Goal: Task Accomplishment & Management: Use online tool/utility

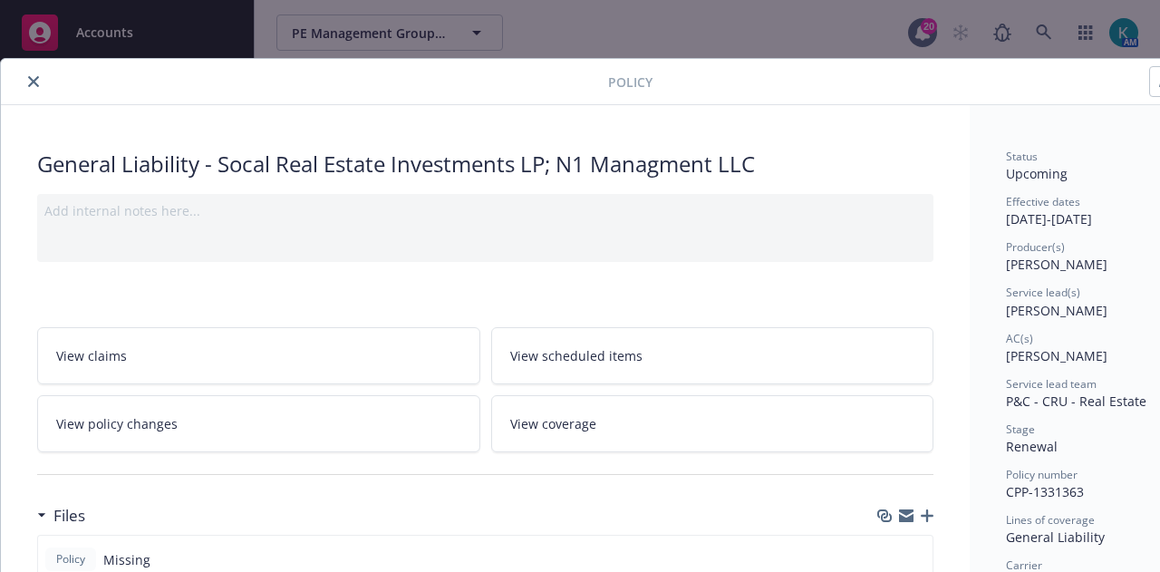
click at [27, 81] on button "close" at bounding box center [34, 82] width 22 height 22
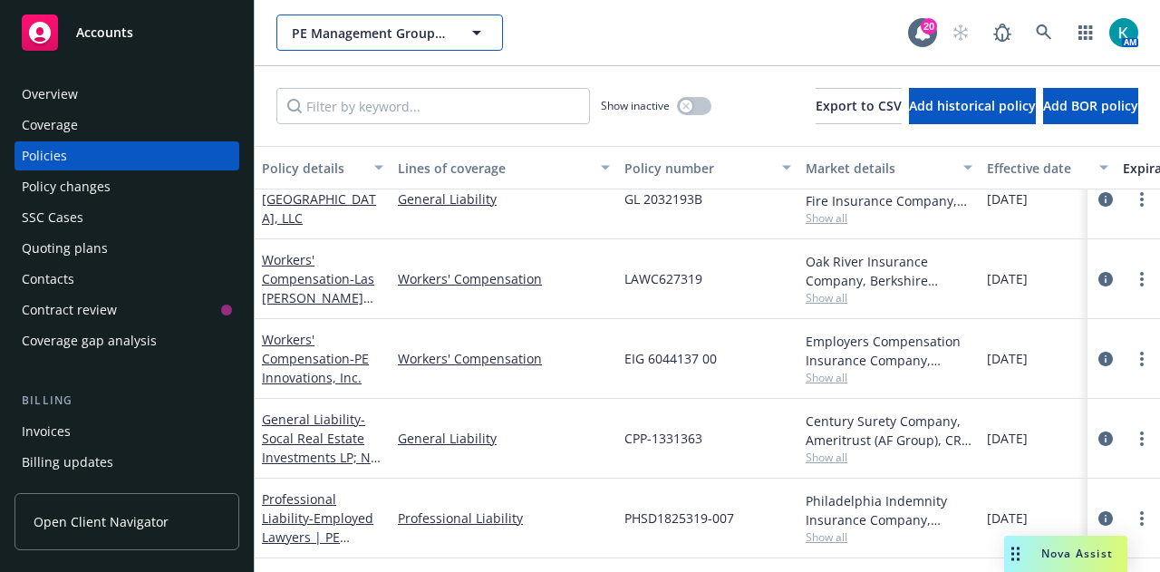
click at [412, 41] on span "PE Management Group, Inc." at bounding box center [370, 33] width 157 height 19
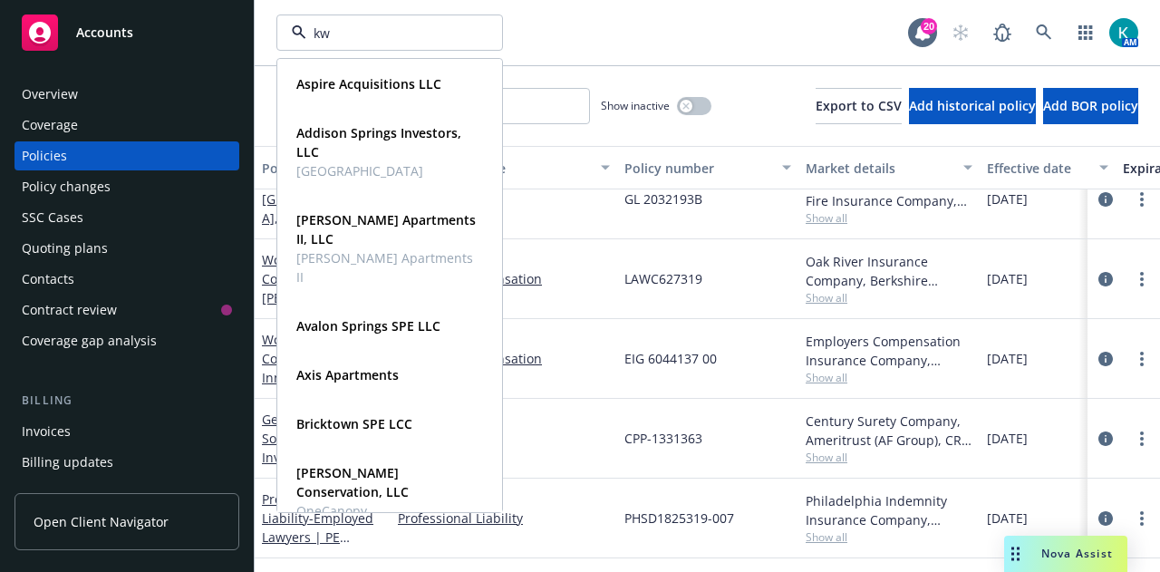
type input "kwo"
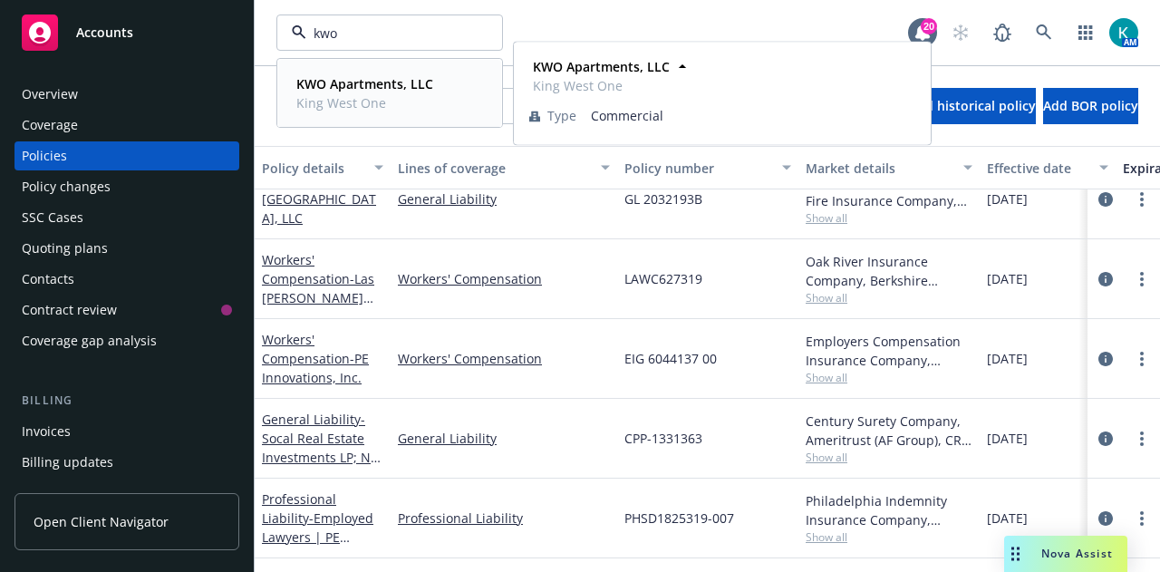
click at [430, 107] on span "King West One" at bounding box center [364, 102] width 137 height 19
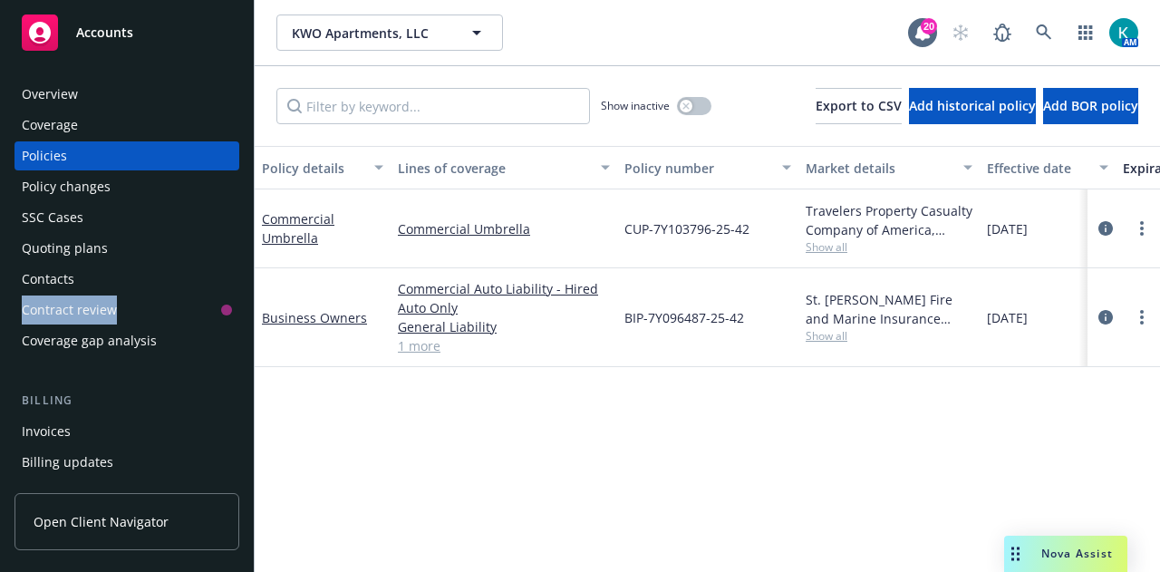
drag, startPoint x: 238, startPoint y: 282, endPoint x: 239, endPoint y: 309, distance: 27.3
click at [239, 309] on div "Overview Coverage Policies Policy changes SSC Cases Quoting plans Contacts Cont…" at bounding box center [127, 315] width 254 height 514
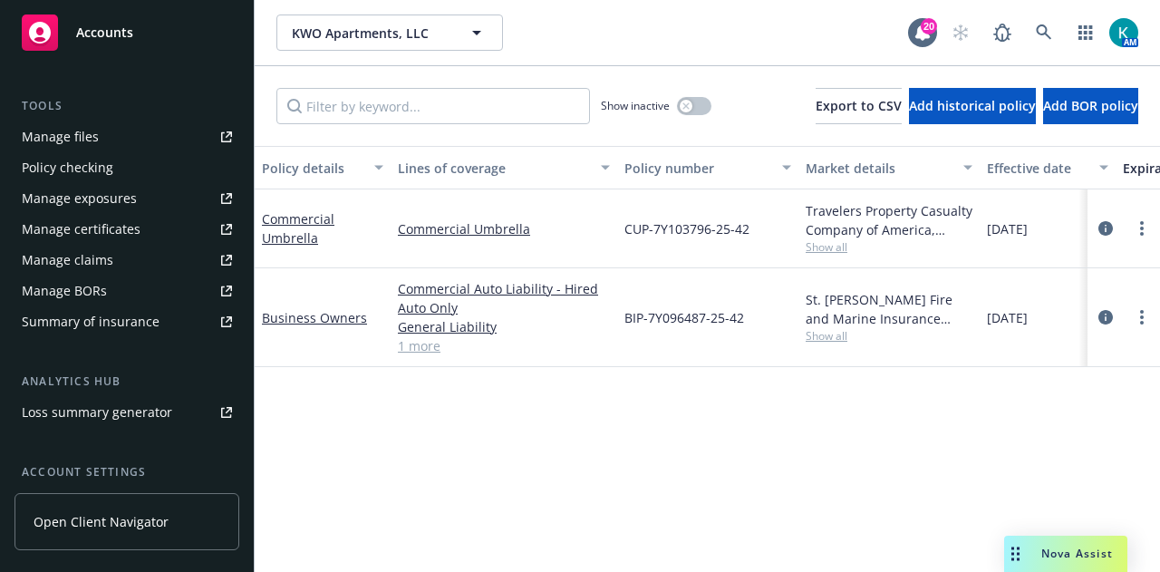
scroll to position [472, 0]
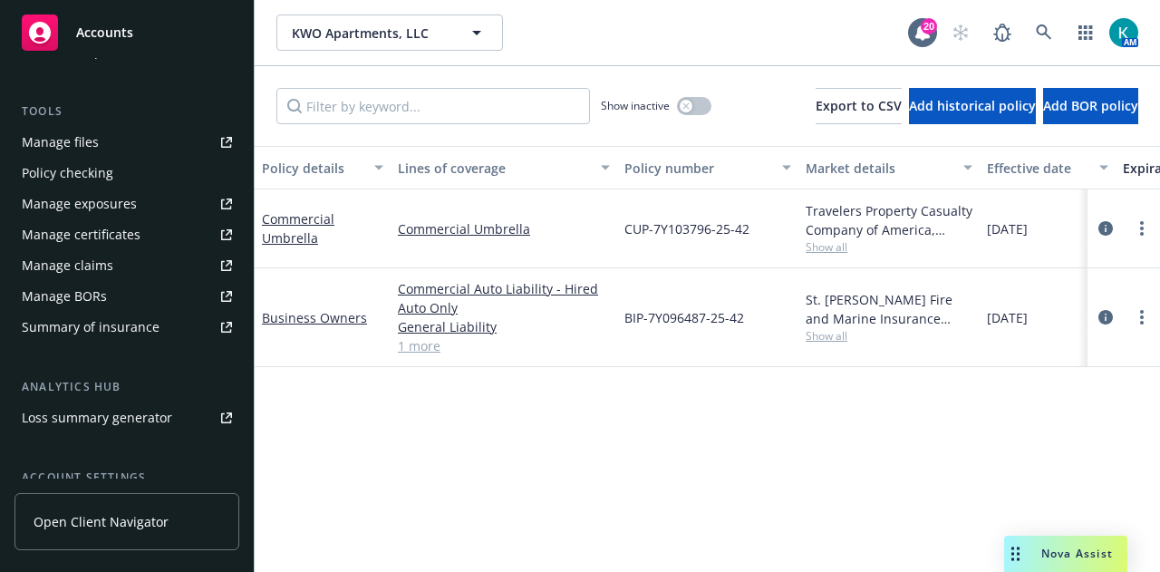
click at [118, 150] on link "Manage files" at bounding box center [127, 142] width 225 height 29
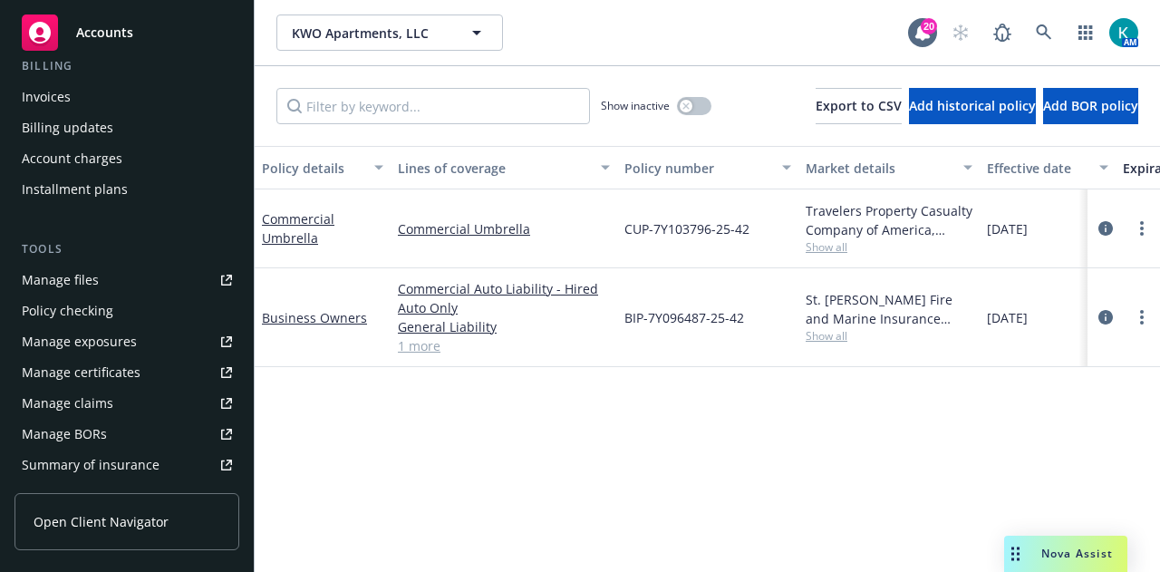
scroll to position [320, 0]
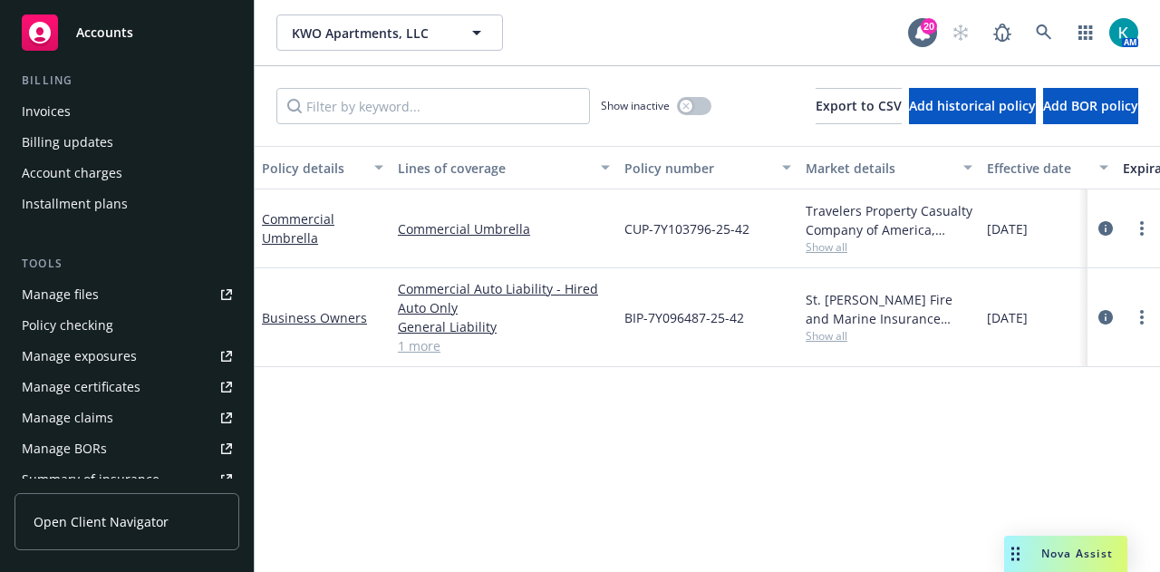
click at [160, 104] on div "Invoices" at bounding box center [127, 111] width 210 height 29
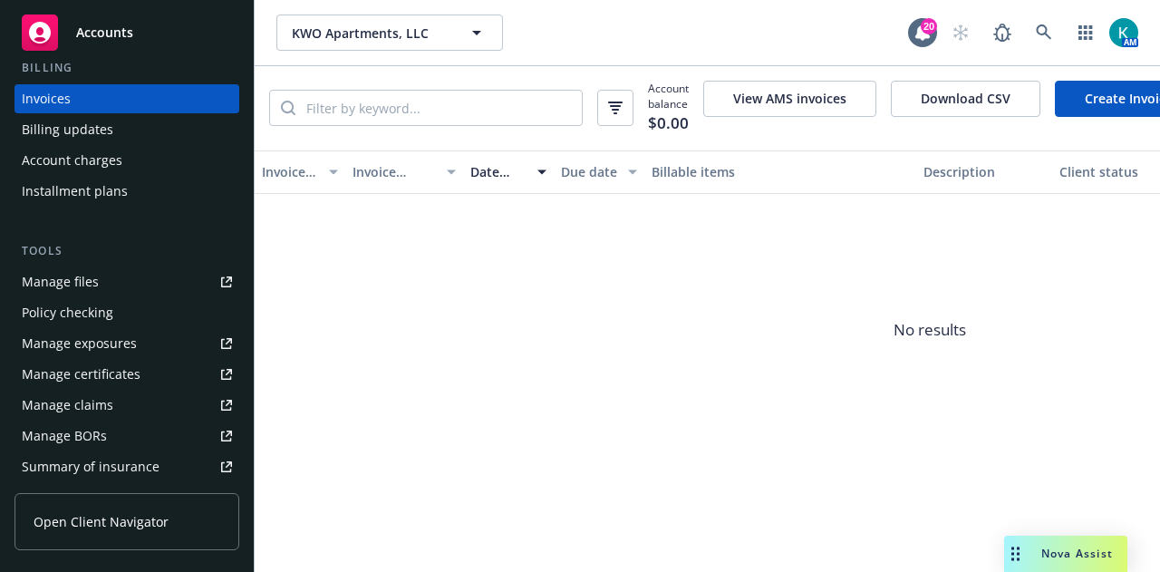
scroll to position [347, 0]
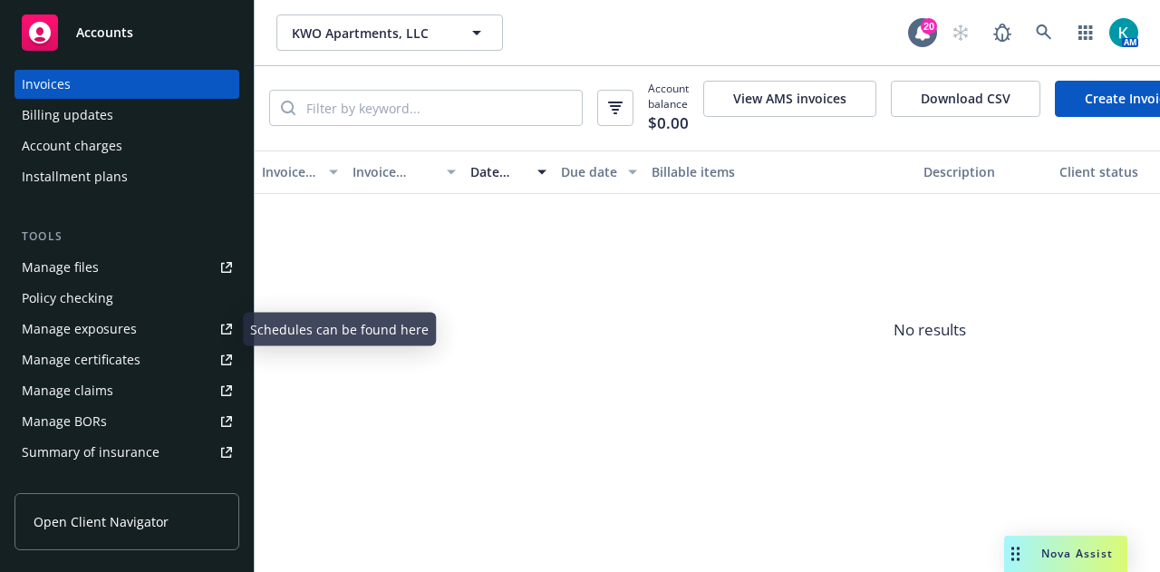
click at [176, 258] on link "Manage files" at bounding box center [127, 267] width 225 height 29
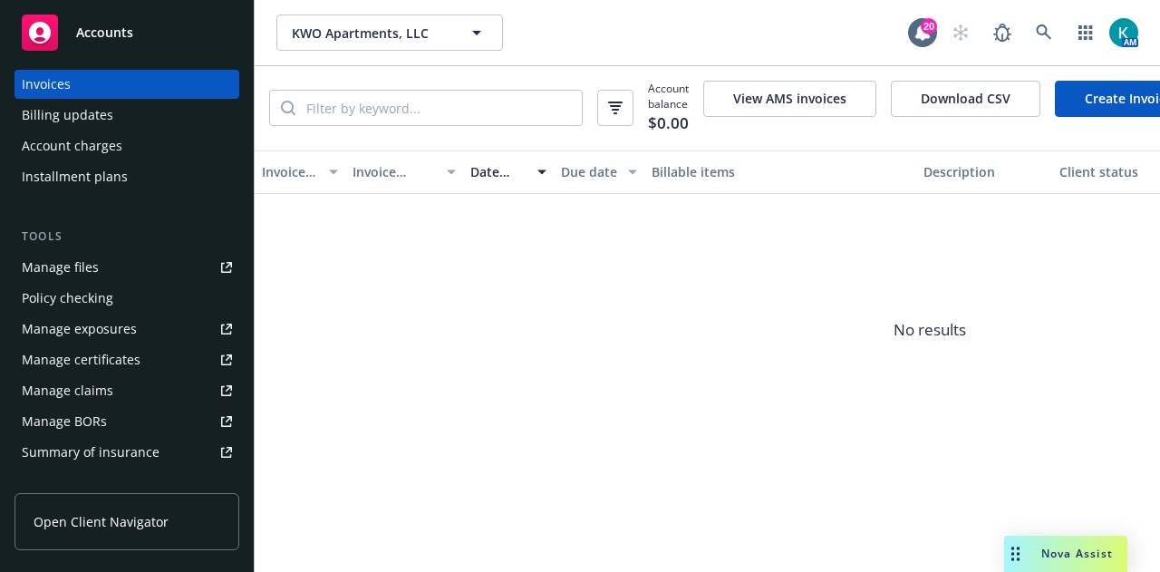
scroll to position [0, 0]
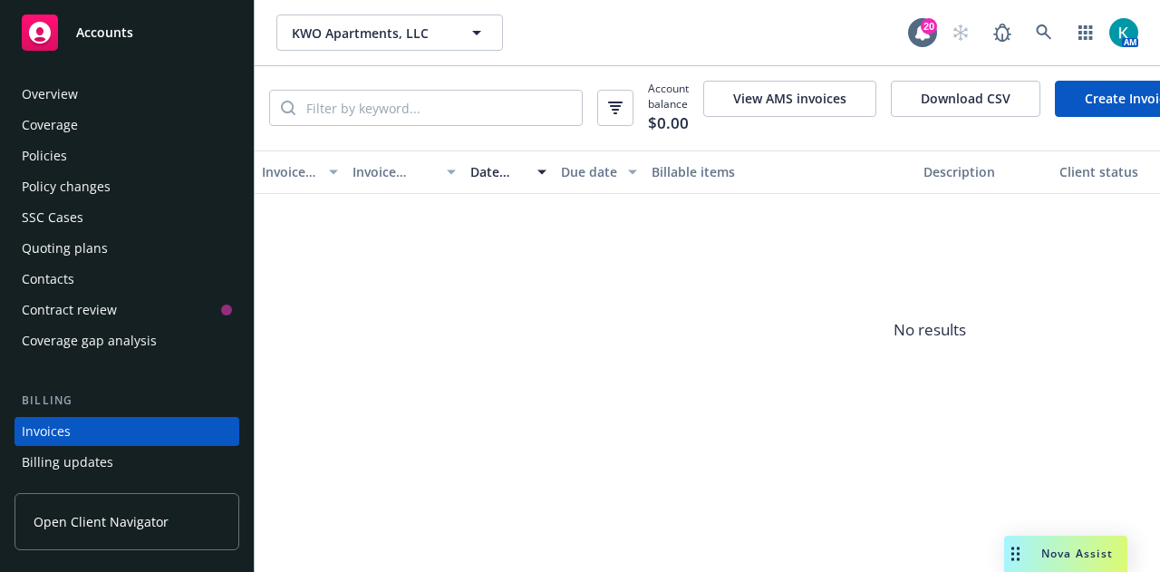
click at [121, 163] on div "Policies" at bounding box center [127, 155] width 210 height 29
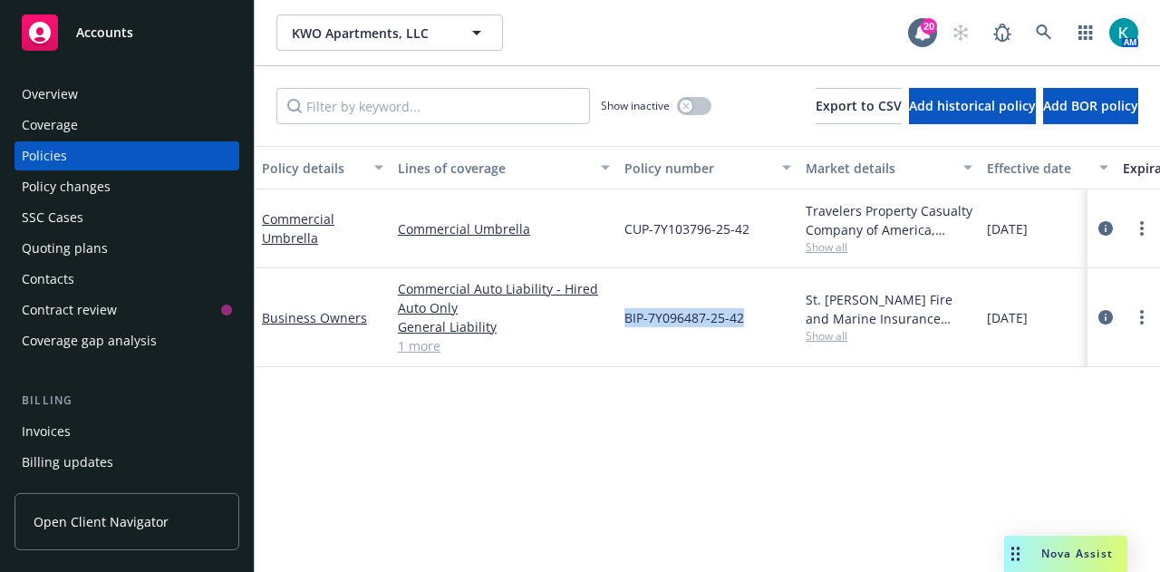
drag, startPoint x: 745, startPoint y: 324, endPoint x: 610, endPoint y: 348, distance: 137.3
click at [610, 348] on div "Business Owners Commercial Auto Liability - Hired Auto Only General Liability C…" at bounding box center [1130, 317] width 1750 height 99
copy div "BIP-7Y096487-25-42"
click at [658, 320] on span "BIP-7Y096487-25-42" at bounding box center [685, 317] width 120 height 19
drag, startPoint x: 612, startPoint y: 323, endPoint x: 752, endPoint y: 319, distance: 140.6
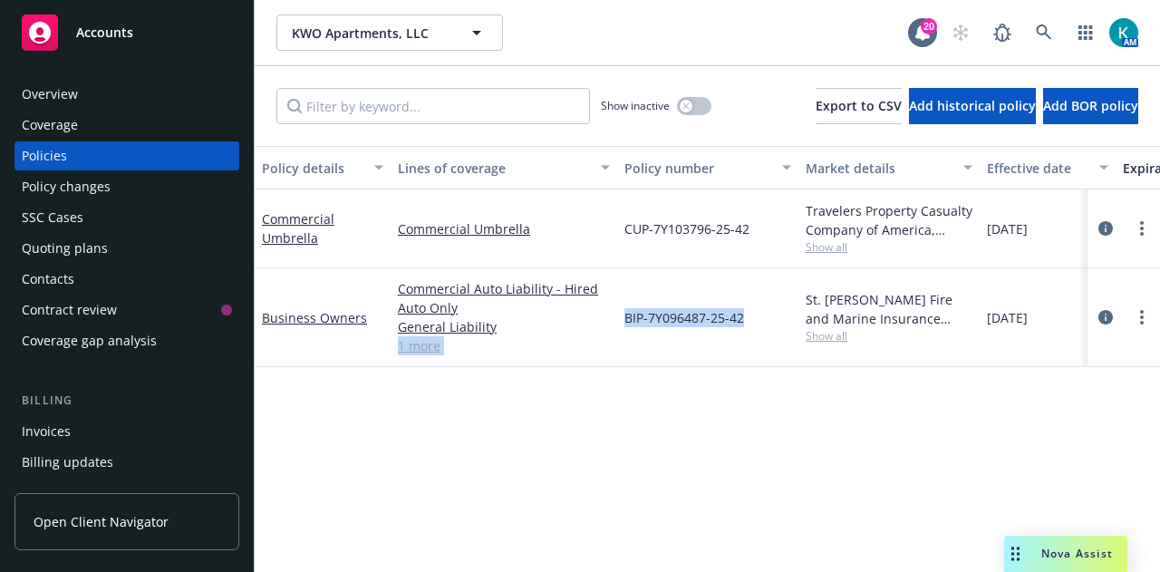
click at [752, 319] on div "Business Owners Commercial Auto Liability - Hired Auto Only General Liability C…" at bounding box center [1130, 317] width 1750 height 99
click at [752, 319] on div "BIP-7Y096487-25-42" at bounding box center [707, 317] width 181 height 99
drag, startPoint x: 754, startPoint y: 312, endPoint x: 621, endPoint y: 320, distance: 133.5
click at [621, 320] on div "BIP-7Y096487-25-42" at bounding box center [707, 317] width 181 height 99
copy span "BIP-7Y096487-25-42"
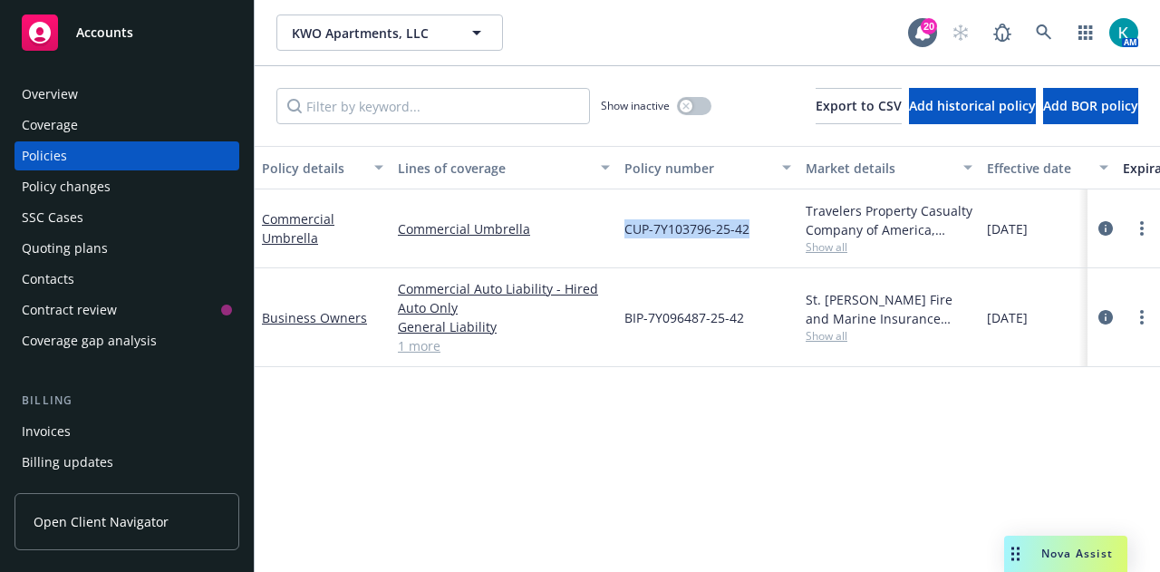
drag, startPoint x: 745, startPoint y: 222, endPoint x: 624, endPoint y: 225, distance: 121.5
click at [624, 225] on div "CUP-7Y103796-25-42" at bounding box center [707, 228] width 181 height 79
copy span "CUP-7Y103796-25-42"
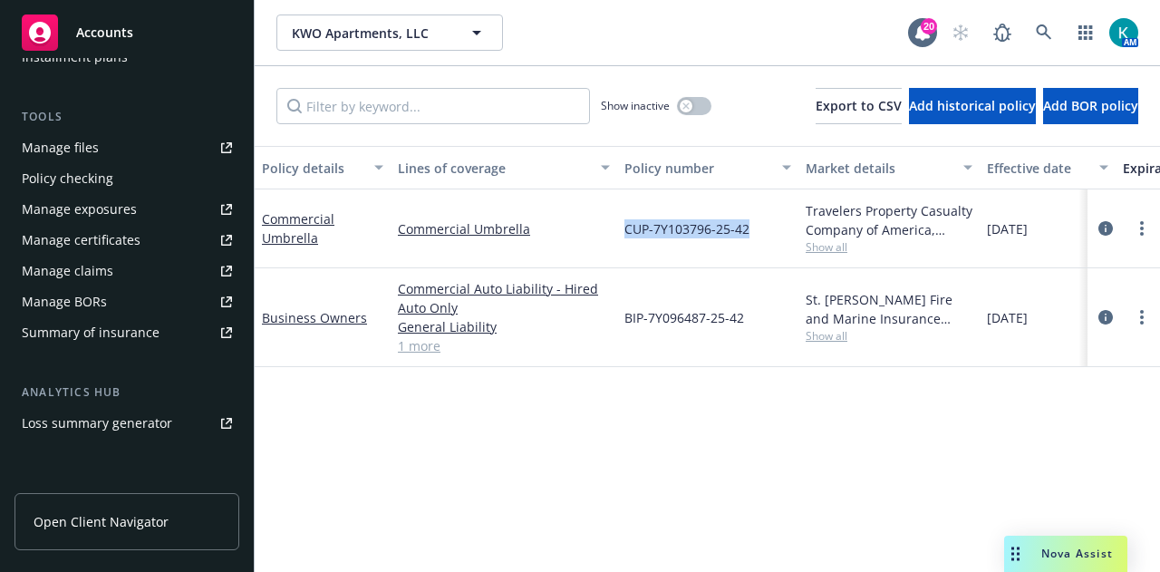
scroll to position [450, 0]
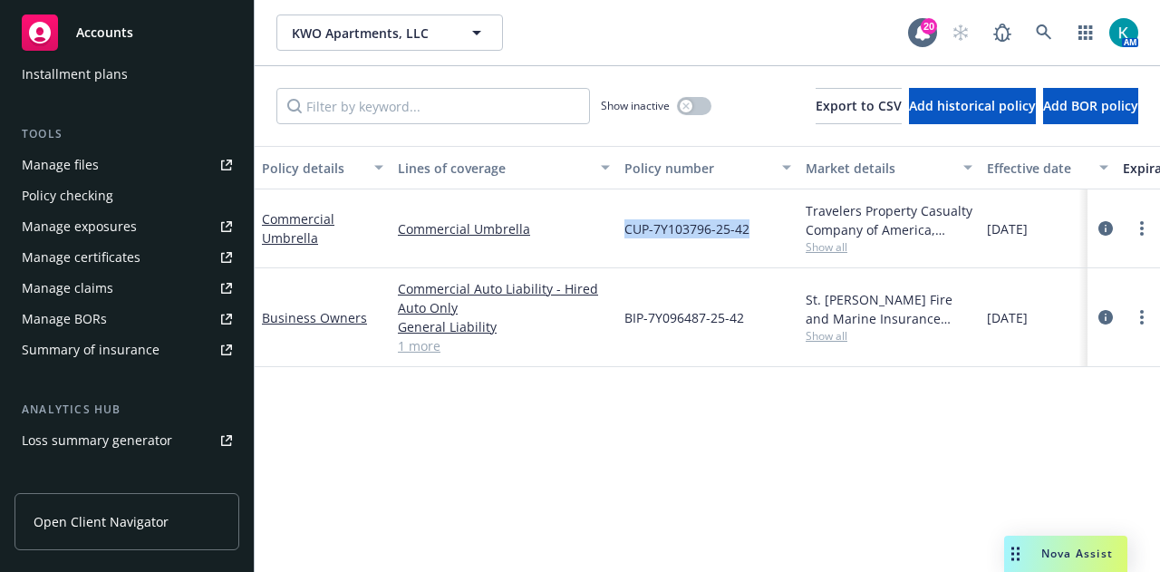
click at [134, 151] on link "Manage files" at bounding box center [127, 164] width 225 height 29
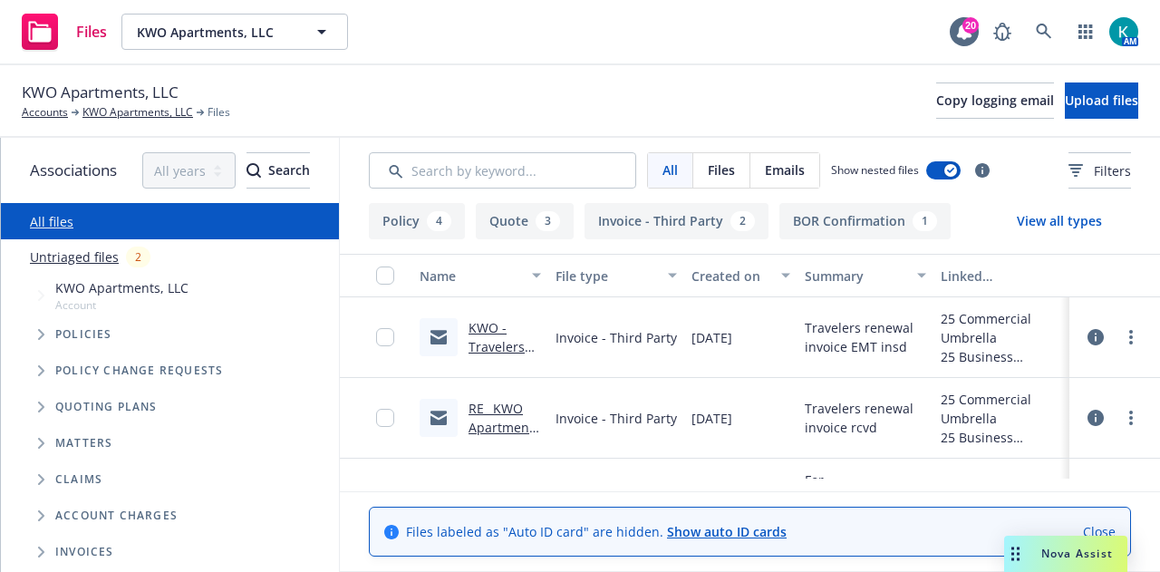
click at [826, 358] on div "Travelers renewal invoice EMT insd" at bounding box center [866, 337] width 136 height 81
click at [790, 341] on div "09/03/2025" at bounding box center [740, 337] width 113 height 81
click at [82, 255] on link "Untriaged files" at bounding box center [74, 256] width 89 height 19
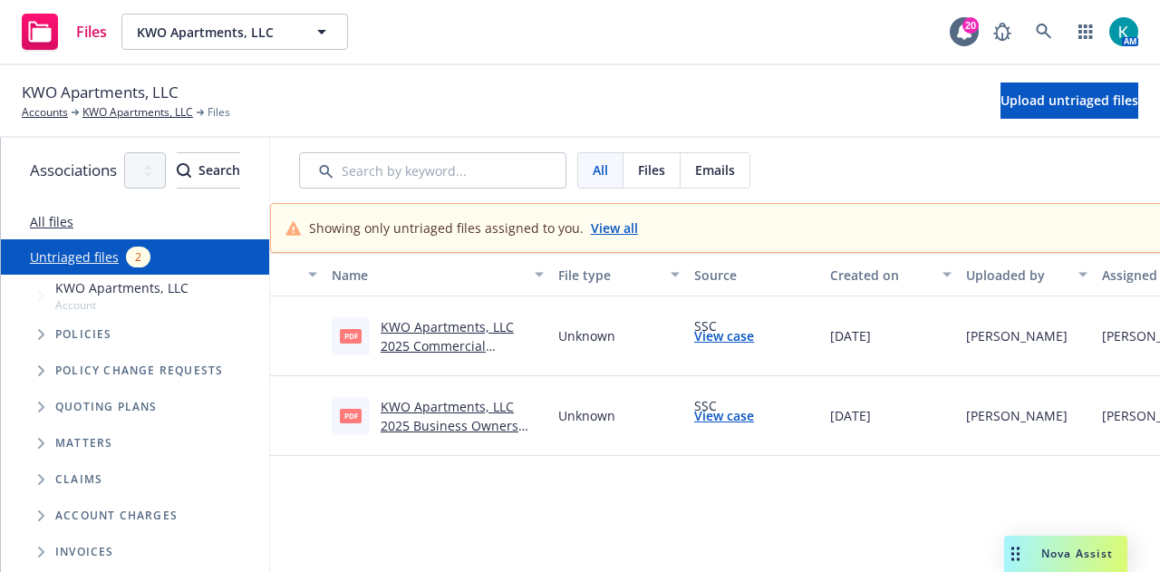
click at [519, 427] on link "KWO Apartments, LLC 2025 Business Owners Policy.pdf" at bounding box center [450, 425] width 138 height 55
click at [754, 333] on link "View case" at bounding box center [724, 335] width 60 height 19
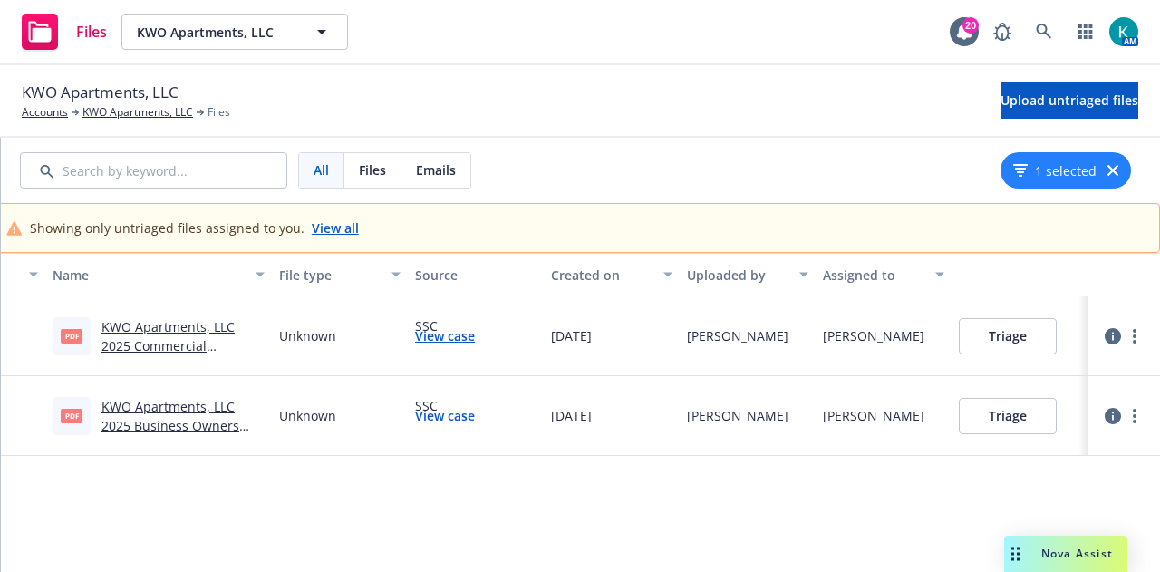
scroll to position [0, 362]
click at [1131, 333] on link "more" at bounding box center [1135, 336] width 22 height 22
click at [1088, 374] on link "Archive" at bounding box center [1056, 372] width 160 height 36
click at [1132, 416] on link "more" at bounding box center [1135, 416] width 22 height 22
click at [1072, 252] on link "Archive" at bounding box center [1070, 246] width 160 height 36
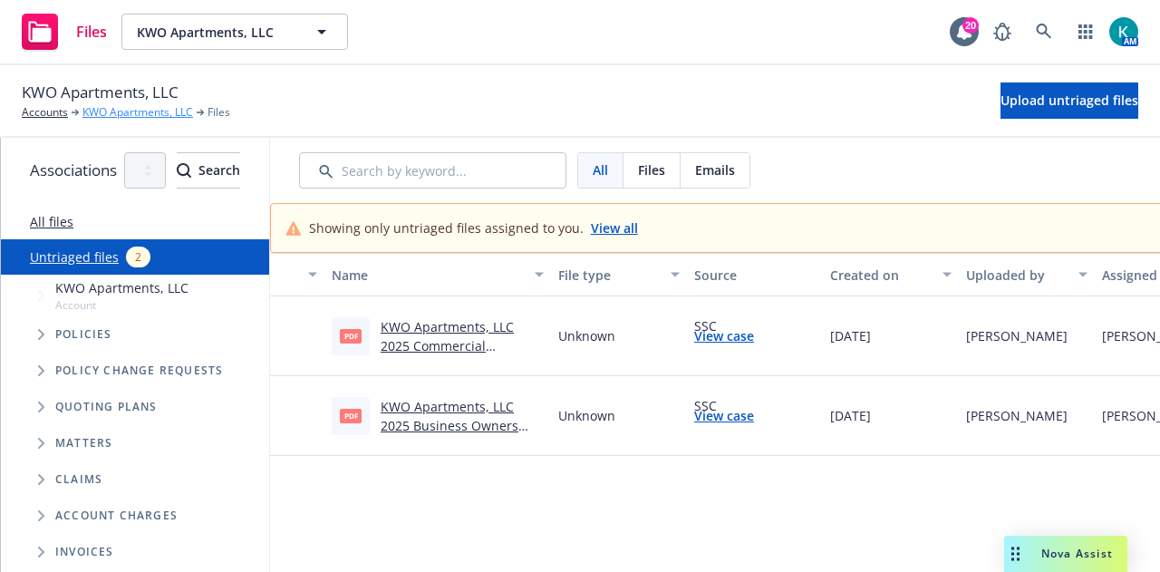
click at [160, 108] on link "KWO Apartments, LLC" at bounding box center [137, 112] width 111 height 16
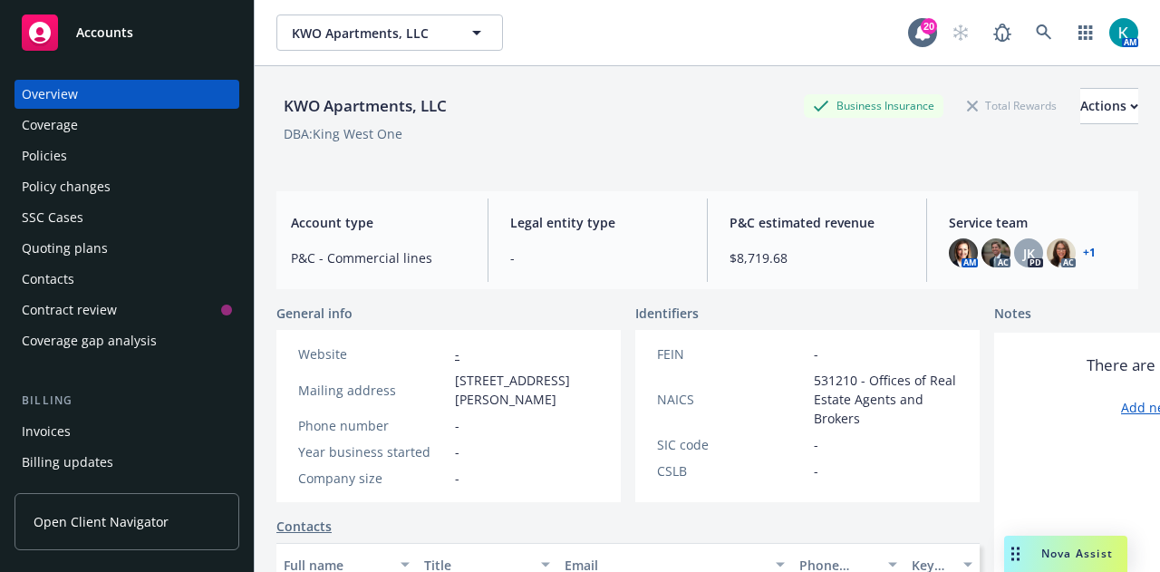
click at [160, 155] on div "Policies" at bounding box center [127, 155] width 210 height 29
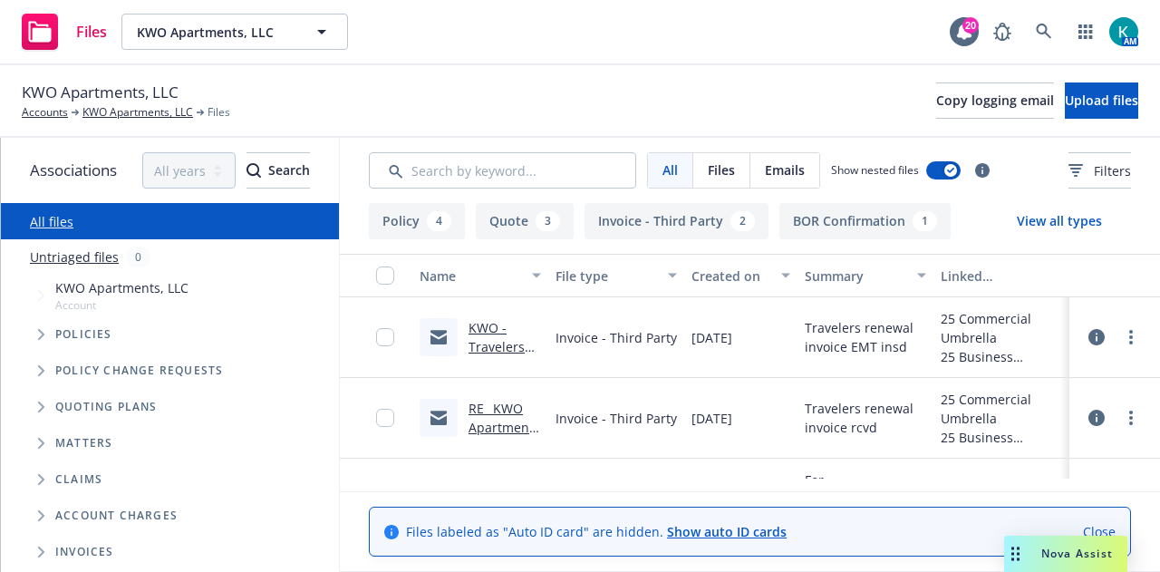
click at [1116, 522] on link "Close" at bounding box center [1099, 531] width 33 height 19
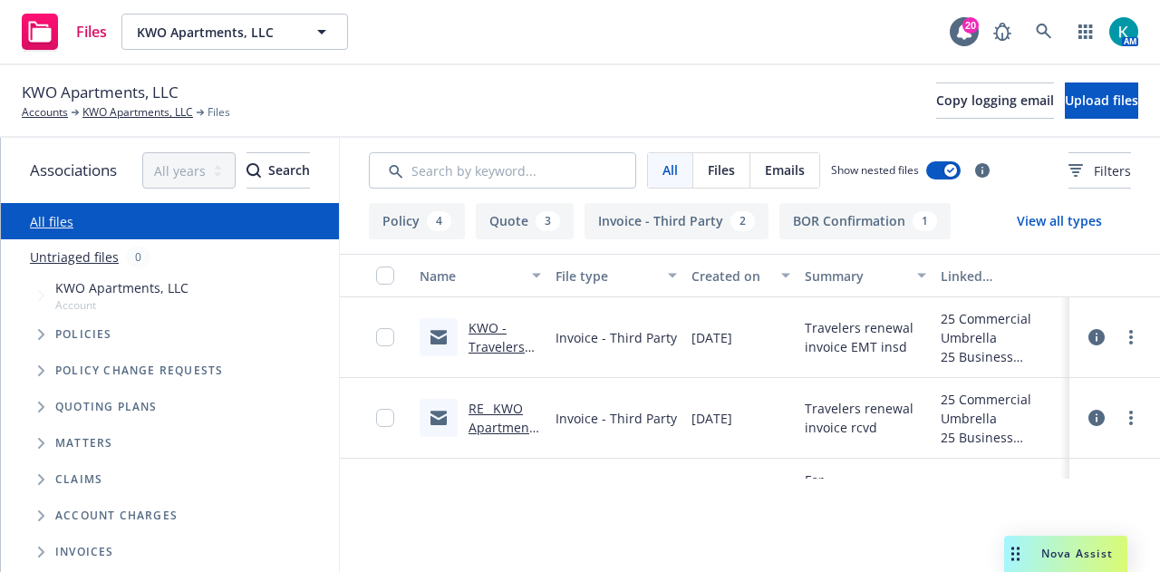
click at [1030, 469] on div "25 Business Owners" at bounding box center [1002, 499] width 136 height 81
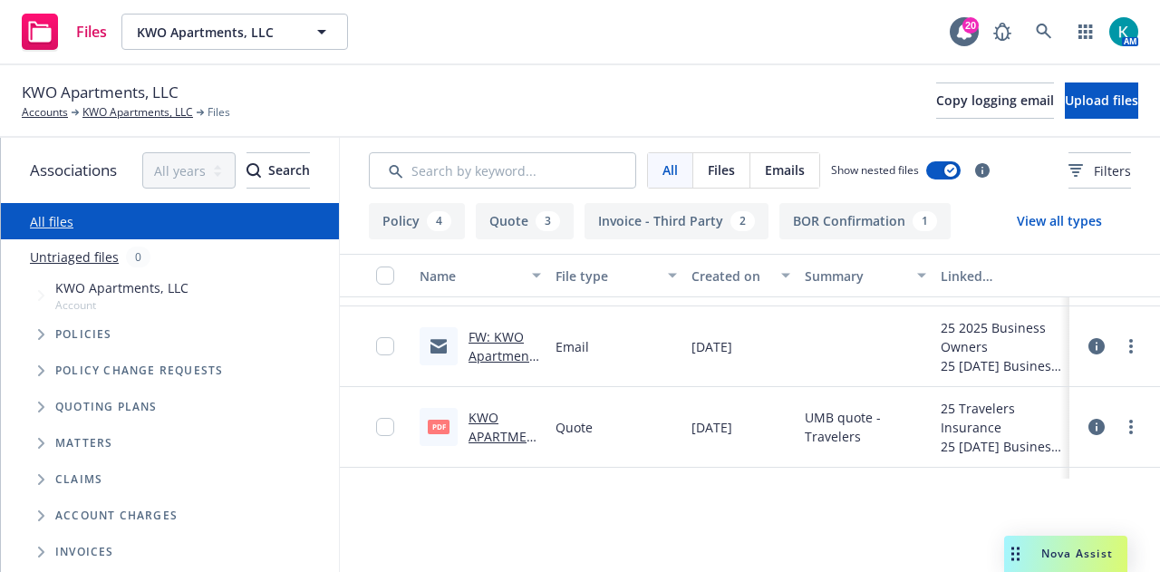
scroll to position [435, 0]
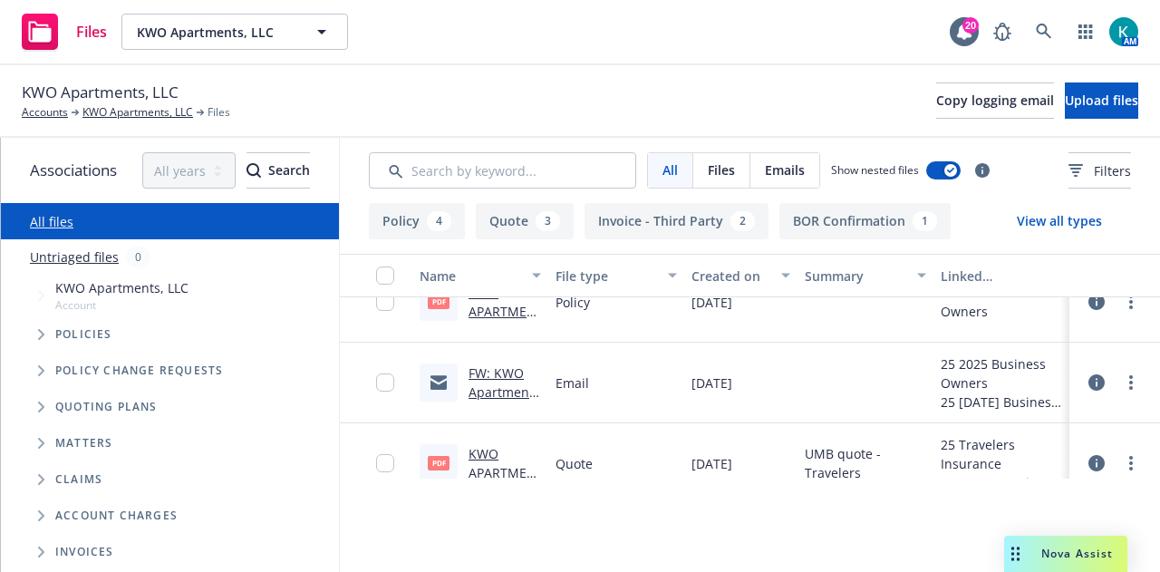
click at [495, 394] on link "FW: KWO Apartments LLC 8/20 New Business Submission" at bounding box center [505, 420] width 72 height 112
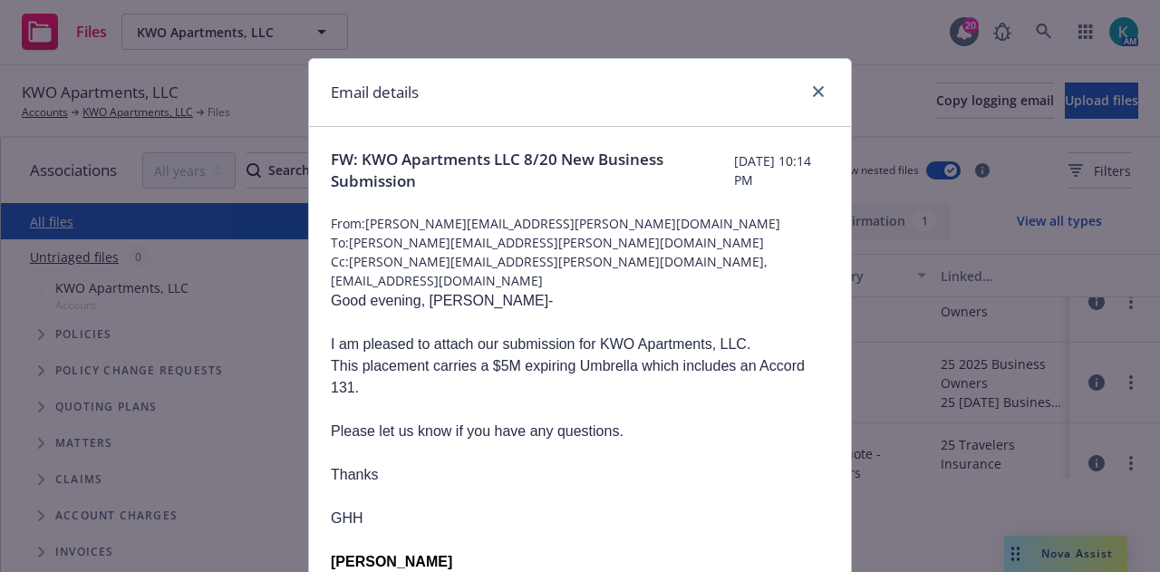
scroll to position [63, 0]
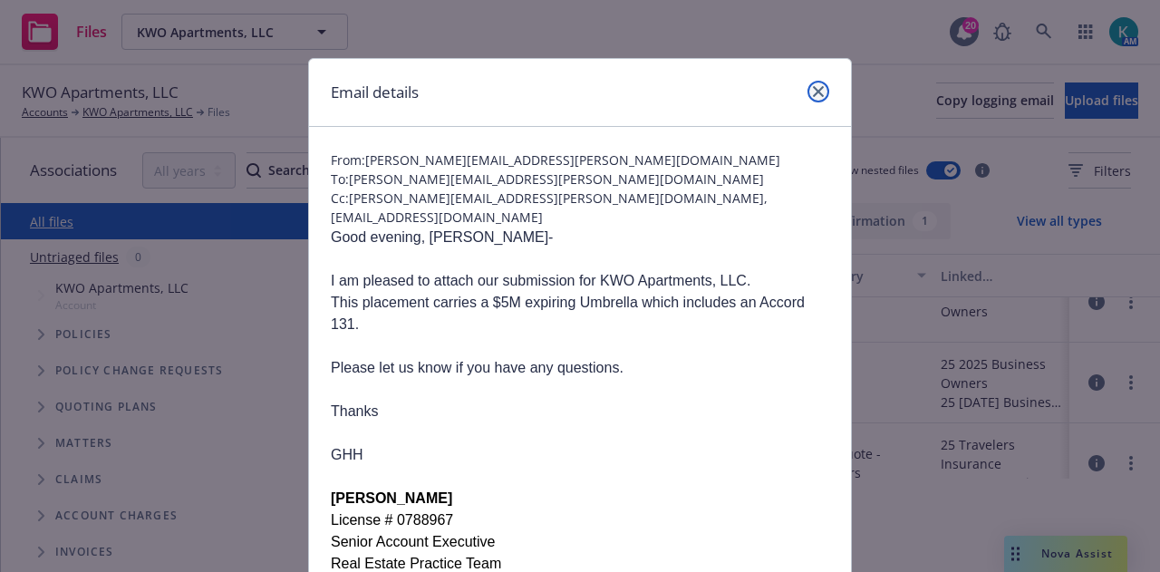
click at [816, 88] on icon "close" at bounding box center [818, 91] width 11 height 11
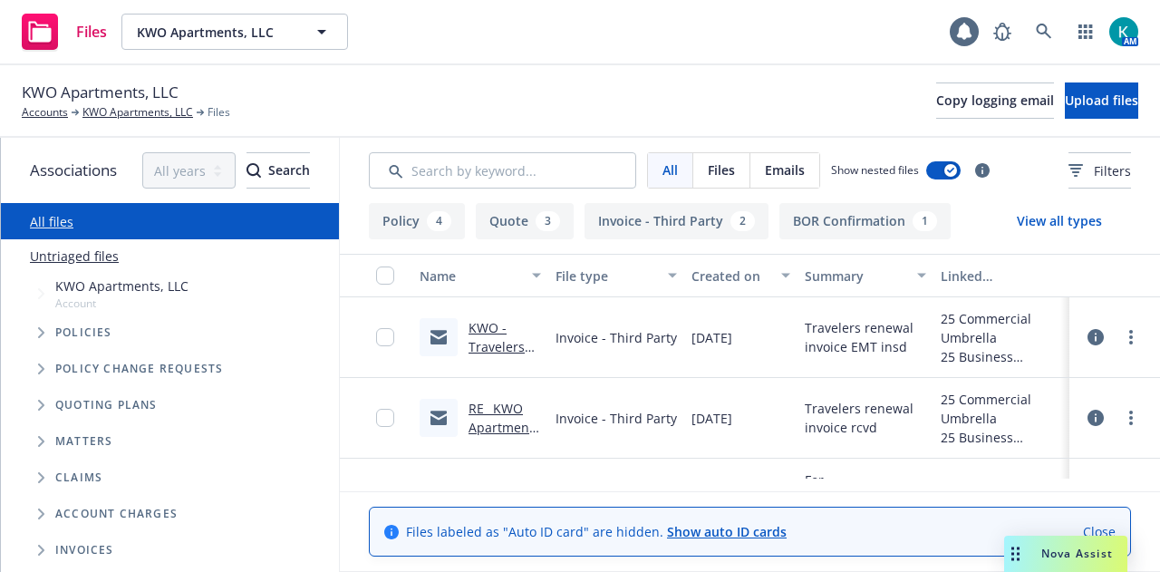
click at [1092, 82] on div "KWO Apartments, LLC Accounts KWO Apartments, LLC Files Copy logging email Uploa…" at bounding box center [580, 101] width 1117 height 40
click at [1091, 98] on span "Upload files" at bounding box center [1101, 100] width 73 height 17
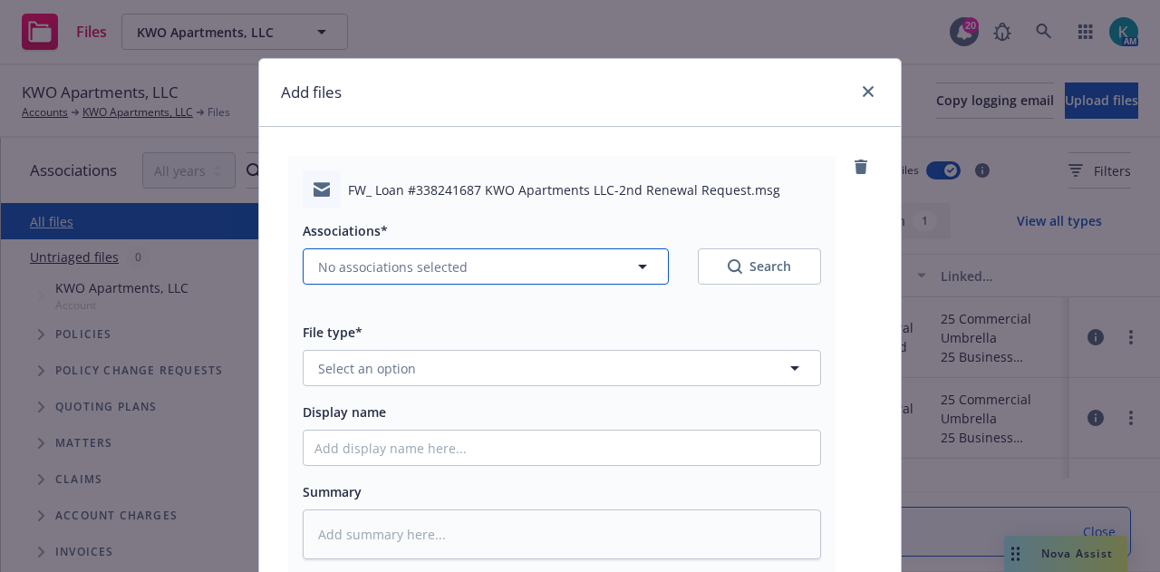
click at [635, 274] on icon "button" at bounding box center [643, 267] width 22 height 22
type textarea "x"
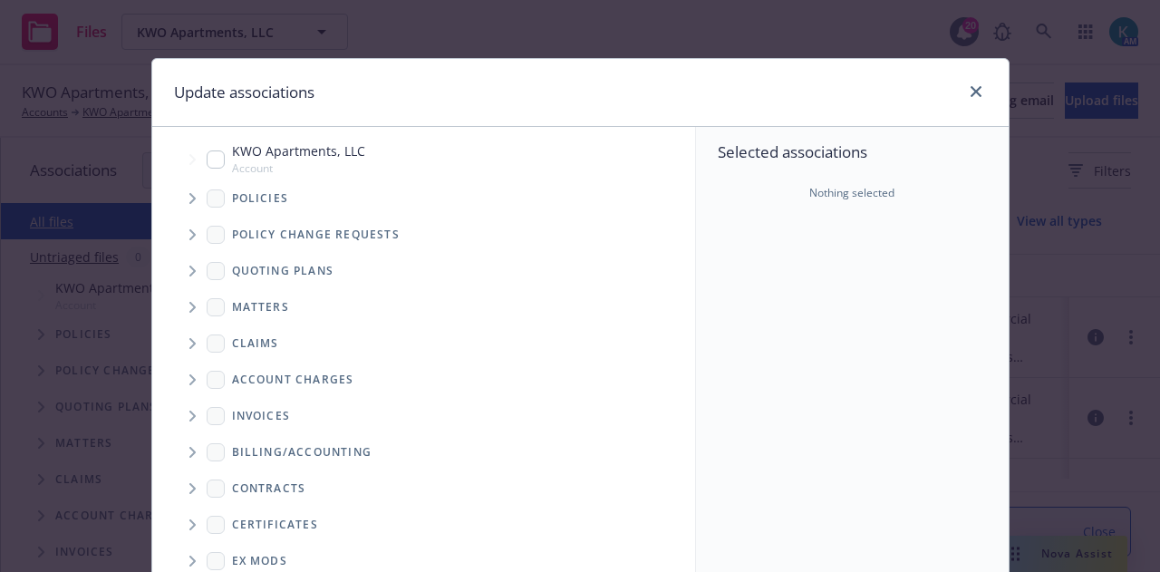
click at [187, 203] on span "Tree Example" at bounding box center [192, 198] width 29 height 29
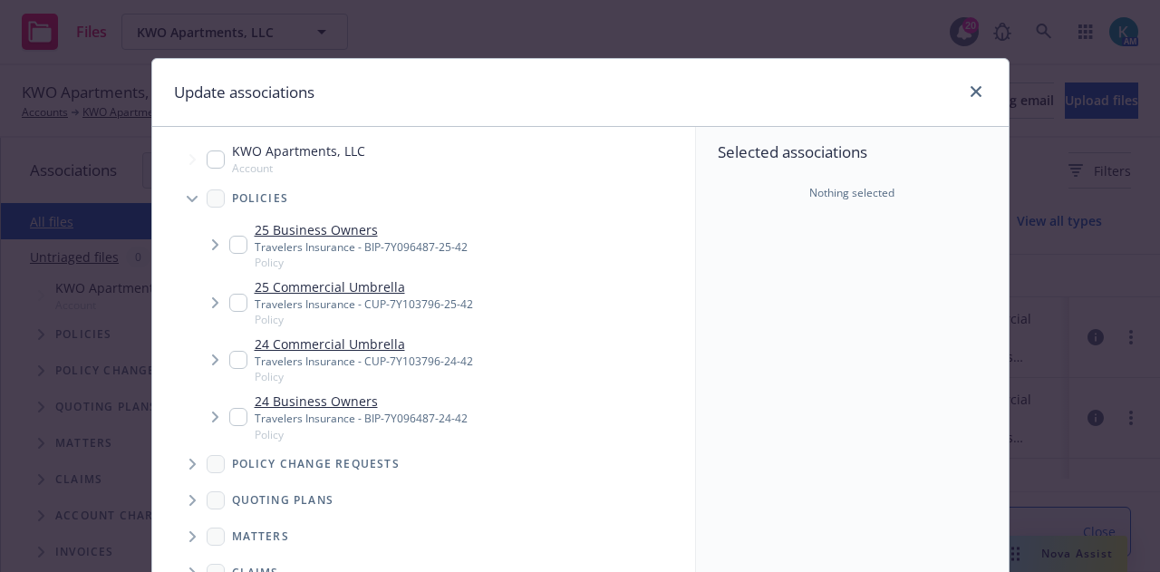
click at [229, 244] on input "Tree Example" at bounding box center [238, 245] width 18 height 18
checkbox input "true"
type textarea "x"
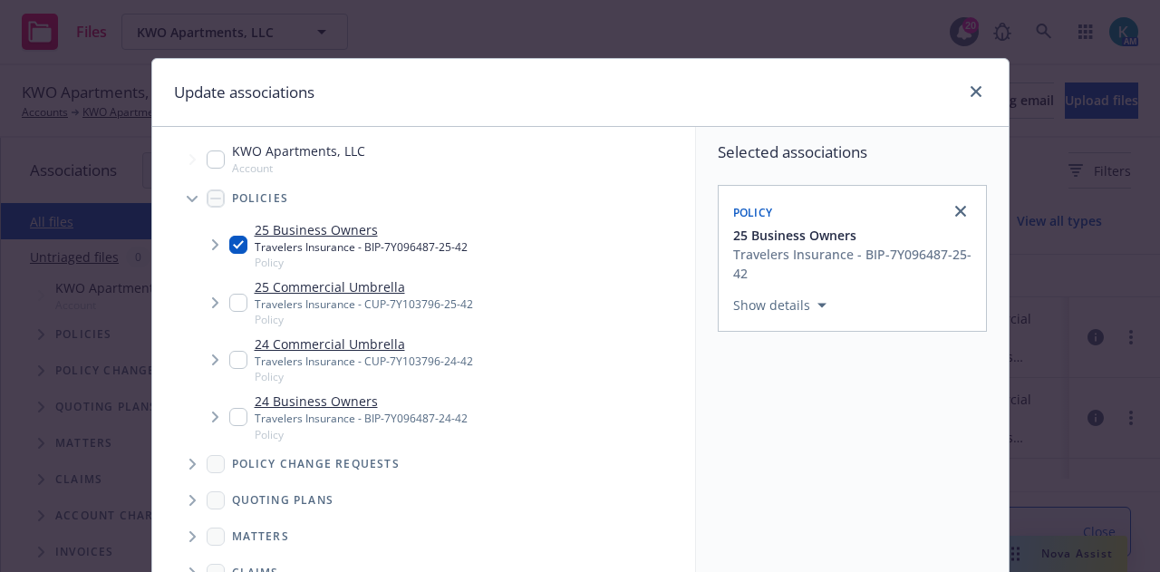
click at [229, 304] on input "Tree Example" at bounding box center [238, 303] width 18 height 18
checkbox input "true"
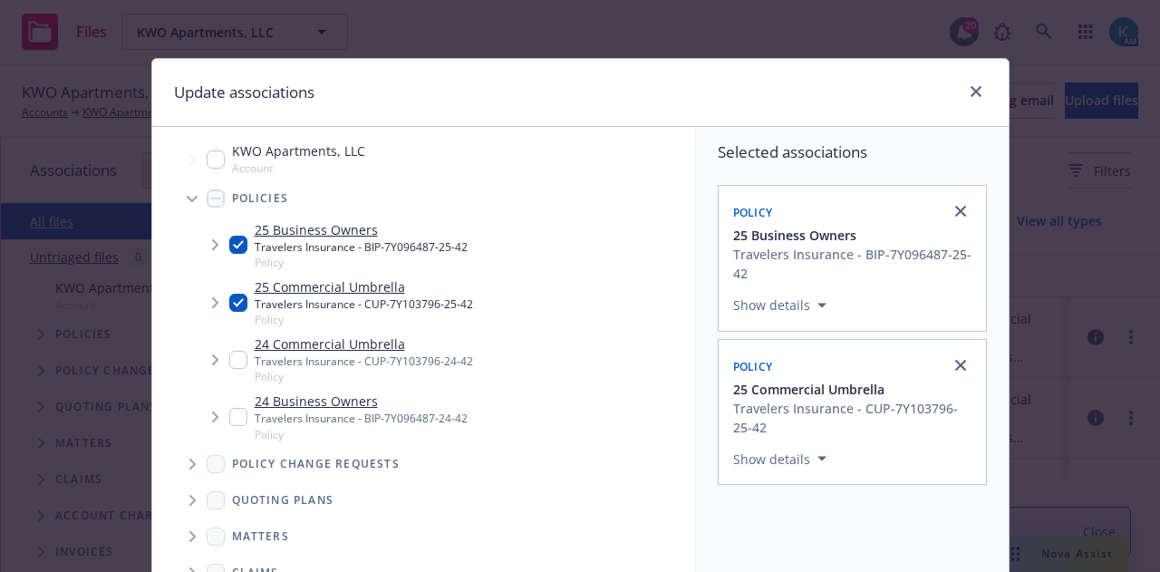
scroll to position [328, 0]
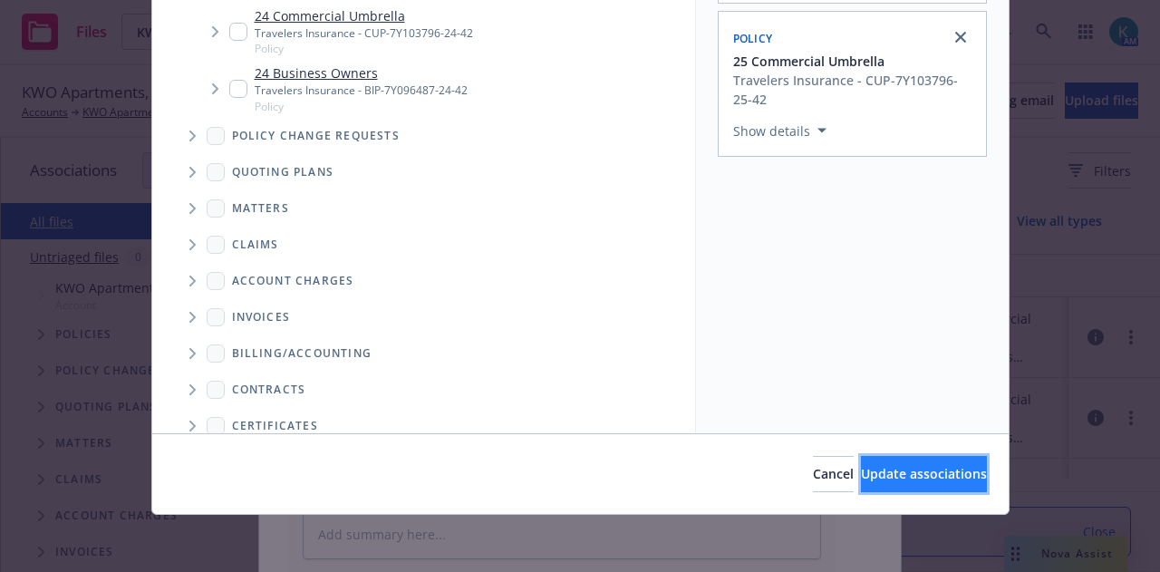
click at [923, 470] on span "Update associations" at bounding box center [924, 473] width 126 height 17
type textarea "x"
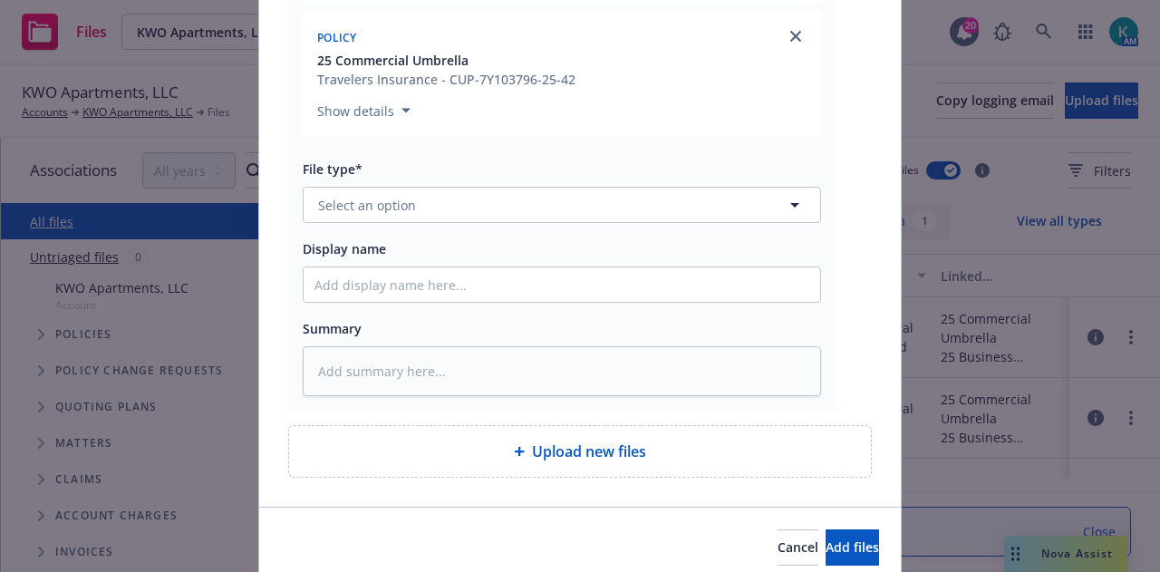
scroll to position [443, 0]
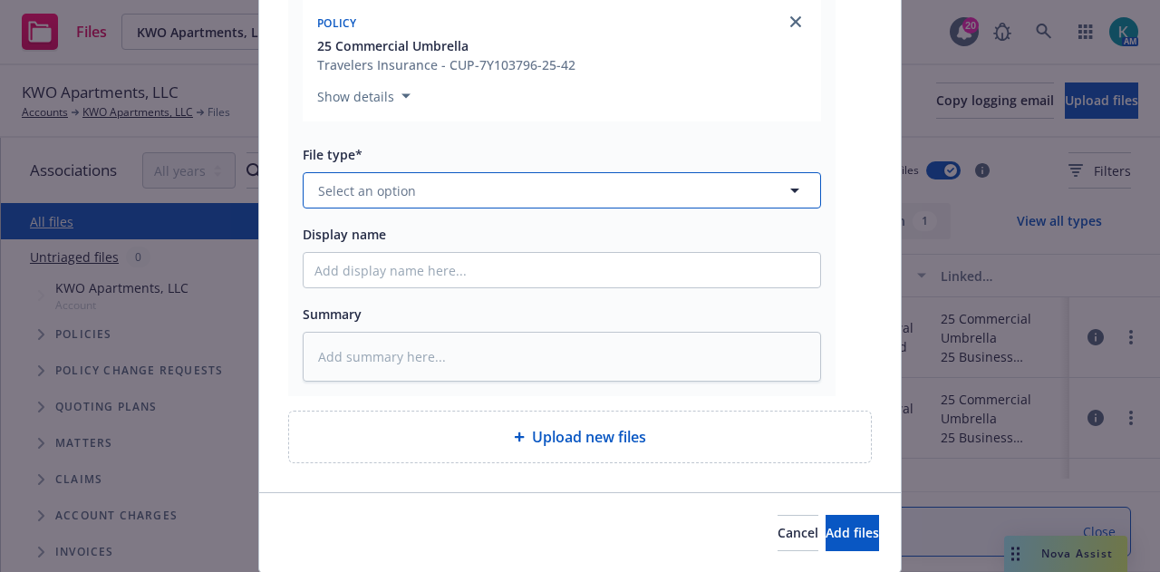
click at [636, 202] on button "Select an option" at bounding box center [562, 190] width 519 height 36
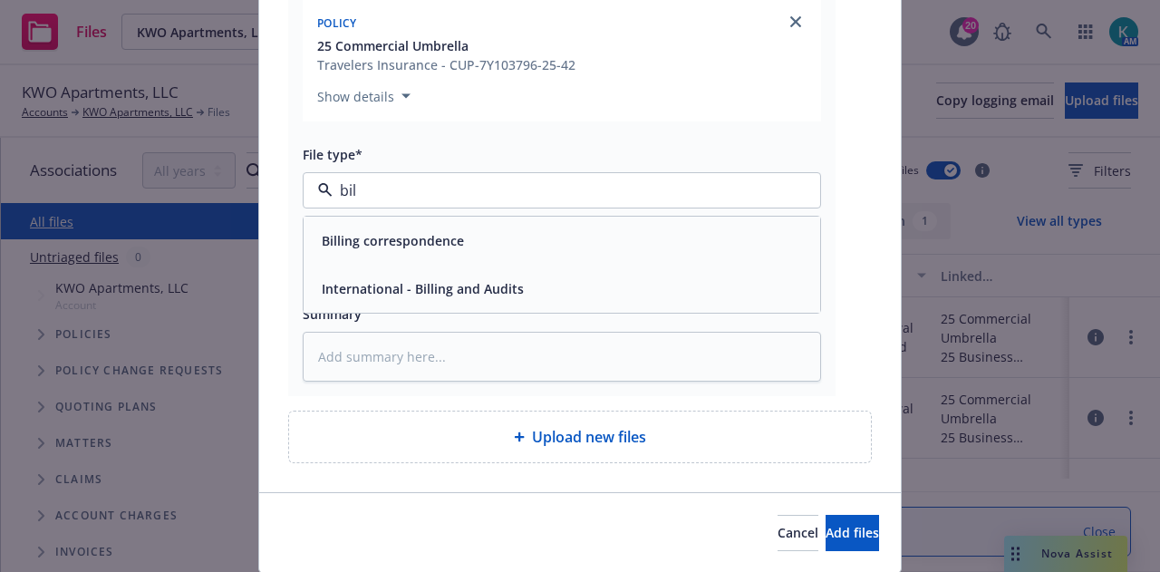
type input "bill"
click at [631, 239] on div "Billing correspondence" at bounding box center [562, 241] width 495 height 26
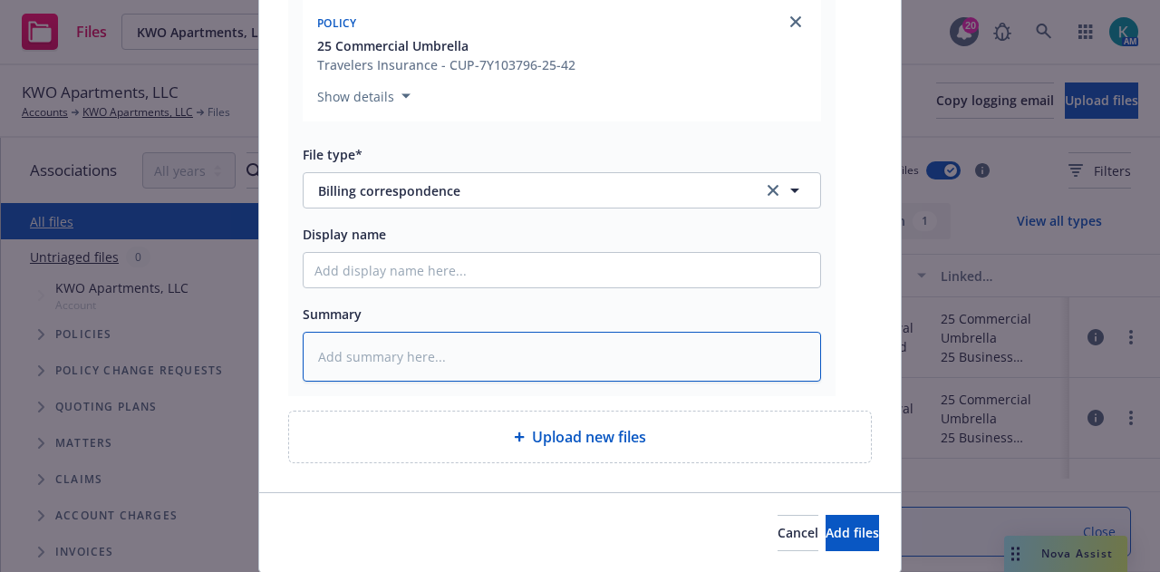
click at [606, 333] on textarea at bounding box center [562, 356] width 519 height 49
type textarea "x"
type textarea "E"
type textarea "x"
type textarea "EM"
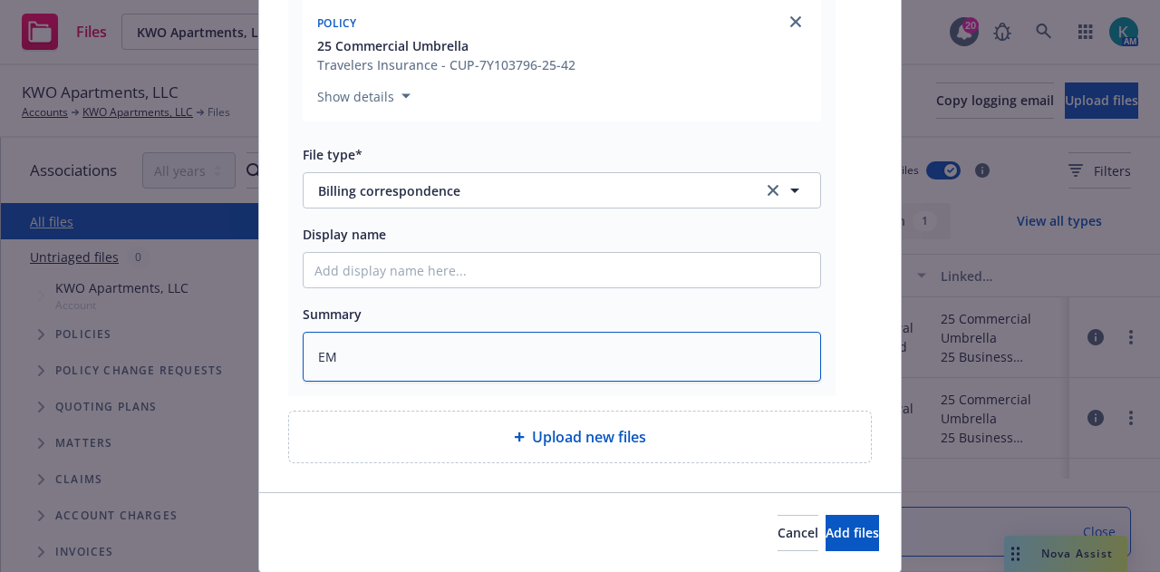
type textarea "x"
type textarea "EMF"
type textarea "x"
type textarea "EMF i"
type textarea "x"
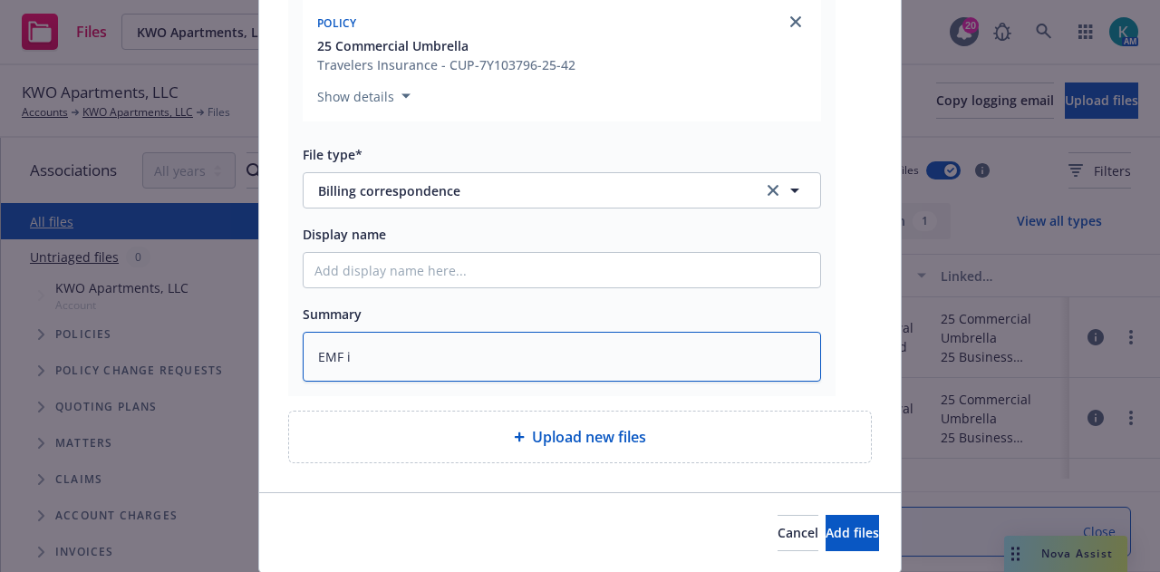
type textarea "EMF in"
type textarea "x"
type textarea "EMF ins"
type textarea "x"
type textarea "EMF insd"
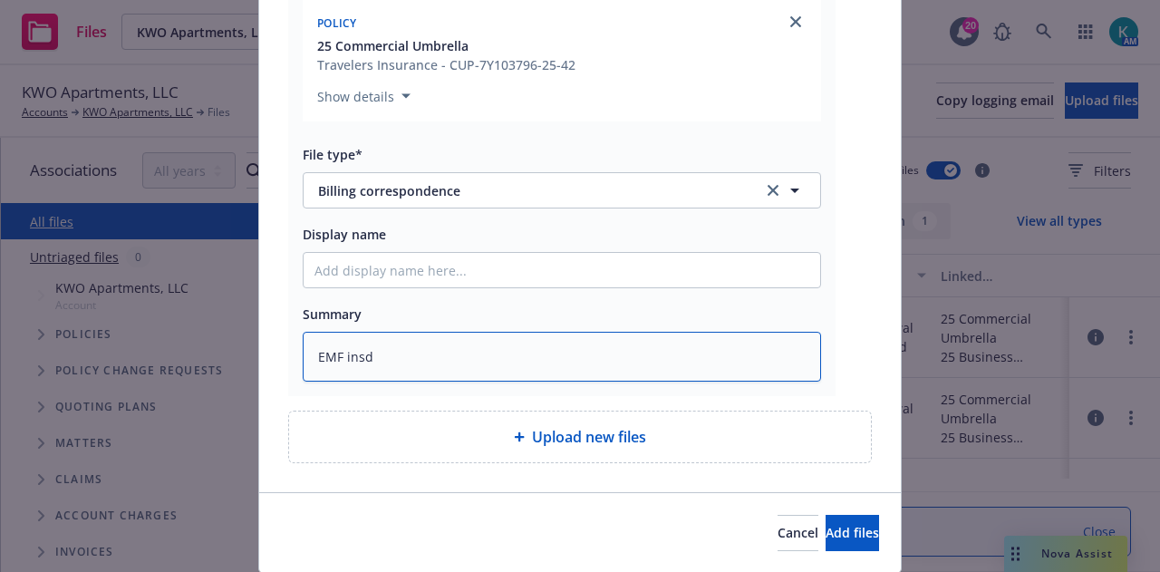
type textarea "x"
type textarea "EMF insd a"
type textarea "x"
type textarea "EMF insd ad"
type textarea "x"
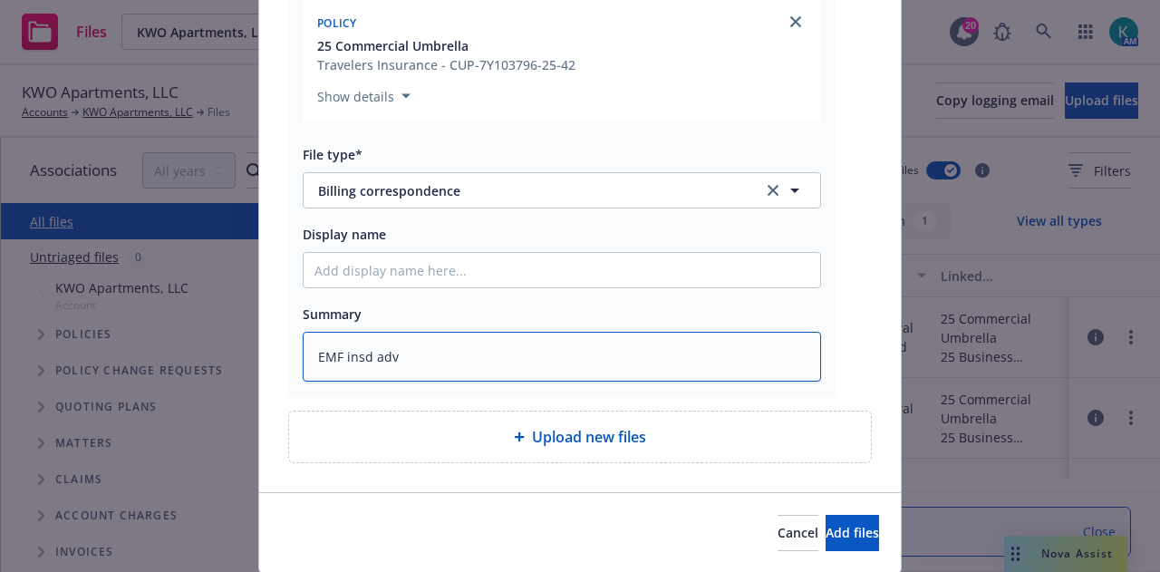
type textarea "EMF insd adv"
type textarea "x"
type textarea "EMF insd adv pa"
type textarea "x"
type textarea "EMF insd adv paym"
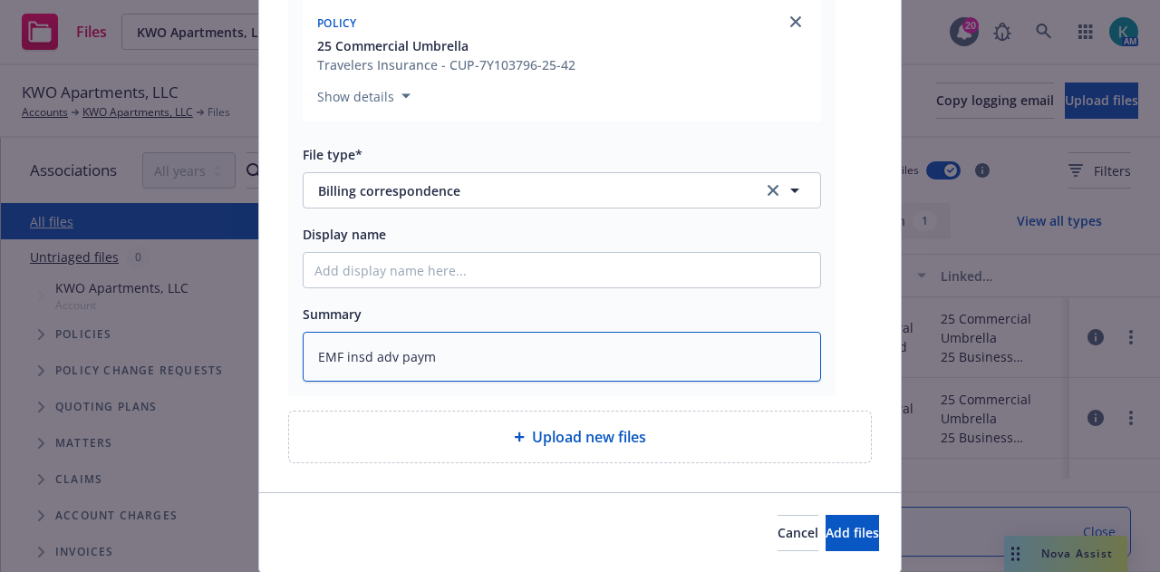
type textarea "x"
type textarea "EMF insd adv payme"
type textarea "x"
type textarea "EMF insd adv paymen"
type textarea "x"
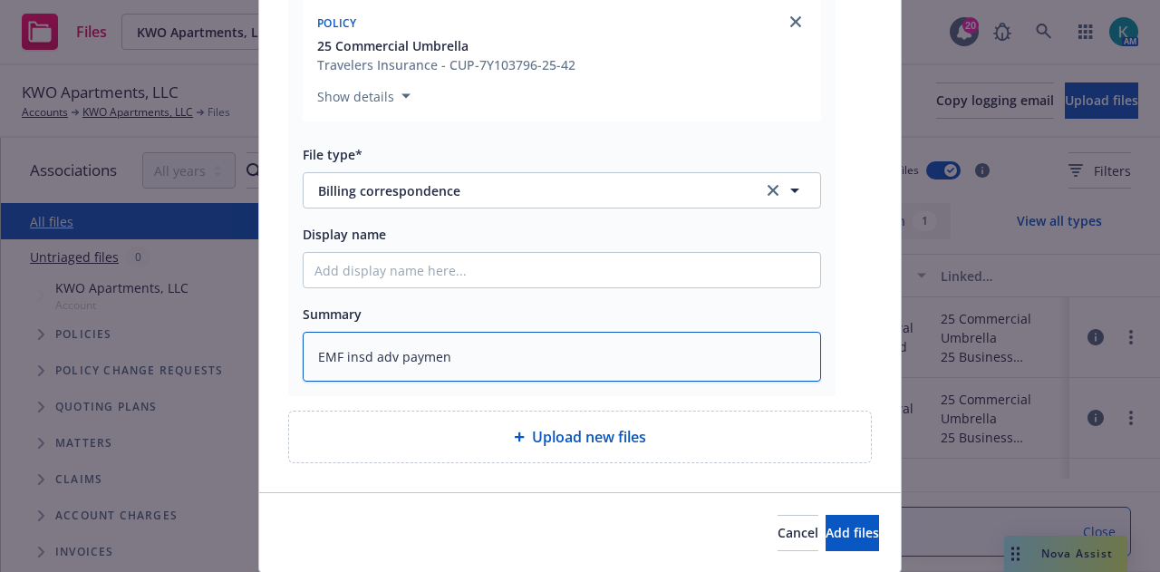
type textarea "EMF insd adv payment"
type textarea "x"
type textarea "EMF insd adv payment w"
type textarea "x"
type textarea "EMF insd adv payment wa"
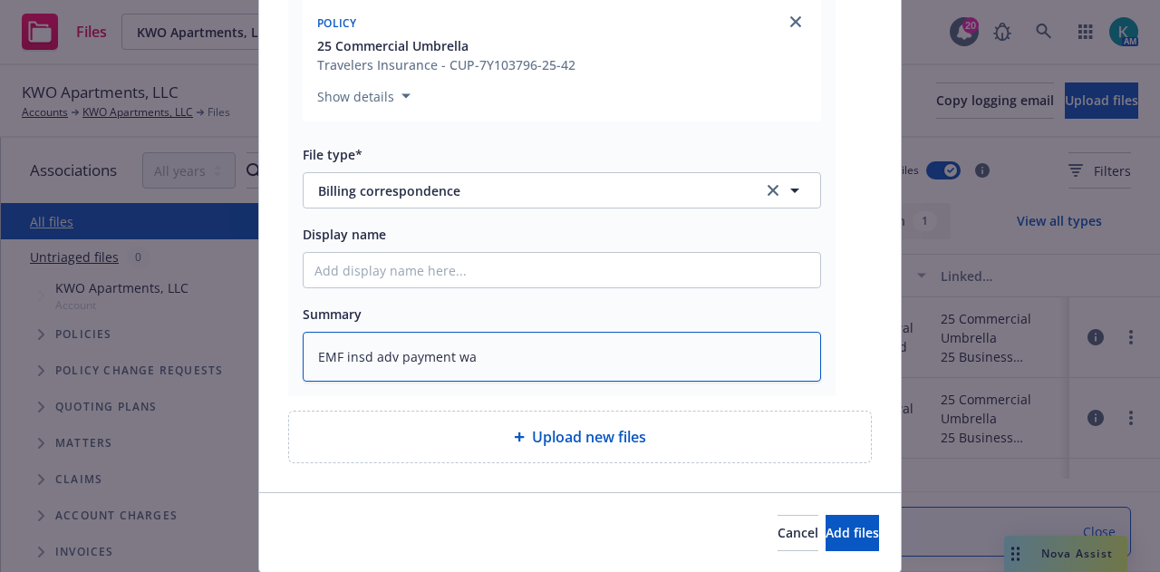
type textarea "x"
type textarea "EMF insd adv payment was"
type textarea "x"
type textarea "EMF insd adv payment was s"
type textarea "x"
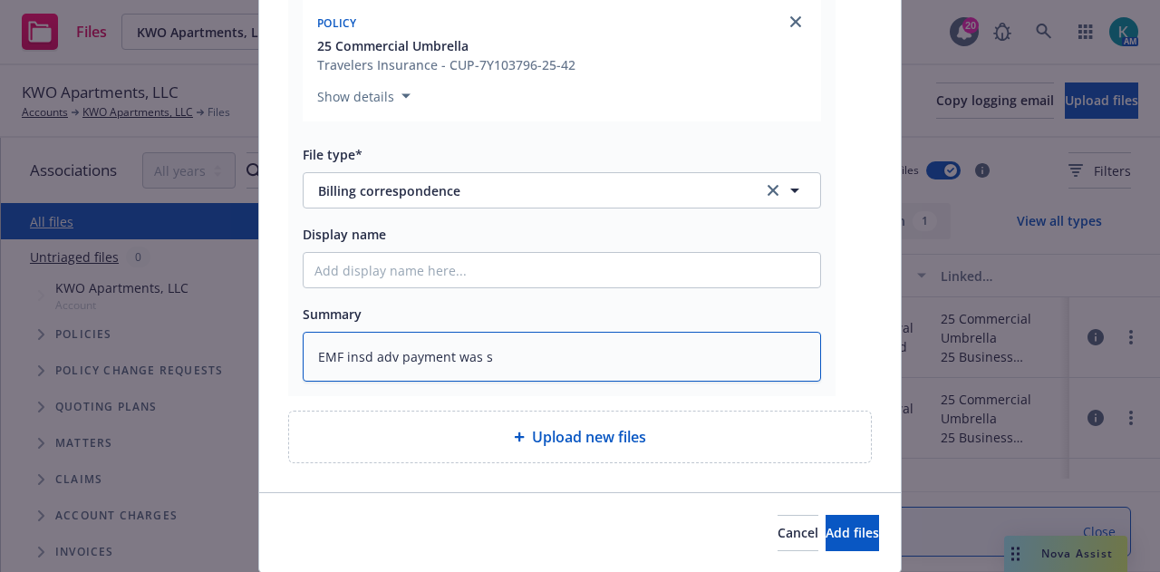
type textarea "EMF insd adv payment was se"
type textarea "x"
type textarea "EMF insd adv payment was sen"
type textarea "x"
type textarea "EMF insd adv payment was sent"
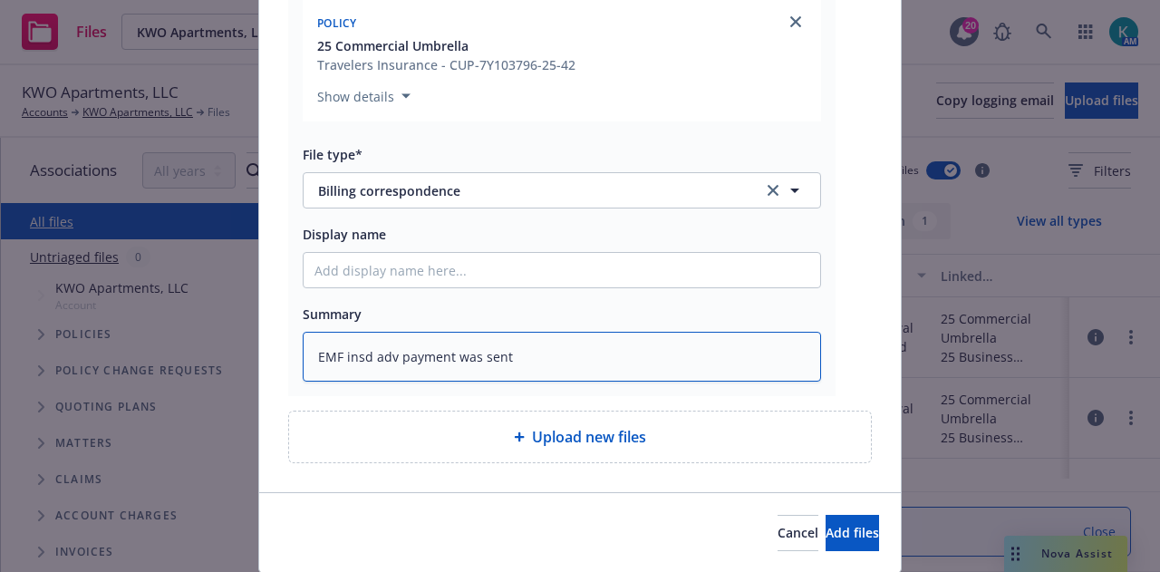
type textarea "x"
type textarea "EMF insd adv payment was sent vi"
type textarea "x"
type textarea "EMF insd adv payment was sent via"
type textarea "x"
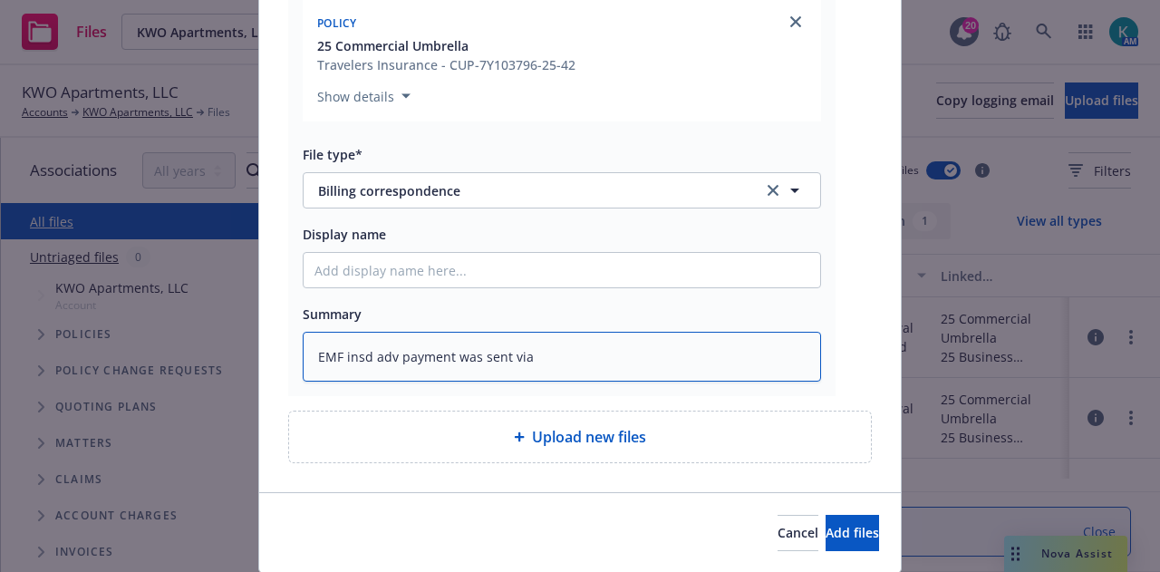
type textarea "EMF insd adv payment was sent via e"
type textarea "x"
type textarea "EMF insd adv payment was sent via exp"
type textarea "x"
type textarea "EMF insd adv payment was sent via expre"
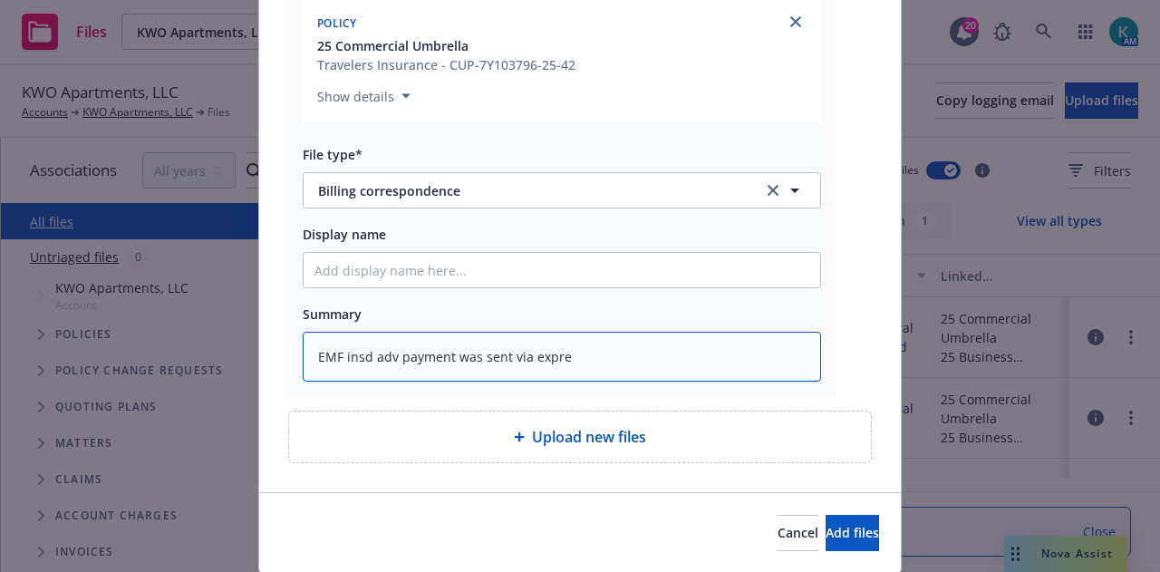
type textarea "x"
type textarea "EMF insd adv payment was sent via expres"
type textarea "x"
type textarea "EMF insd adv payment was sent via express"
type textarea "x"
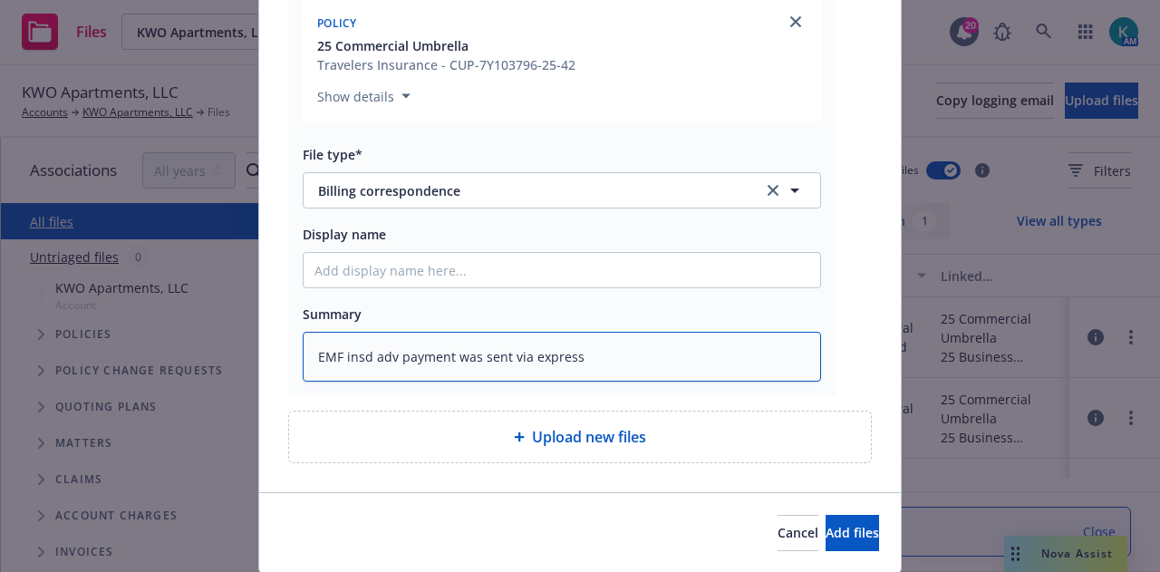
type textarea "EMF insd adv payment was sent via express m"
type textarea "x"
type textarea "EMF insd adv payment was sent via express mai"
type textarea "x"
type textarea "EMF insd adv payment was sent via express mail"
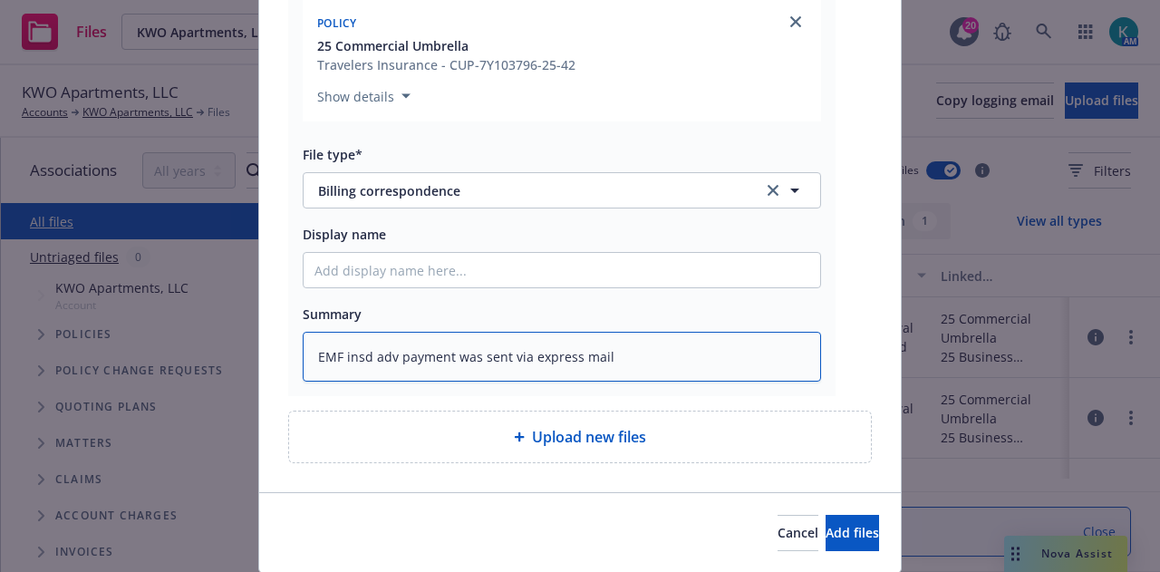
type textarea "x"
type textarea "EMF insd adv payment was sent via express mail l"
type textarea "x"
type textarea "EMF insd adv payment was sent via express mail la"
type textarea "x"
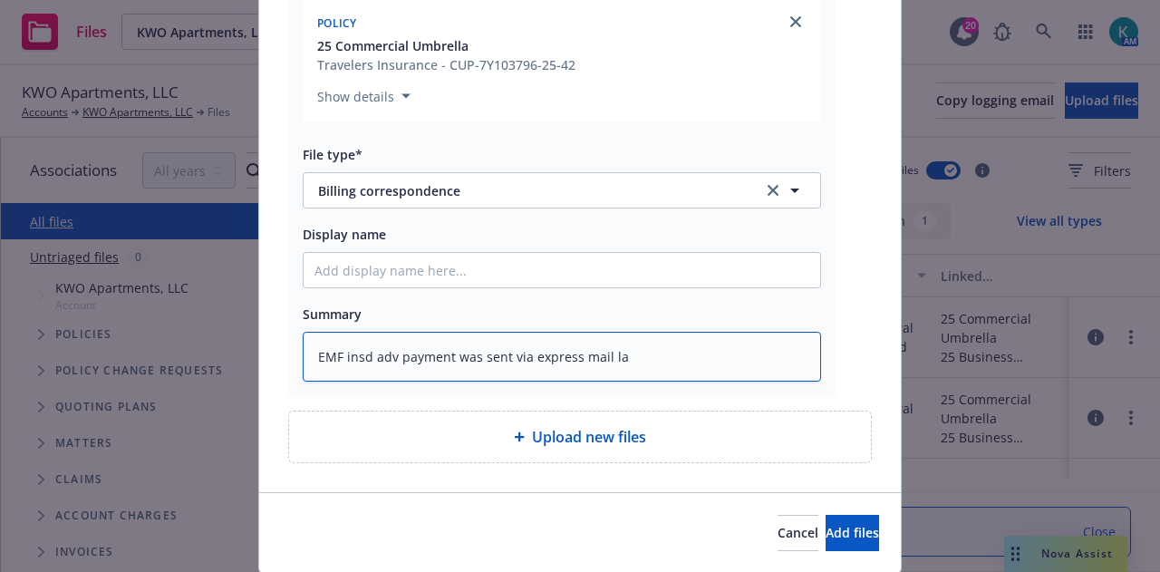
type textarea "EMF insd adv payment was sent via express mail las"
type textarea "x"
type textarea "EMF insd adv payment was sent via express mail last"
type textarea "x"
type textarea "EMF insd adv payment was sent via express mail last f"
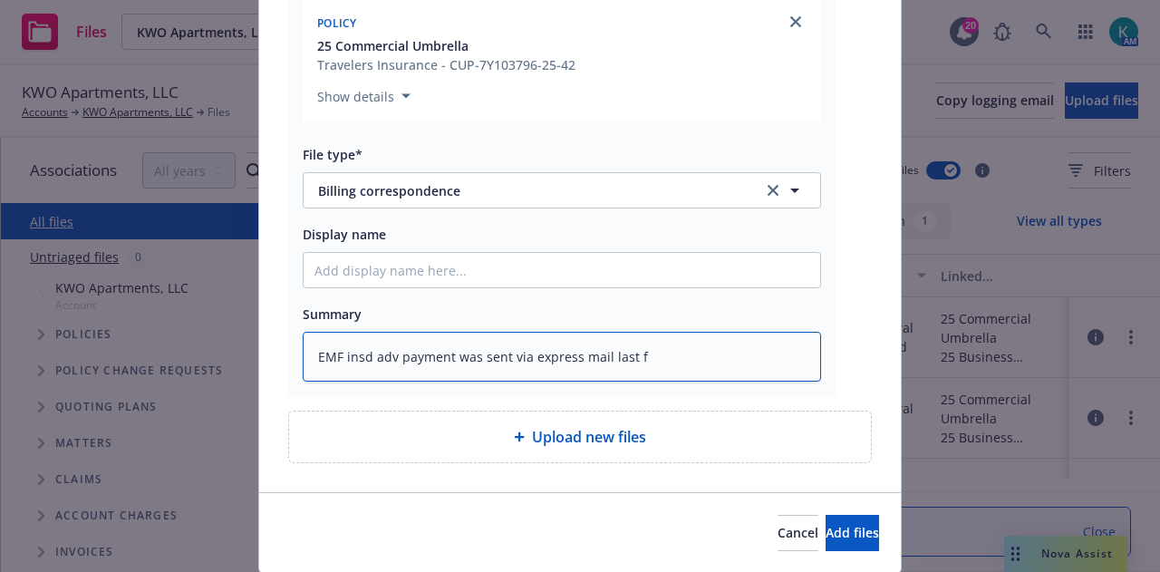
type textarea "x"
type textarea "EMF insd adv payment was sent via express mail last fi"
type textarea "x"
type textarea "EMF insd adv payment was sent via express mail last f"
type textarea "x"
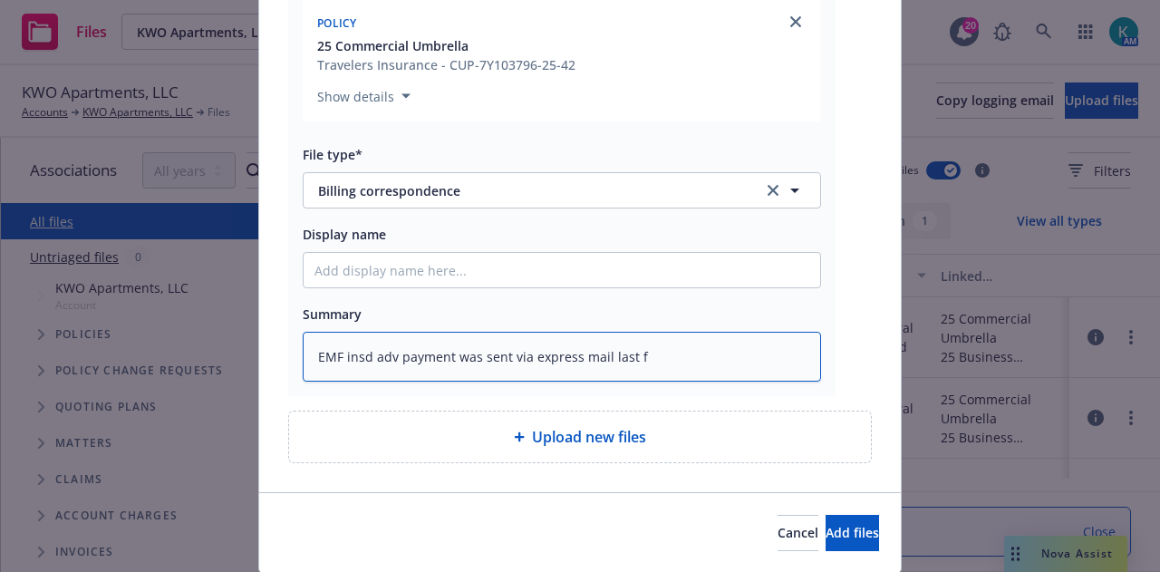
type textarea "EMF insd adv payment was sent via express mail last"
type textarea "x"
type textarea "EMF insd adv payment was sent via express mail last F"
type textarea "x"
type textarea "EMF insd adv payment was sent via express mail last Fri"
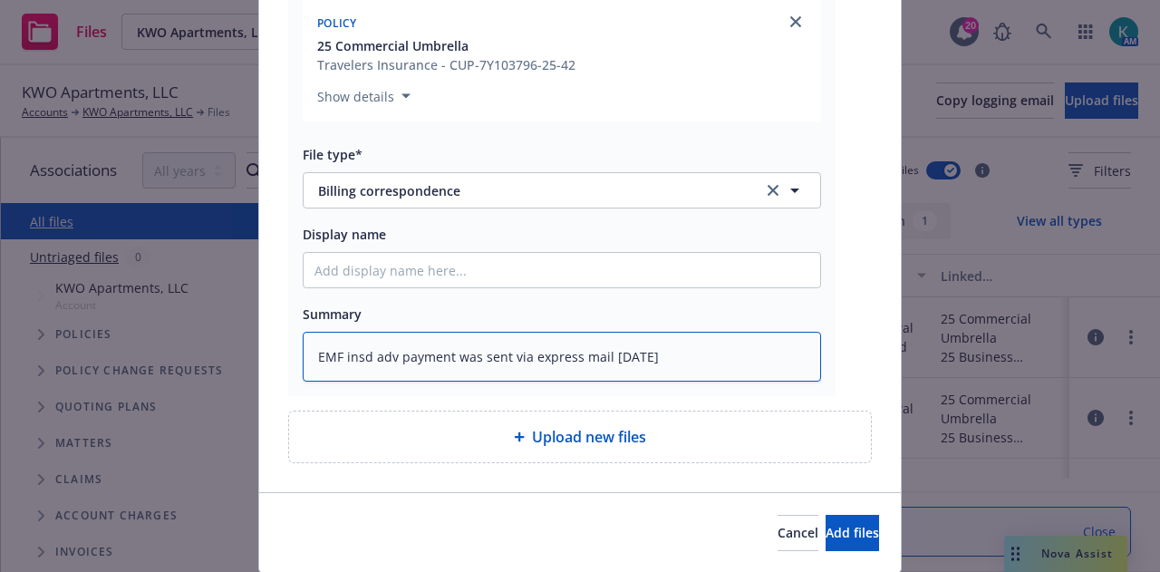
type textarea "x"
type textarea "EMF insd adv payment was sent via express mail last Frida"
type textarea "x"
type textarea "EMF insd adv payment was sent via express mail last Friday"
type textarea "x"
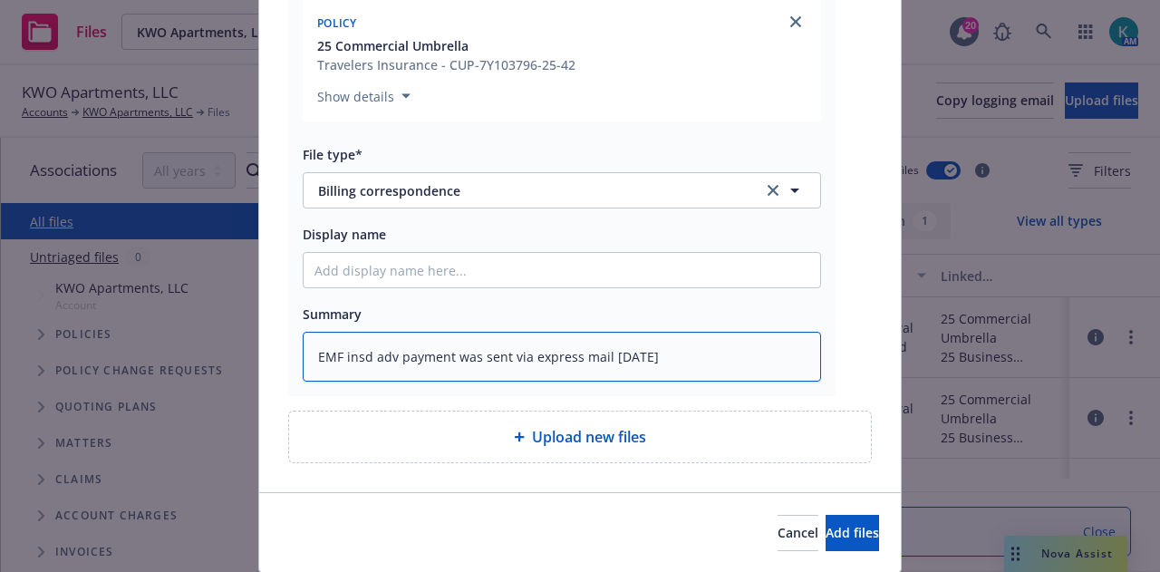
type textarea "EMF insd adv payment was sent via express mail last Friday"
type textarea "x"
type textarea "EMF insd adv payment was sent via express mail last Friday b"
type textarea "x"
type textarea "EMF insd adv payment was sent via express mail last Friday bu"
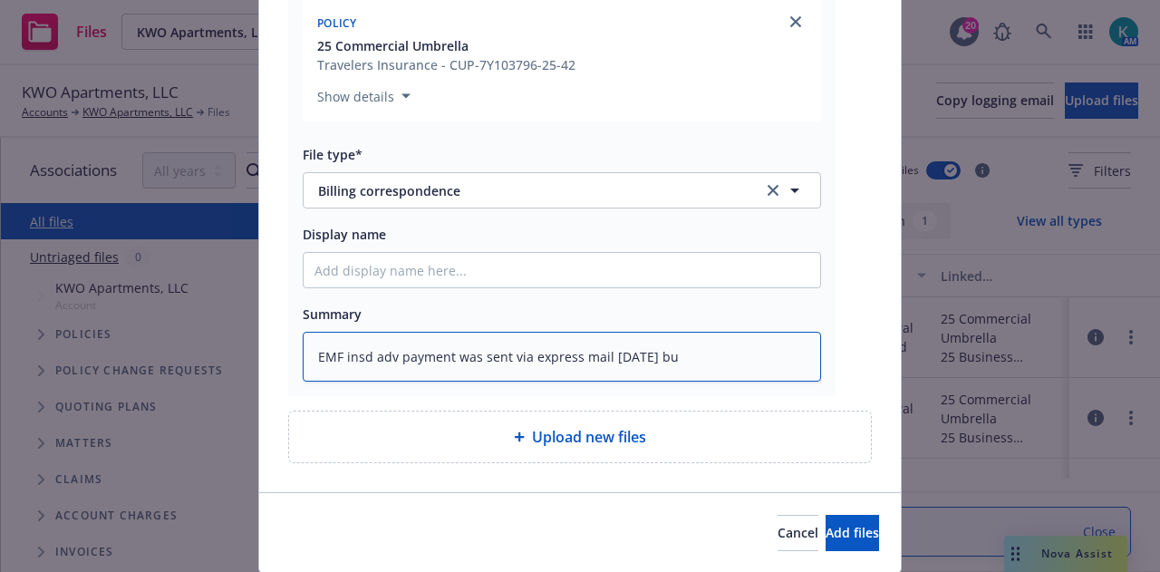
type textarea "x"
type textarea "EMF insd adv payment was sent via express mail last Friday but"
type textarea "x"
type textarea "EMF insd adv payment was sent via express mail last Friday but th"
type textarea "x"
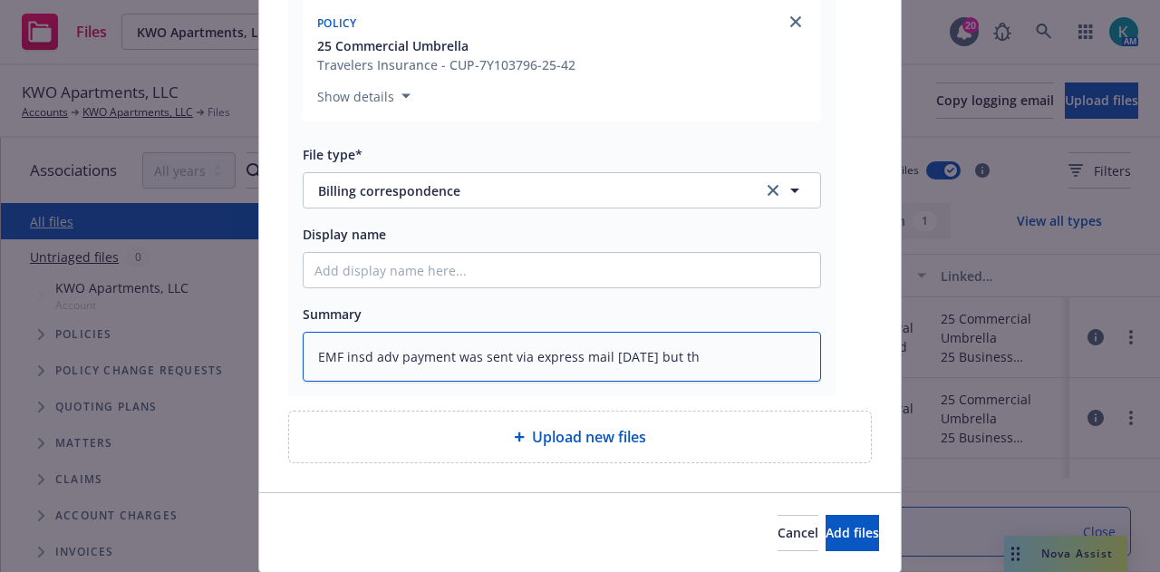
type textarea "EMF insd adv payment was sent via express mail last Friday but the"
type textarea "x"
type textarea "EMF insd adv payment was sent via express mail last Friday but the"
type textarea "x"
type textarea "EMF insd adv payment was sent via express mail last Friday but the tr"
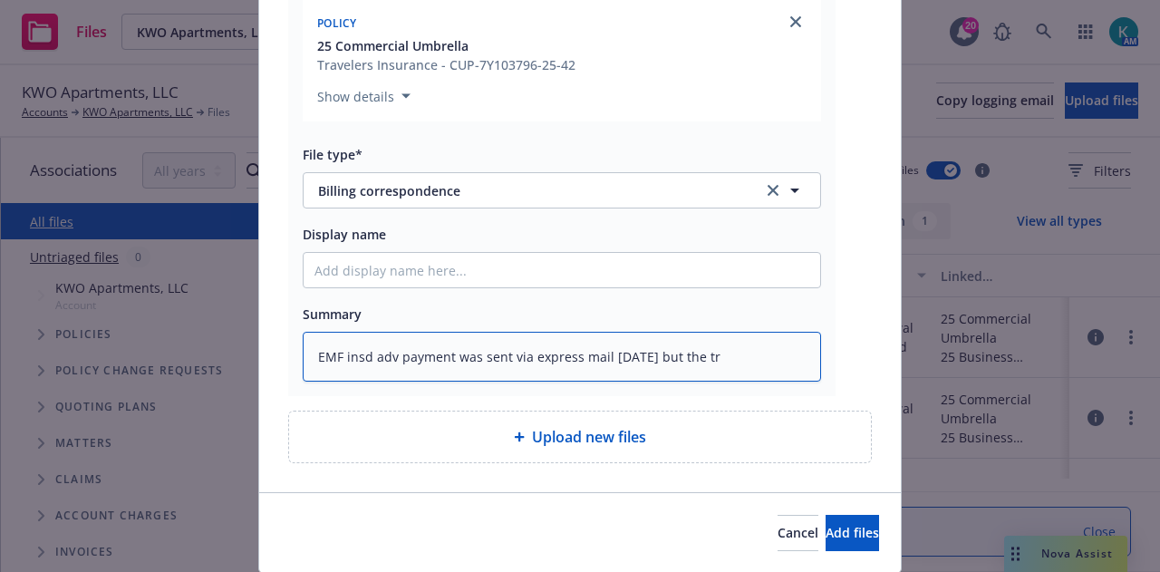
type textarea "x"
type textarea "EMF insd adv payment was sent via express mail last Friday but the tra"
type textarea "x"
type textarea "EMF insd adv payment was sent via express mail last Friday but the trav"
type textarea "x"
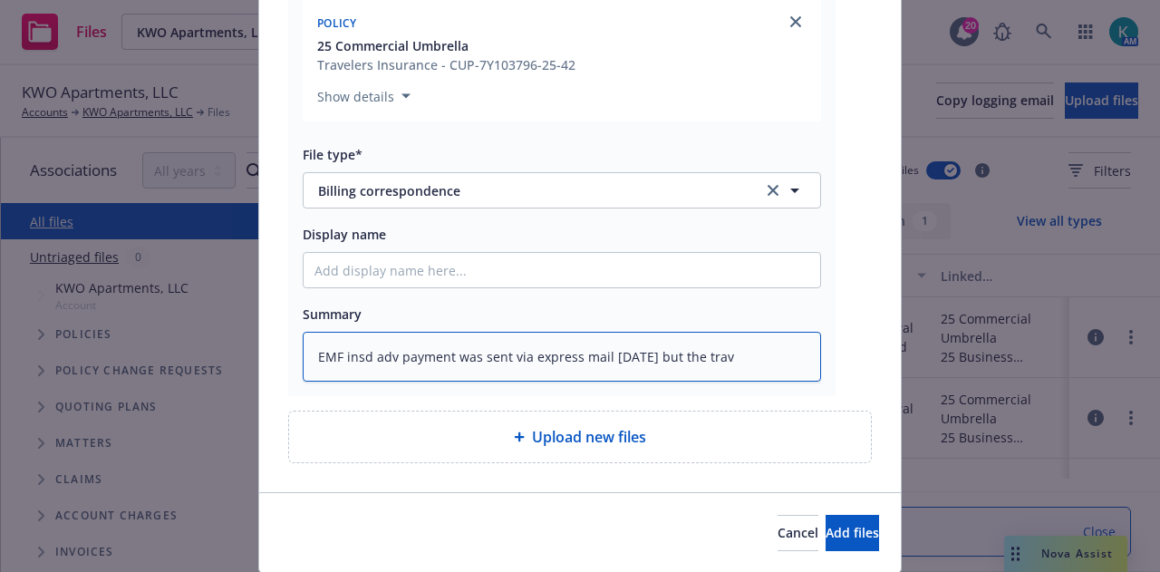
type textarea "EMF insd adv payment was sent via express mail last Friday but the trave"
type textarea "x"
type textarea "EMF insd adv payment was sent via express mail last Friday but the trav"
type textarea "x"
type textarea "EMF insd adv payment was sent via express mail last Friday but the tra"
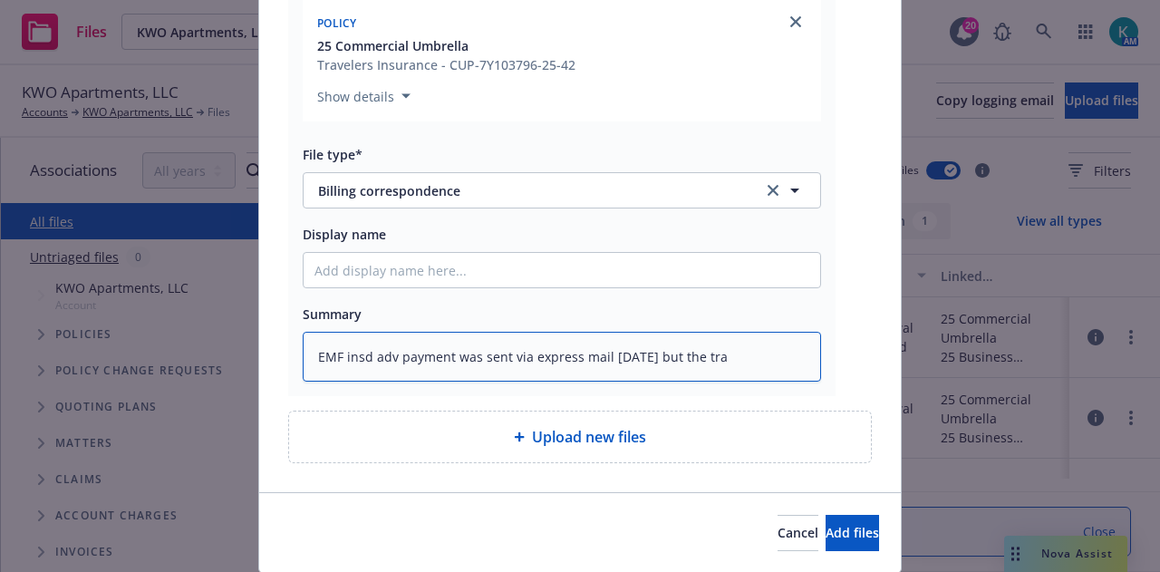
type textarea "x"
type textarea "EMF insd adv payment was sent via express mail last Friday but the tr"
type textarea "x"
type textarea "EMF insd adv payment was sent via express mail last Friday but the"
type textarea "x"
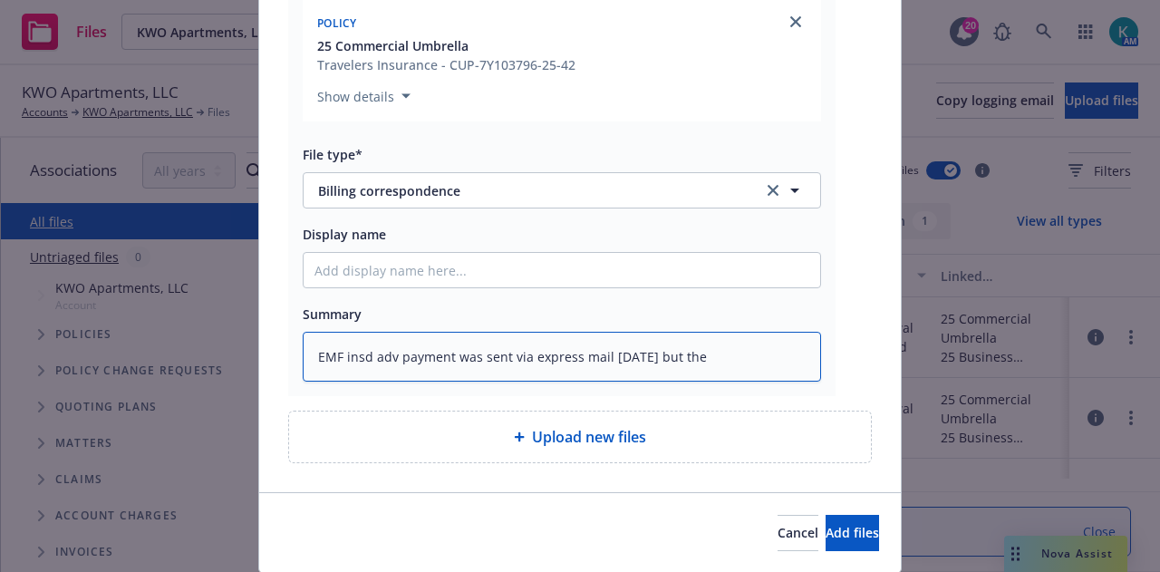
type textarea "EMF insd adv payment was sent via express mail last Friday but the T"
type textarea "x"
type textarea "EMF insd adv payment was sent via express mail last Friday but the Tr"
type textarea "x"
type textarea "EMF insd adv payment was sent via express mail last Friday but the Tra"
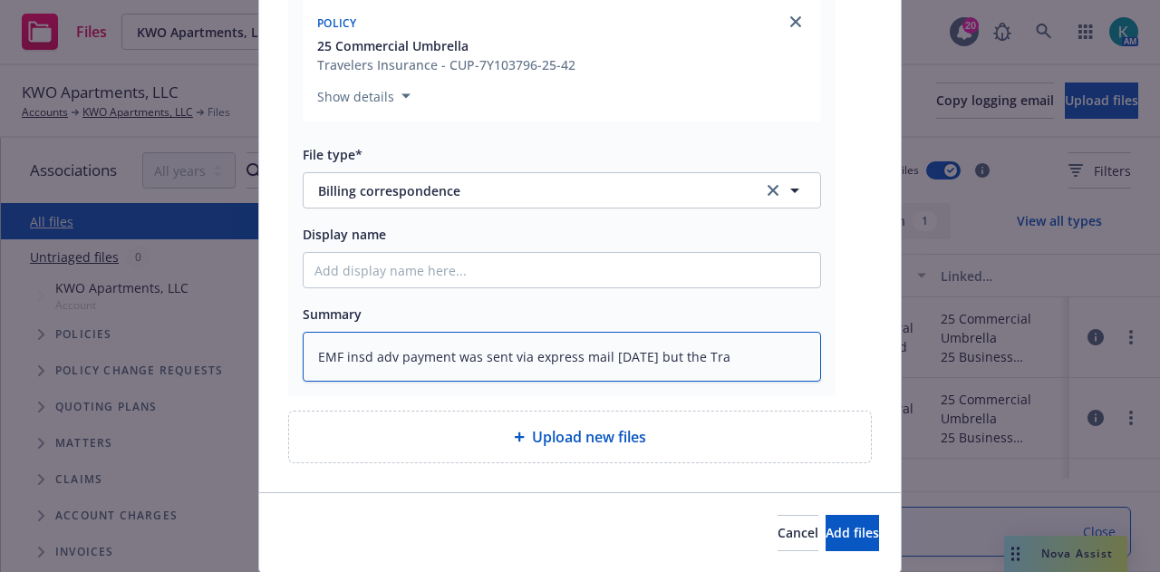
type textarea "x"
type textarea "EMF insd adv payment was sent via express mail last Friday but the Trav"
type textarea "x"
type textarea "EMF insd adv payment was sent via express mail last Friday but the Trave"
type textarea "x"
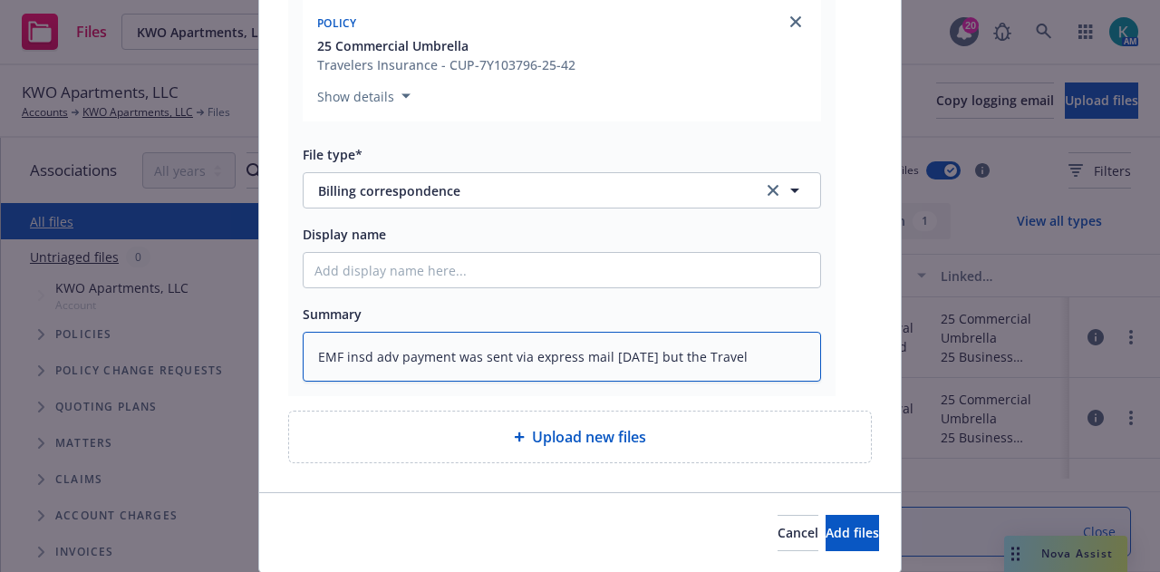
type textarea "EMF insd adv payment was sent via express mail last Friday but the Travele"
type textarea "x"
type textarea "EMF insd adv payment was sent via express mail last Friday but the Traveler"
type textarea "x"
type textarea "EMF insd adv payment was sent via express mail last Friday but the Travelers"
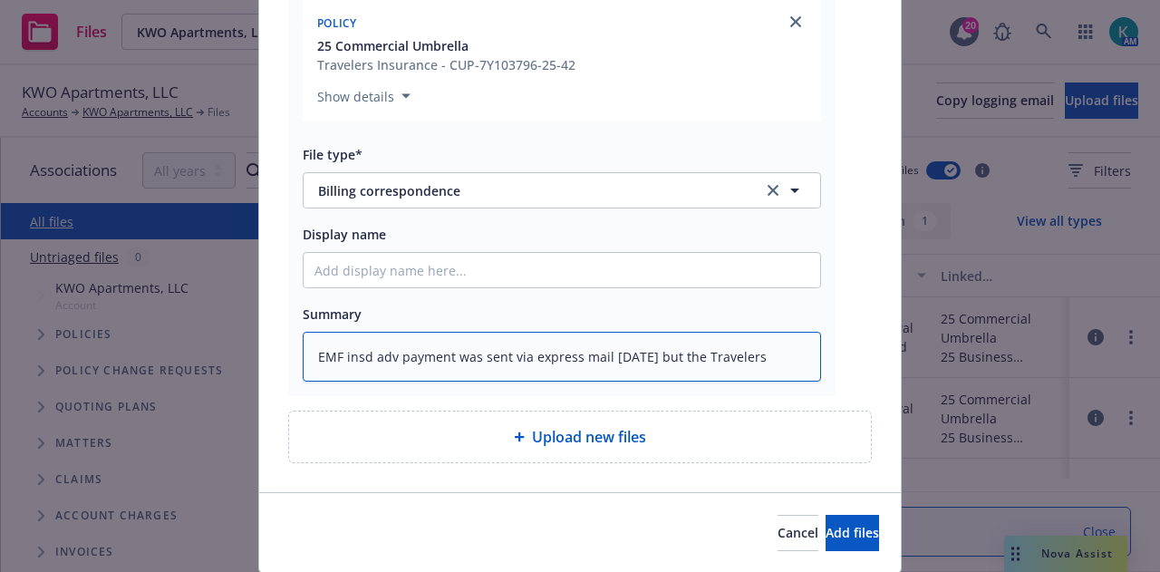
type textarea "x"
type textarea "EMF insd adv payment was sent via express mail last Friday but the Travelers w"
type textarea "x"
type textarea "EMF insd adv payment was sent via express mail last Friday but the Travelers web"
type textarea "x"
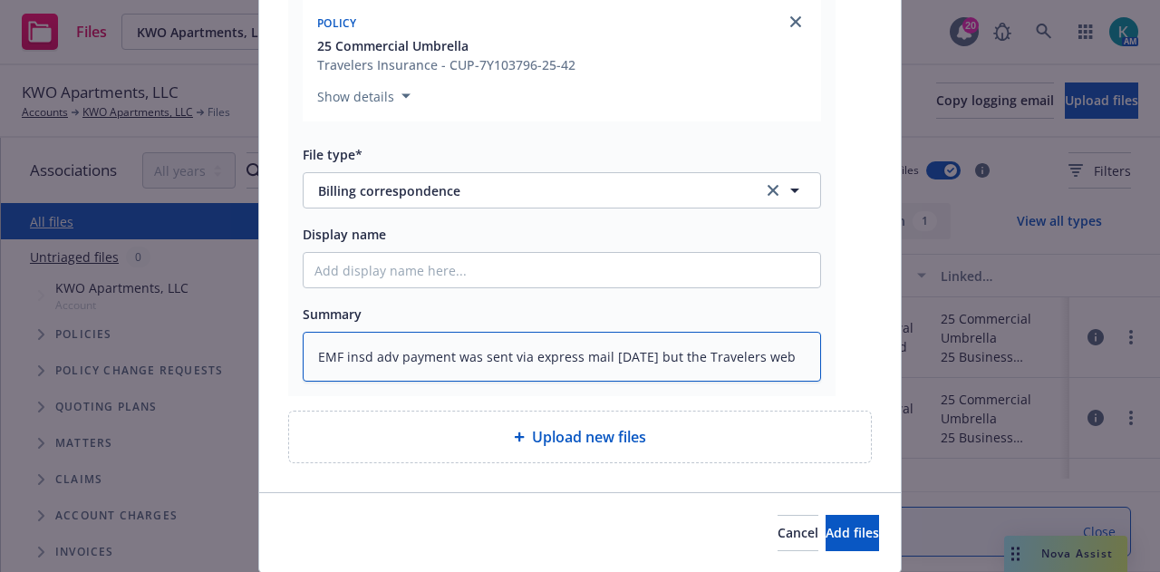
type textarea "EMF insd adv payment was sent via express mail last Friday but the Travelers we…"
type textarea "x"
type textarea "EMF insd adv payment was sent via express mail last Friday but the Travelers we…"
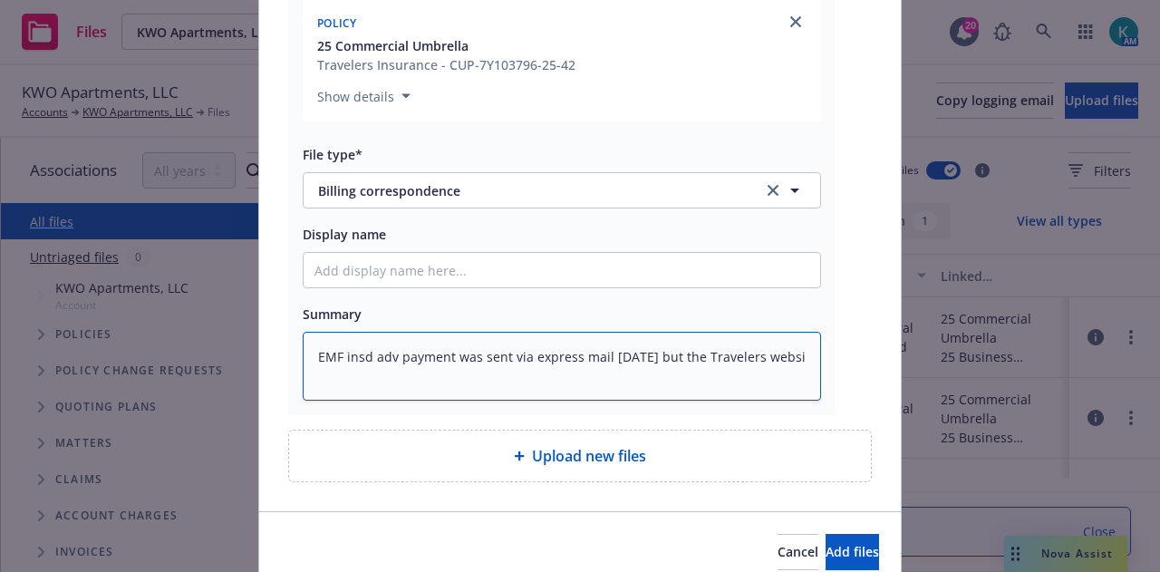
type textarea "x"
type textarea "EMF insd adv payment was sent via express mail last Friday but the Travelers we…"
type textarea "x"
type textarea "EMF insd adv payment was sent via express mail last Friday but the Travelers we…"
type textarea "x"
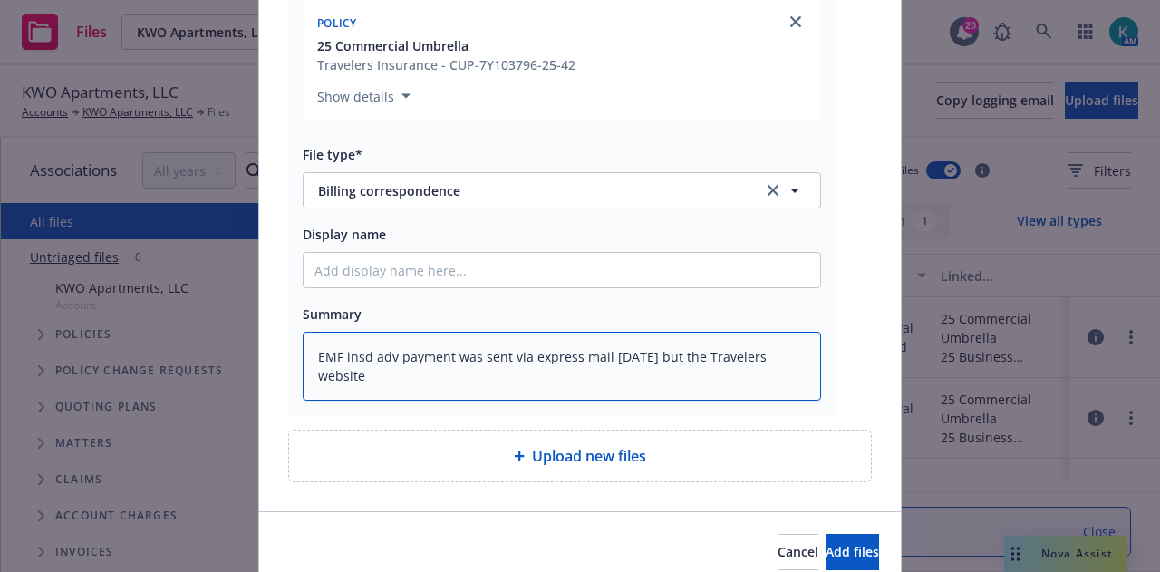
type textarea "EMF insd adv payment was sent via express mail last Friday but the Travelers we…"
type textarea "x"
type textarea "EMF insd adv payment was sent via express mail last Friday but the Travelers we…"
type textarea "x"
type textarea "EMF insd adv payment was sent via express mail last Friday but the Travelers we…"
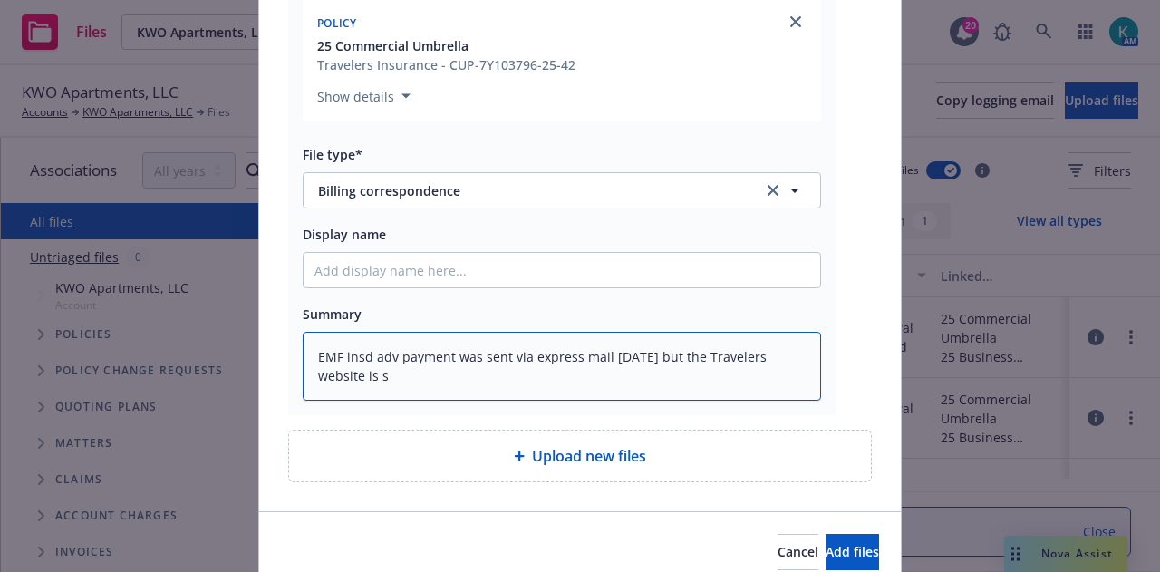
type textarea "x"
type textarea "EMF insd adv payment was sent via express mail last Friday but the Travelers we…"
type textarea "x"
type textarea "EMF insd adv payment was sent via express mail last Friday but the Travelers we…"
type textarea "x"
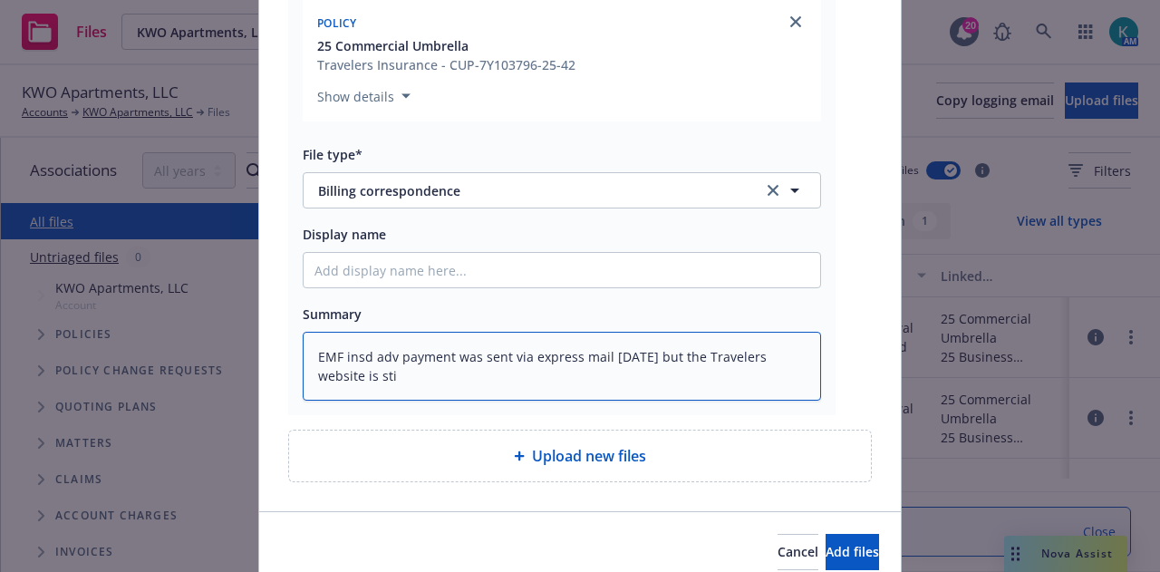
type textarea "EMF insd adv payment was sent via express mail last Friday but the Travelers we…"
type textarea "x"
type textarea "EMF insd adv payment was sent via express mail last Friday but the Travelers we…"
type textarea "x"
type textarea "EMF insd adv payment was sent via express mail last Friday but the Travelers we…"
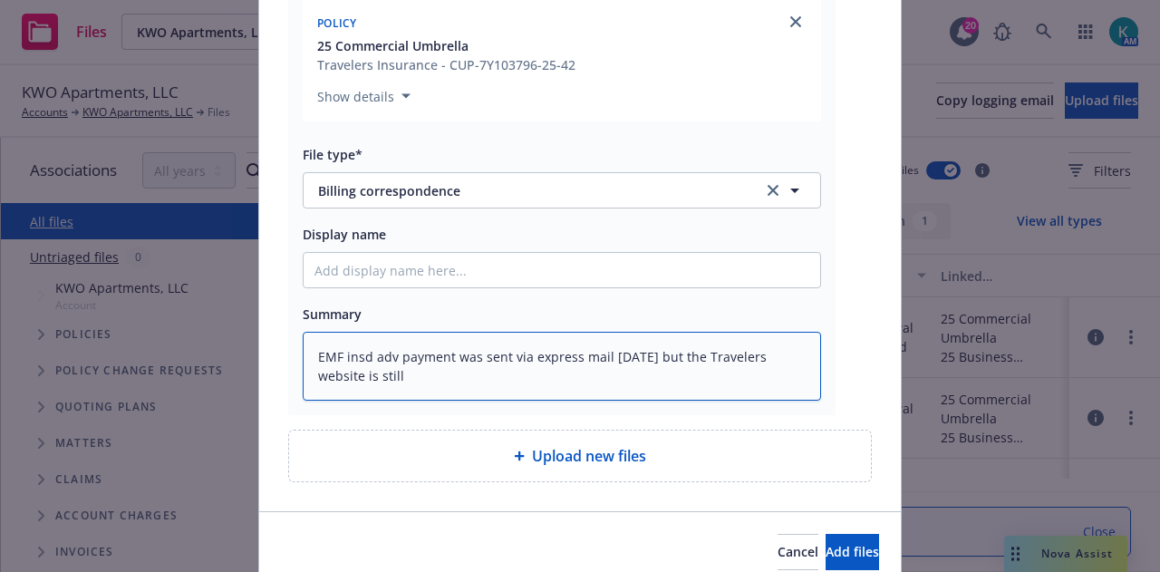
type textarea "x"
type textarea "EMF insd adv payment was sent via express mail last Friday but the Travelers we…"
type textarea "x"
type textarea "EMF insd adv payment was sent via express mail last Friday but the Travelers we…"
type textarea "x"
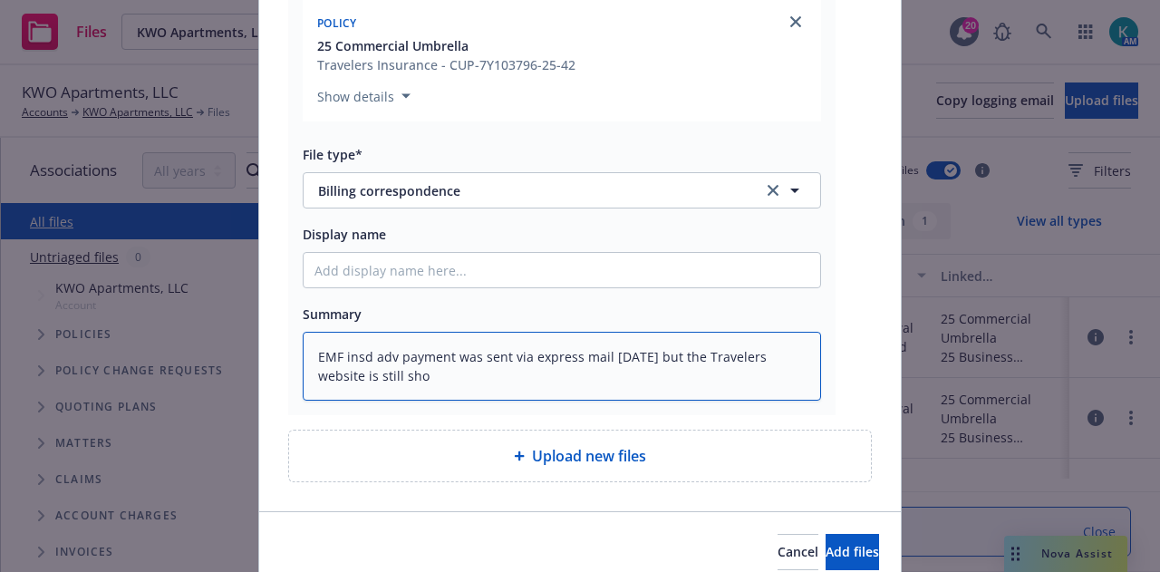
type textarea "EMF insd adv payment was sent via express mail last Friday but the Travelers we…"
type textarea "x"
type textarea "EMF insd adv payment was sent via express mail last Friday but the Travelers we…"
type textarea "x"
type textarea "EMF insd adv payment was sent via express mail last Friday but the Travelers we…"
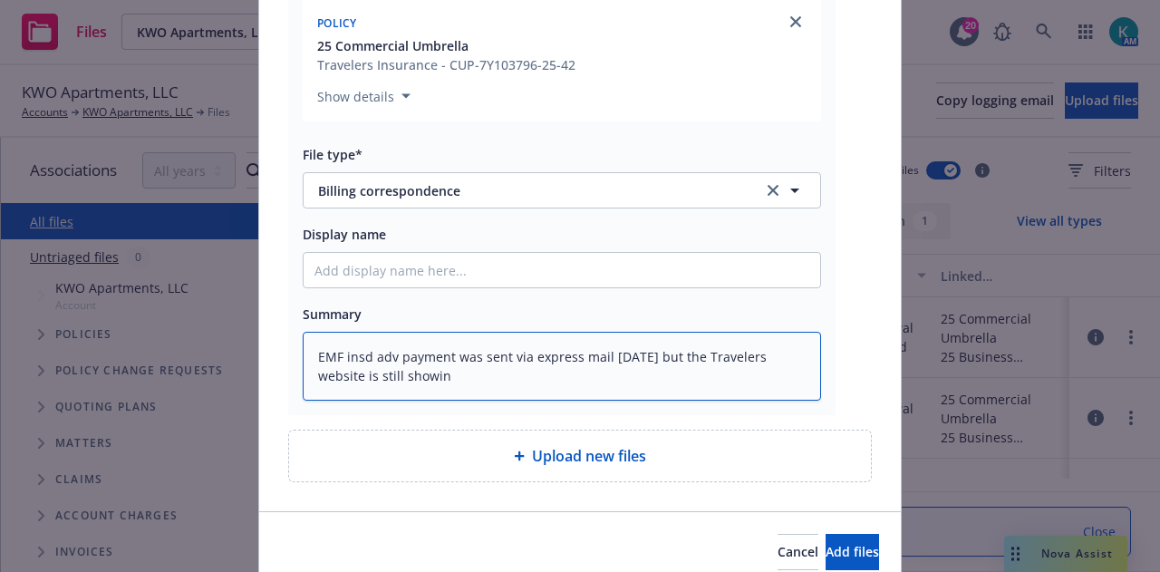
type textarea "x"
type textarea "EMF insd adv payment was sent via express mail last Friday but the Travelers we…"
type textarea "x"
type textarea "EMF insd adv payment was sent via express mail last Friday but the Travelers we…"
type textarea "x"
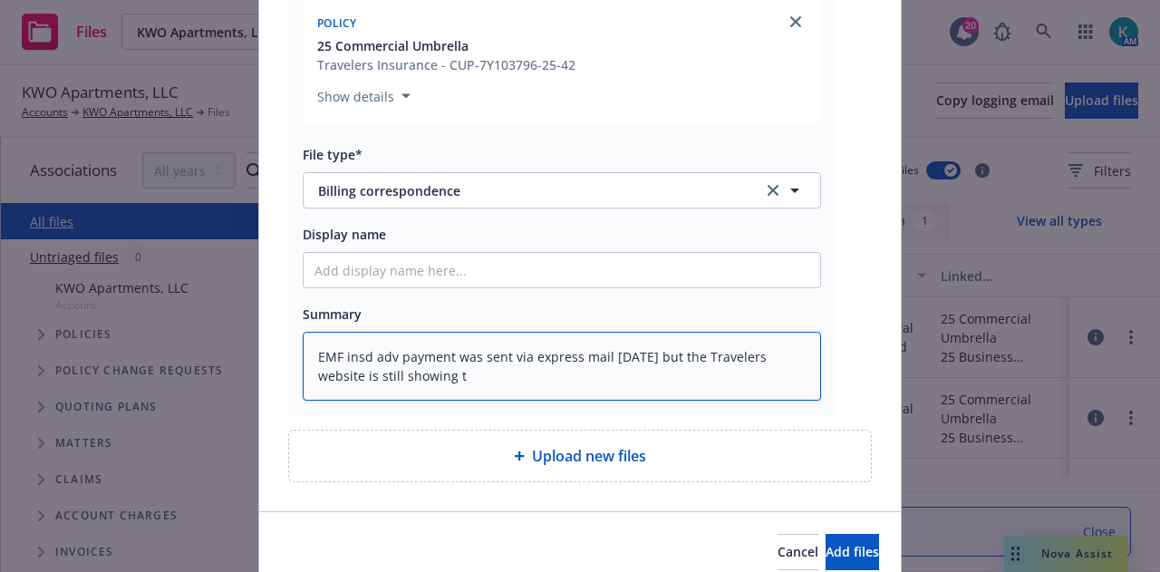
type textarea "EMF insd adv payment was sent via express mail last Friday but the Travelers we…"
type textarea "x"
type textarea "EMF insd adv payment was sent via express mail last Friday but the Travelers we…"
type textarea "x"
type textarea "EMF insd adv payment was sent via express mail last Friday but the Travelers we…"
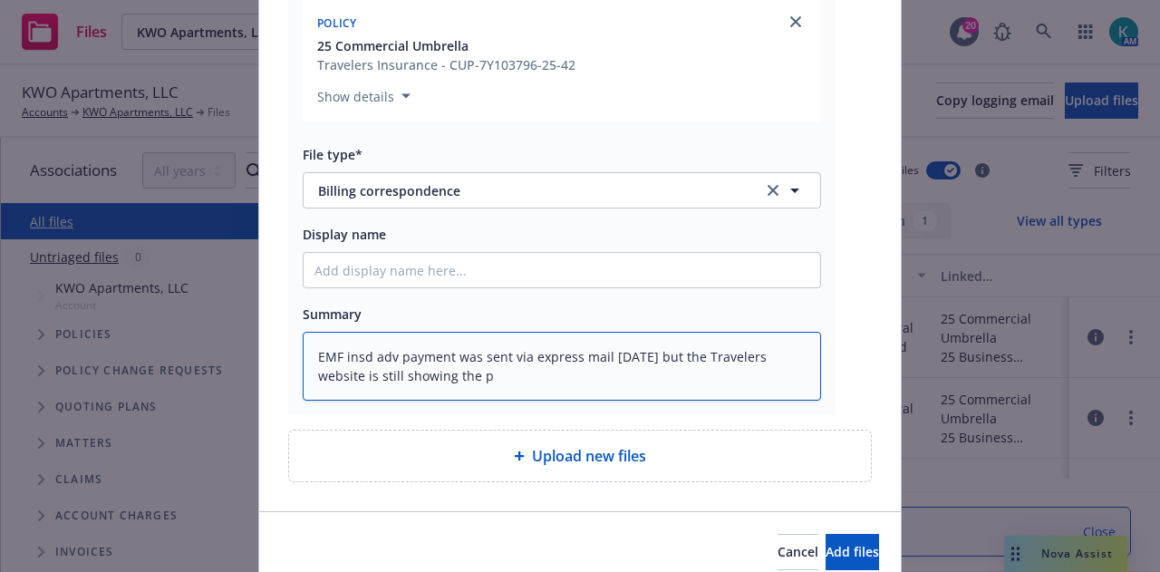
type textarea "x"
type textarea "EMF insd adv payment was sent via express mail last Friday but the Travelers we…"
type textarea "x"
type textarea "EMF insd adv payment was sent via express mail last Friday but the Travelers we…"
type textarea "x"
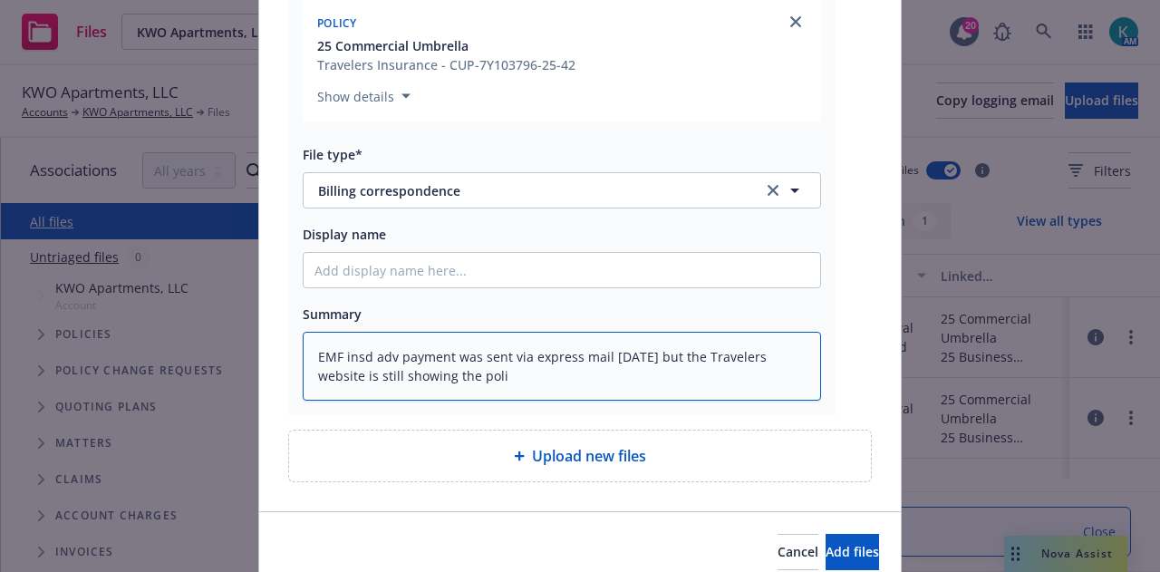
type textarea "EMF insd adv payment was sent via express mail last Friday but the Travelers we…"
type textarea "x"
type textarea "EMF insd adv payment was sent via express mail last Friday but the Travelers we…"
type textarea "x"
type textarea "EMF insd adv payment was sent via express mail last Friday but the Travelers we…"
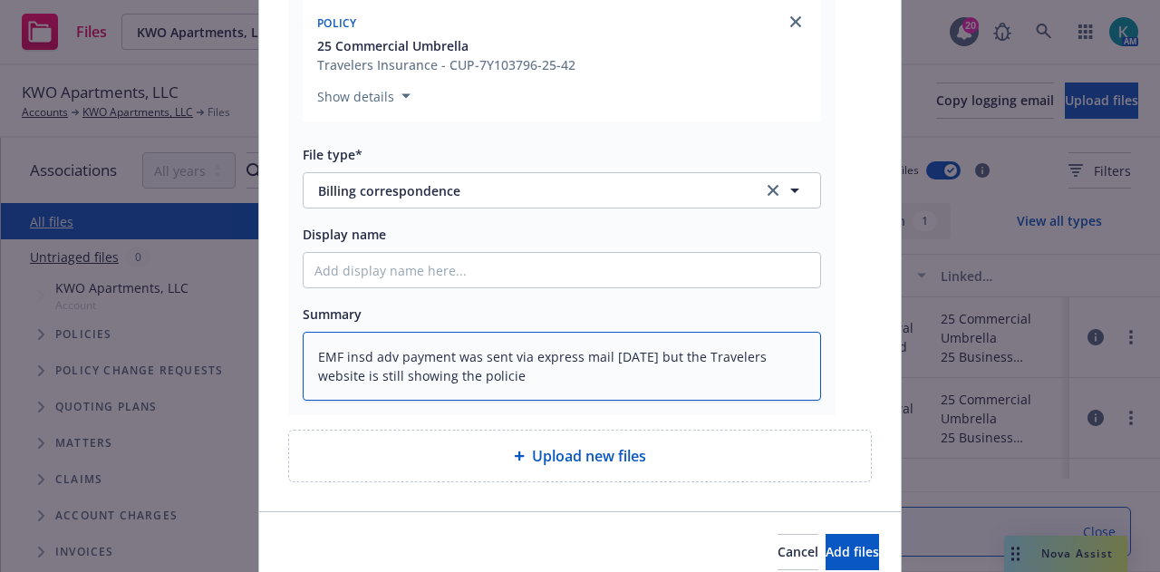
type textarea "x"
type textarea "EMF insd adv payment was sent via express mail last Friday but the Travelers we…"
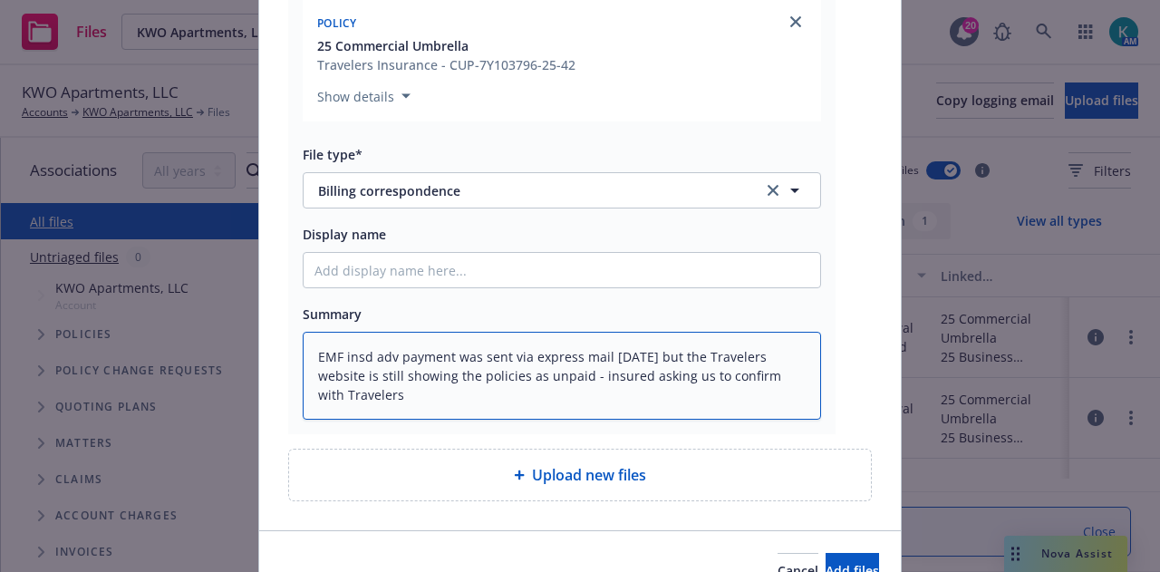
click at [625, 403] on textarea "EMF insd adv payment was sent via express mail last Friday but the Travelers we…" at bounding box center [562, 375] width 519 height 87
click at [606, 416] on textarea "EMF insd adv payment was sent via express mail last Friday but the Travelers we…" at bounding box center [562, 375] width 519 height 87
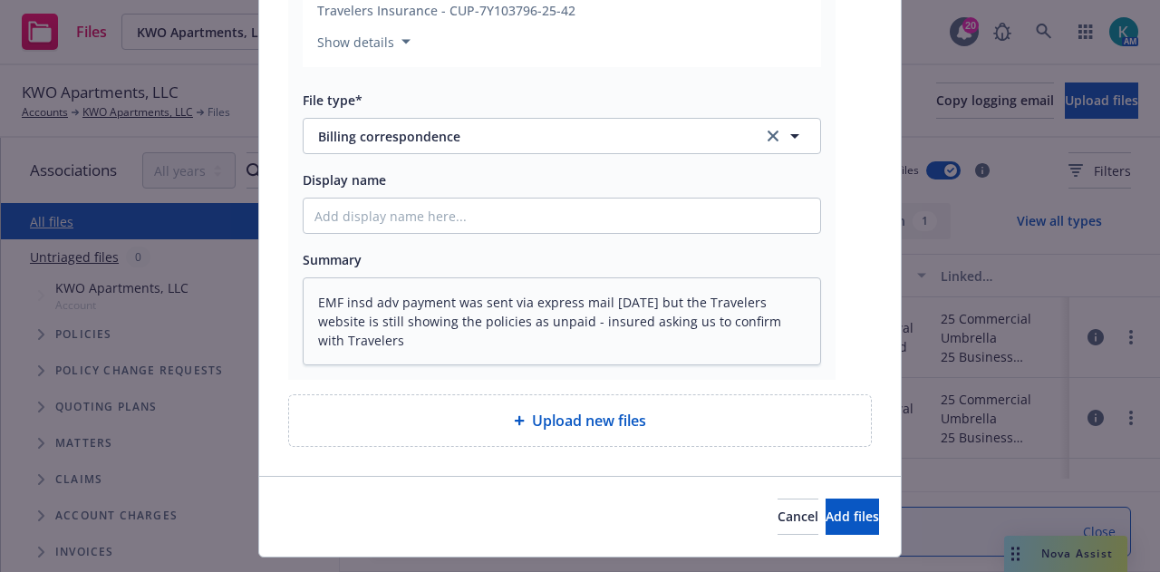
scroll to position [540, 0]
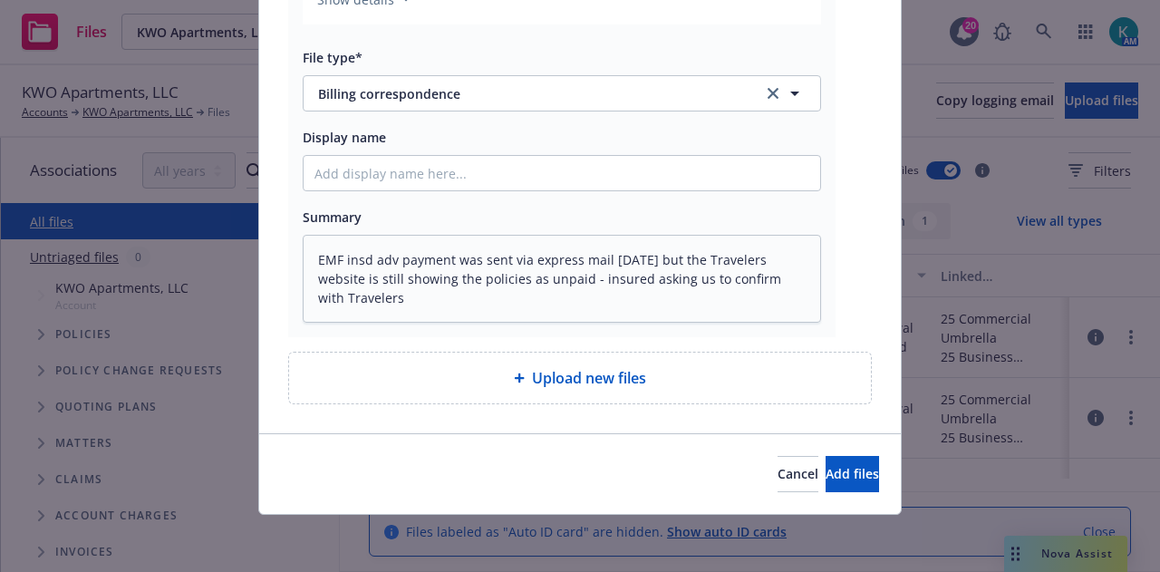
click at [0, 296] on div "Add files FW_ Loan #338241687 KWO Apartments LLC-2nd Renewal Request.msg Associ…" at bounding box center [580, 286] width 1160 height 572
click at [35, 298] on div "Add files FW_ Loan #338241687 KWO Apartments LLC-2nd Renewal Request.msg Associ…" at bounding box center [580, 286] width 1160 height 572
click at [24, 293] on div "Add files FW_ Loan #338241687 KWO Apartments LLC-2nd Renewal Request.msg Associ…" at bounding box center [580, 286] width 1160 height 572
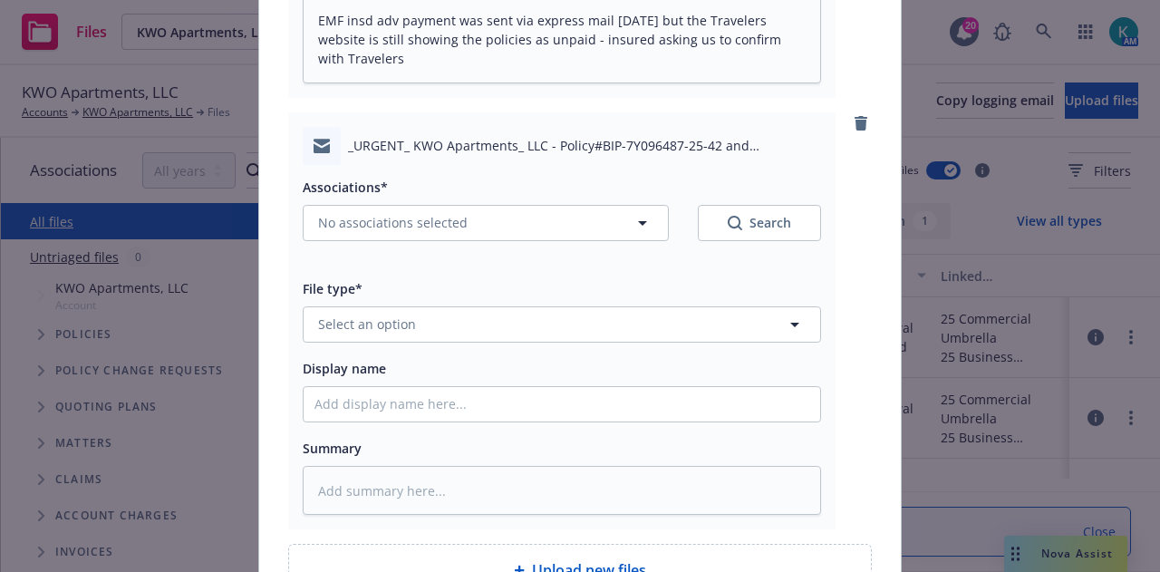
scroll to position [961, 0]
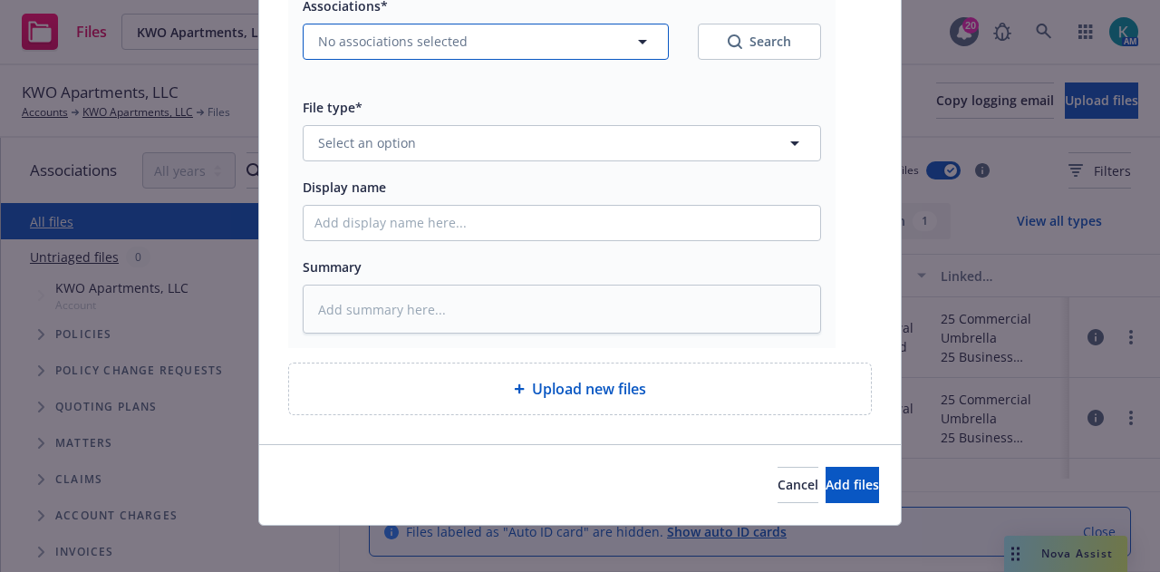
click at [427, 59] on button "No associations selected" at bounding box center [486, 42] width 366 height 36
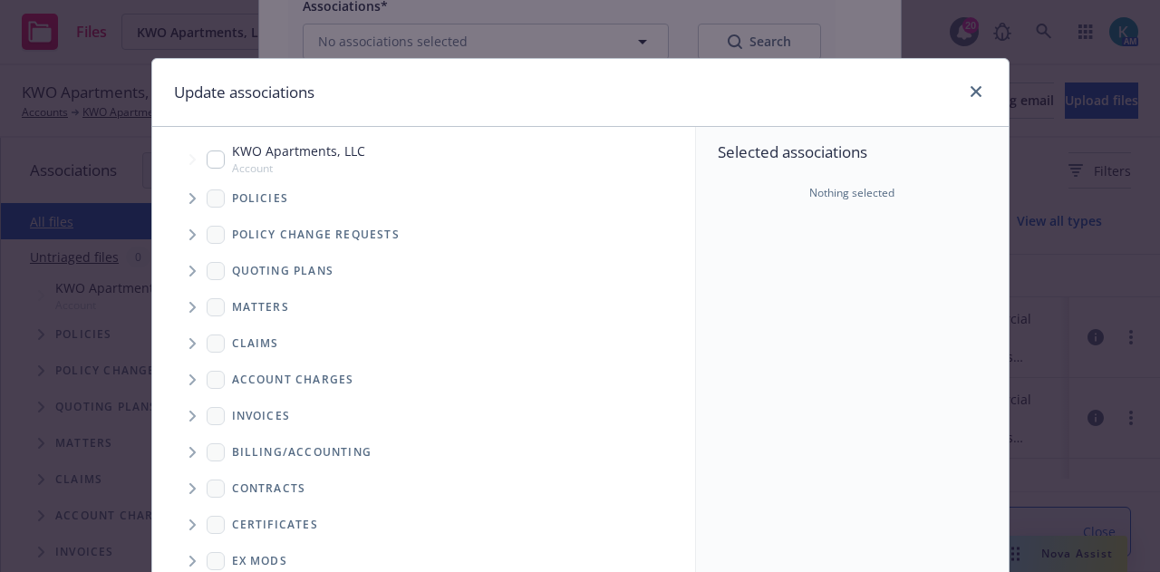
click at [180, 200] on span "Tree Example" at bounding box center [192, 198] width 29 height 29
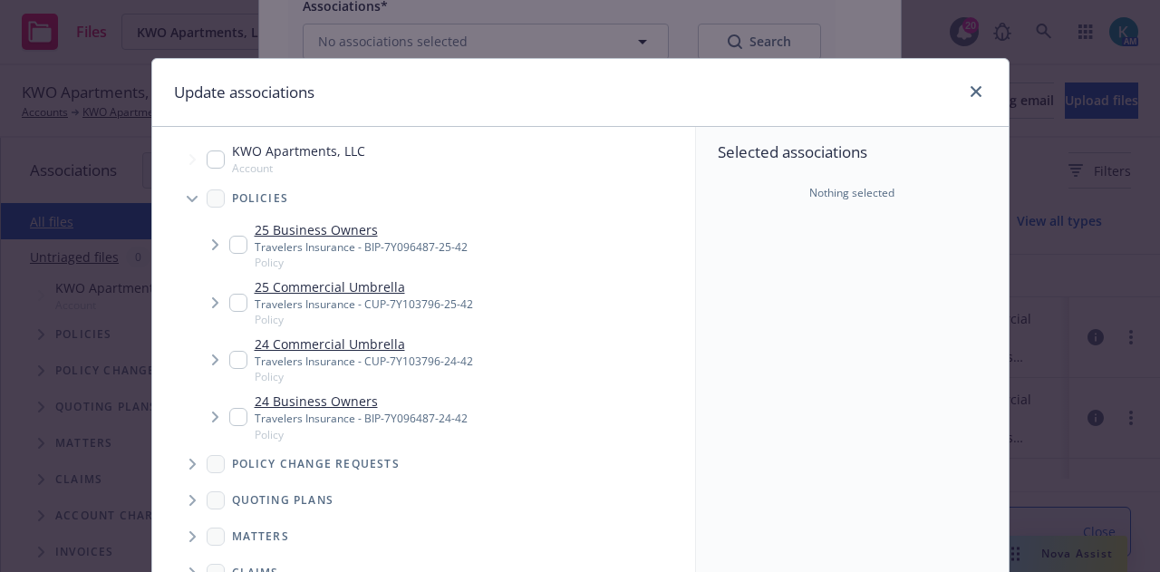
click at [229, 251] on div "25 Business Owners Travelers Insurance - BIP-7Y096487-25-42 Policy" at bounding box center [348, 245] width 238 height 50
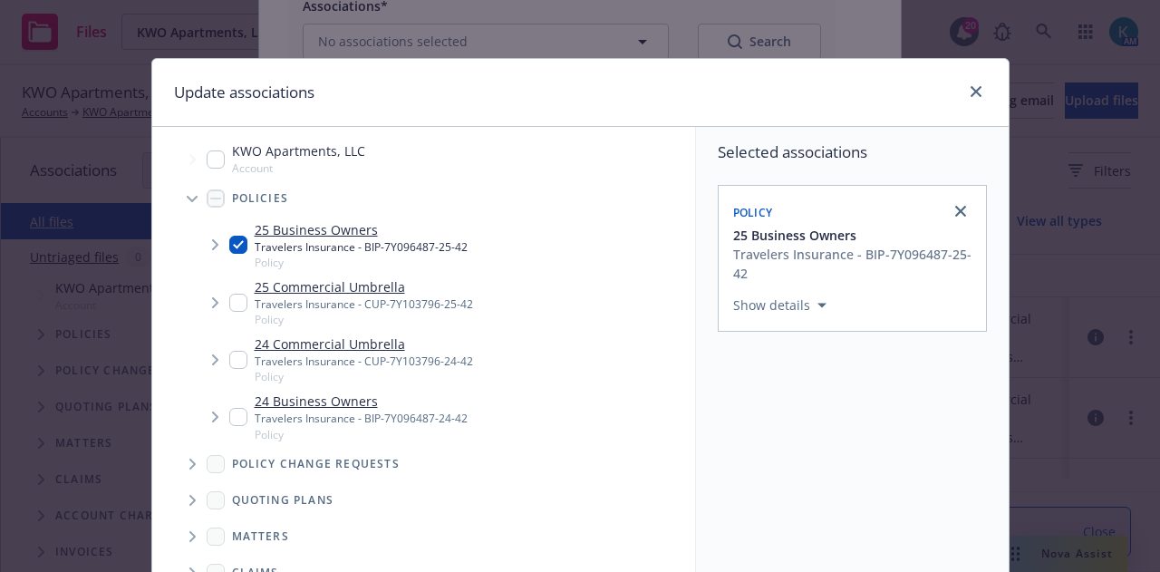
click at [229, 301] on input "Tree Example" at bounding box center [238, 303] width 18 height 18
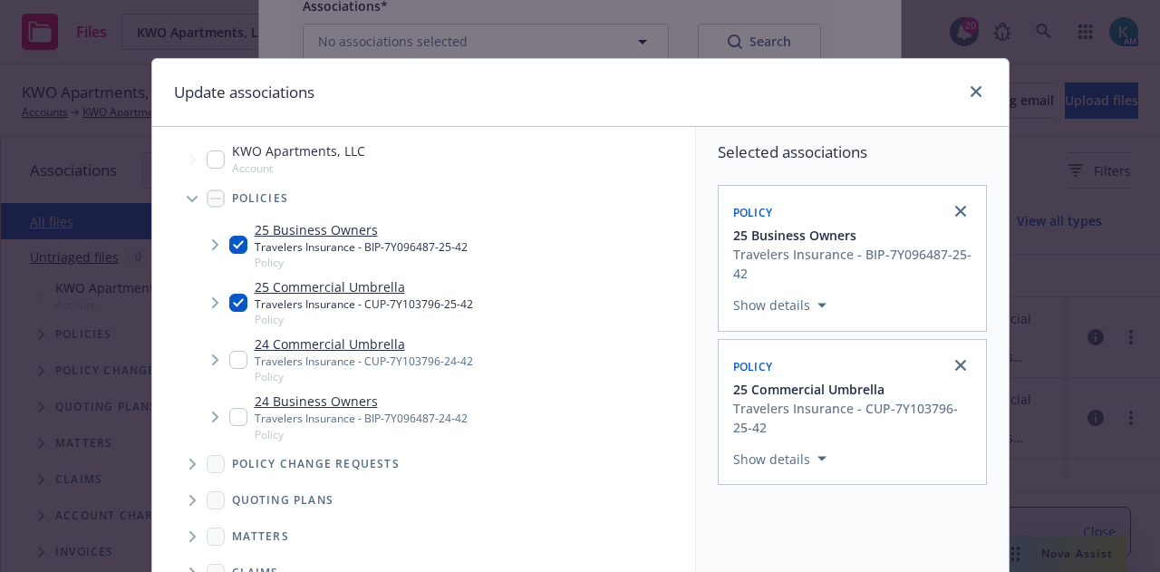
scroll to position [245, 0]
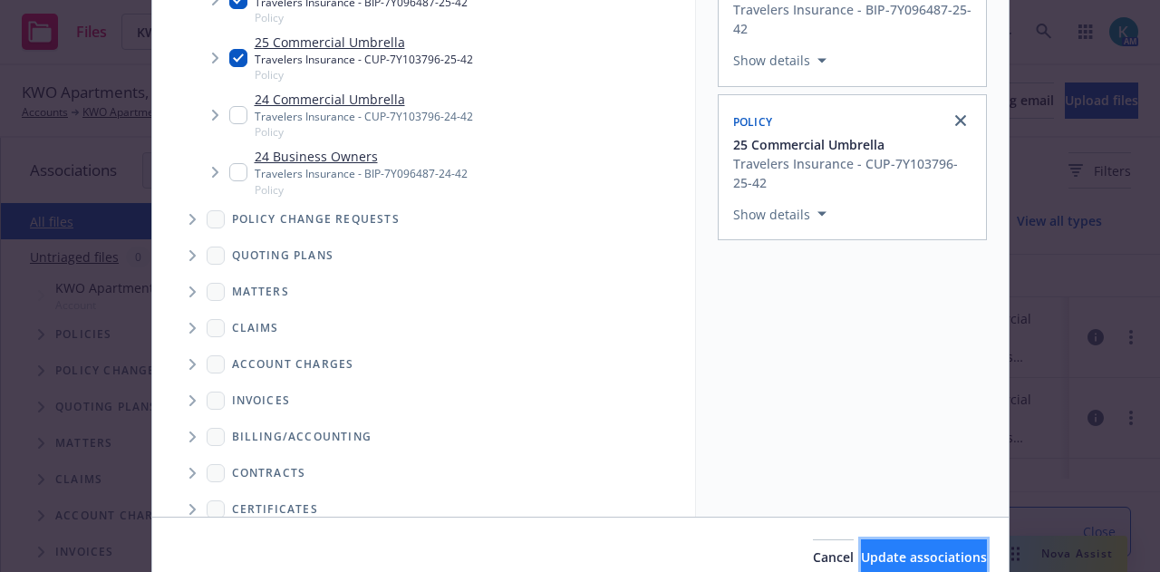
click at [917, 557] on span "Update associations" at bounding box center [924, 556] width 126 height 17
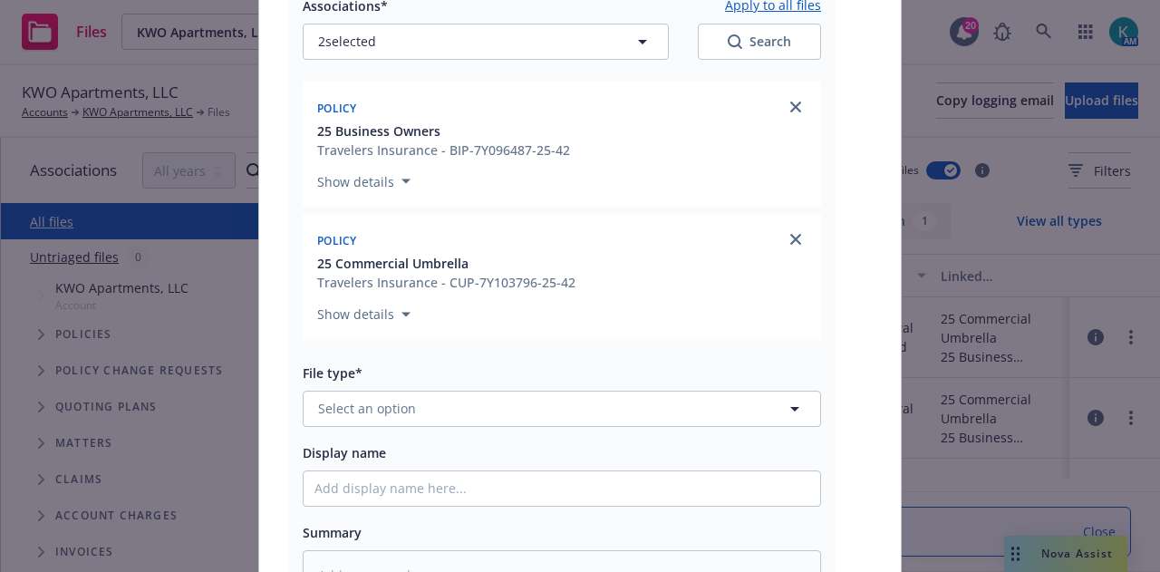
scroll to position [1238, 0]
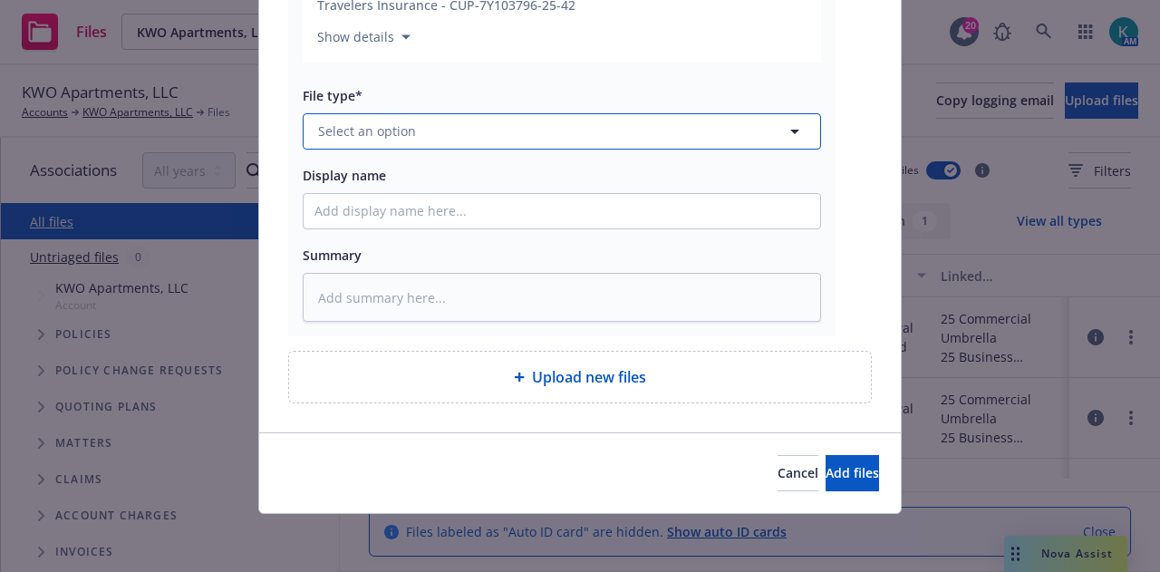
click at [611, 138] on button "Select an option" at bounding box center [562, 131] width 519 height 36
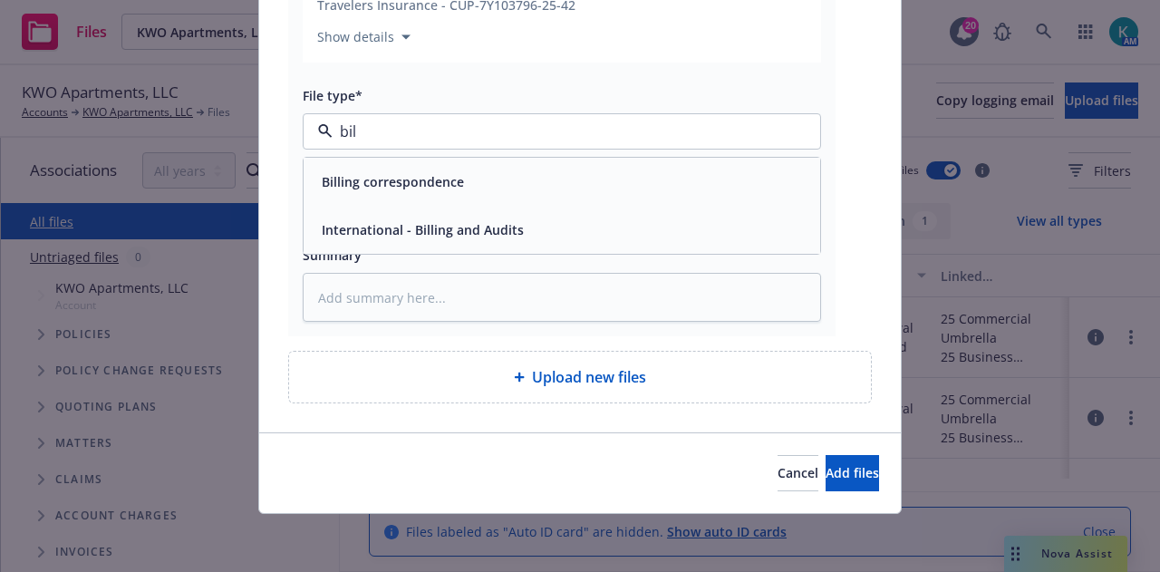
click at [562, 186] on div "Billing correspondence" at bounding box center [562, 182] width 495 height 26
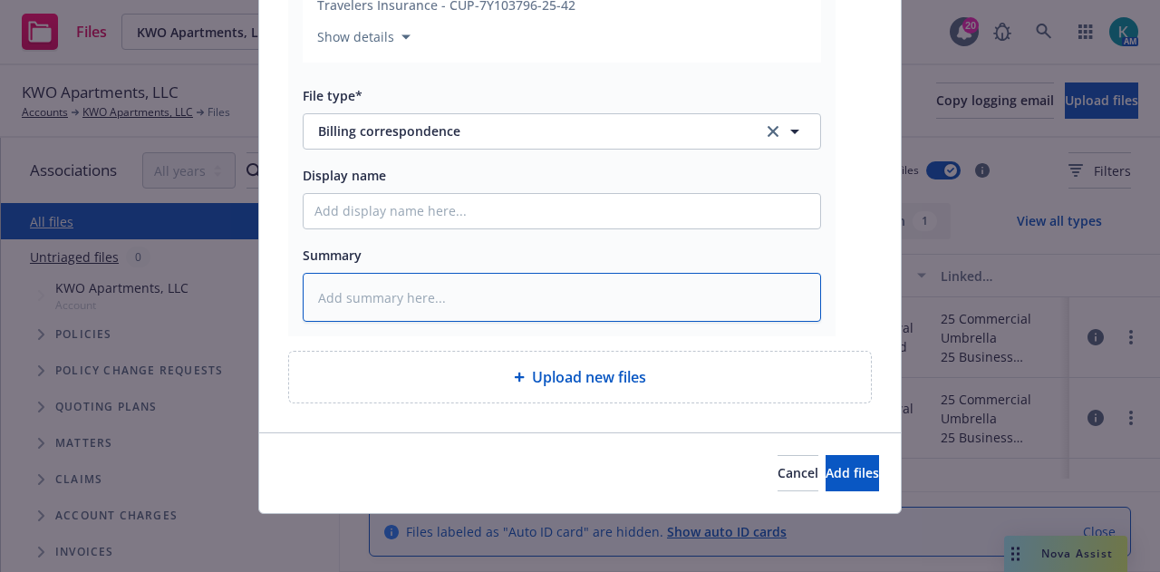
click at [531, 286] on textarea at bounding box center [562, 297] width 519 height 49
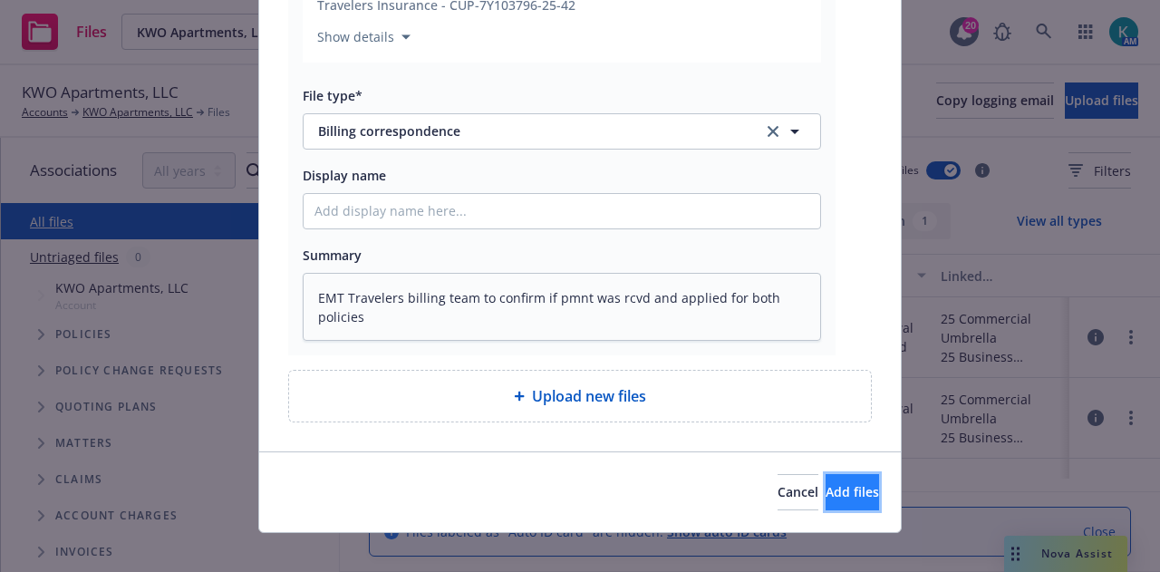
click at [836, 494] on span "Add files" at bounding box center [852, 491] width 53 height 17
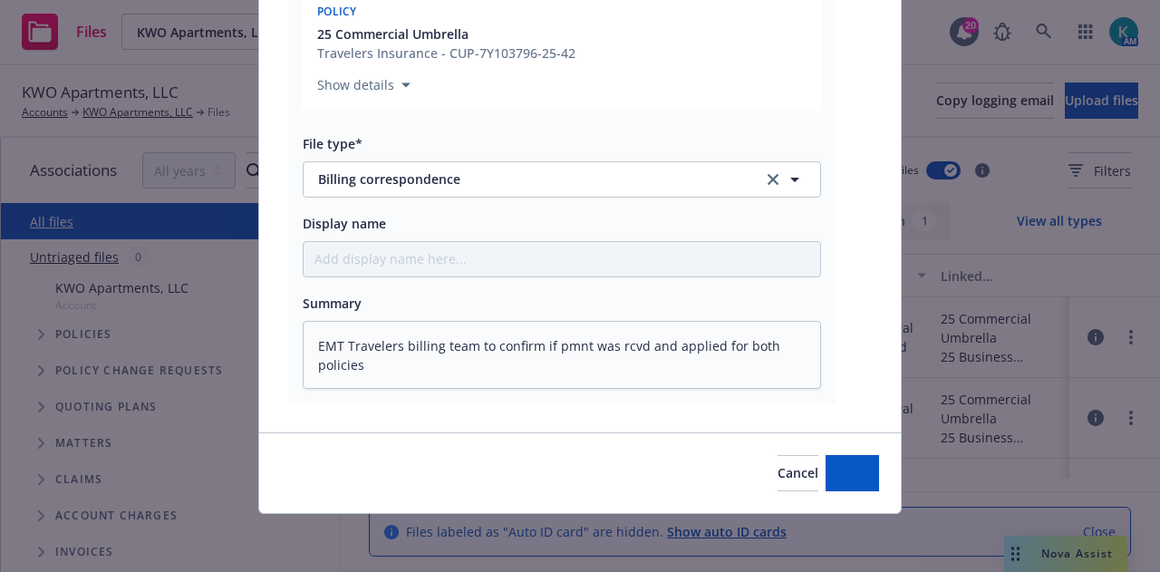
scroll to position [1191, 0]
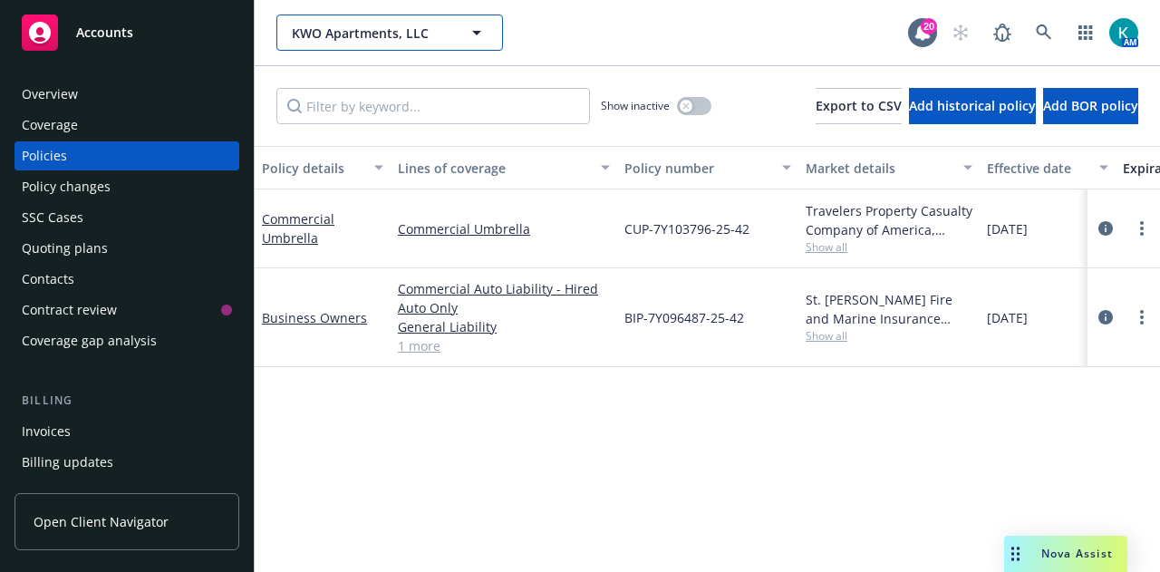
click at [383, 26] on span "KWO Apartments, LLC" at bounding box center [370, 33] width 157 height 19
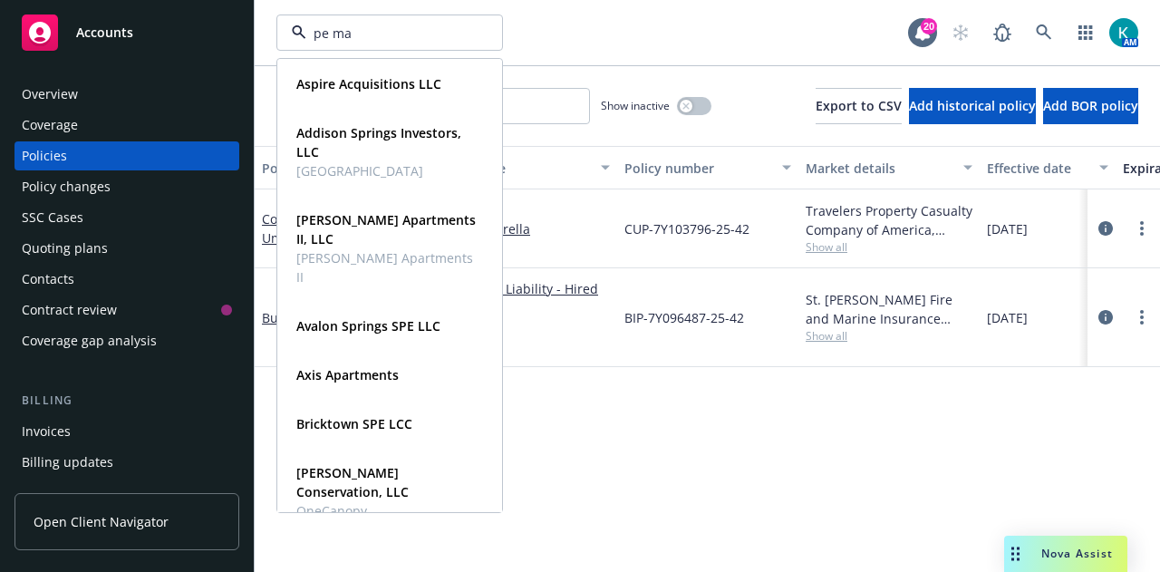
type input "pe man"
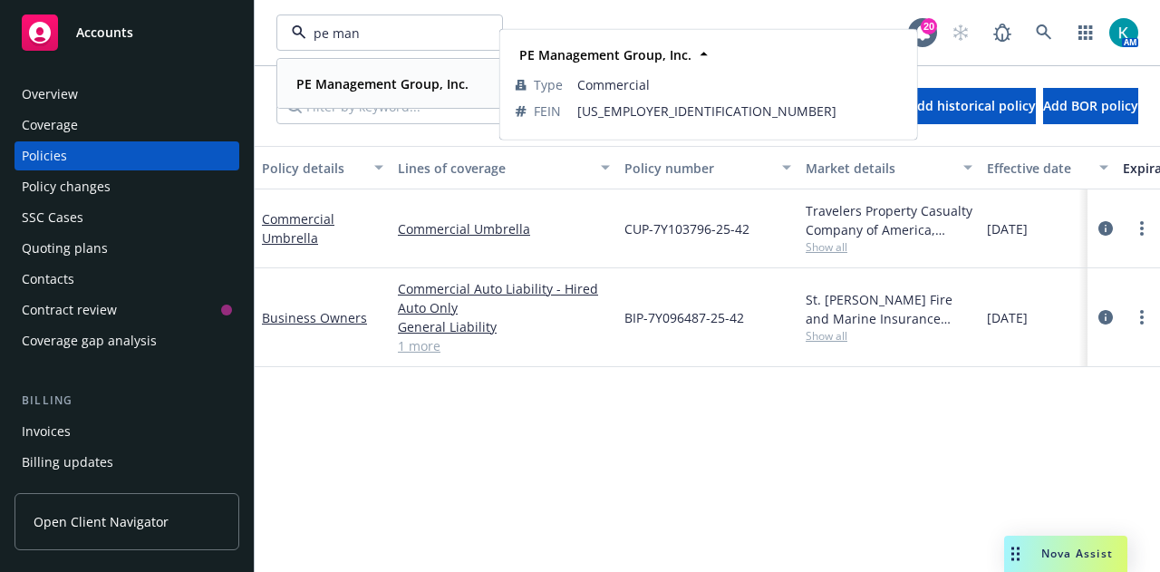
click at [417, 102] on div "PE Management Group, Inc. Type Commercial FEIN 87-1034539" at bounding box center [389, 84] width 223 height 48
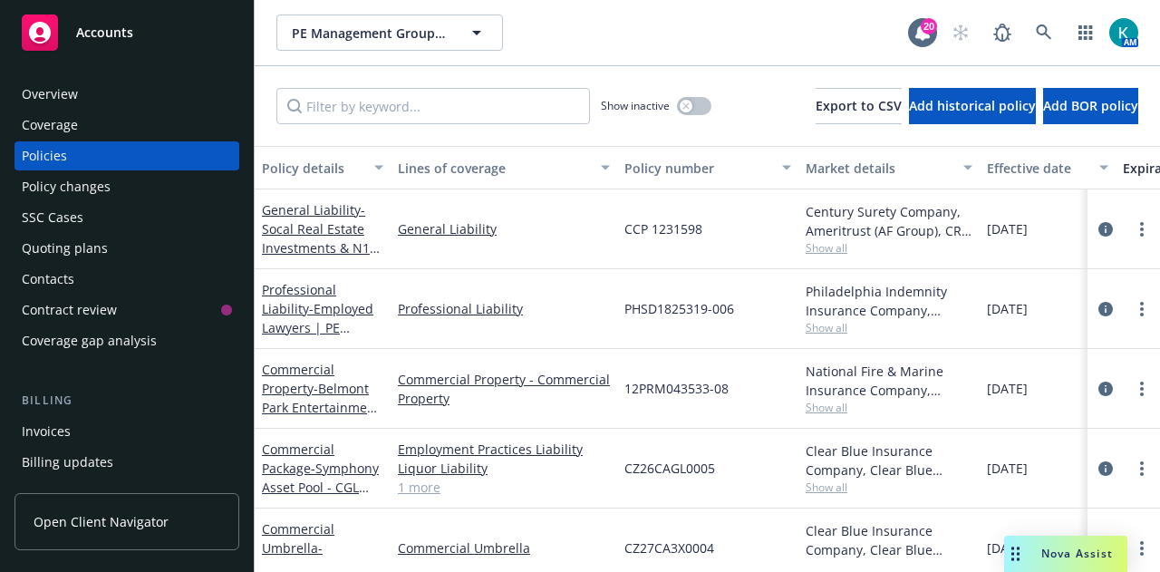
click at [85, 439] on div "Invoices" at bounding box center [127, 431] width 210 height 29
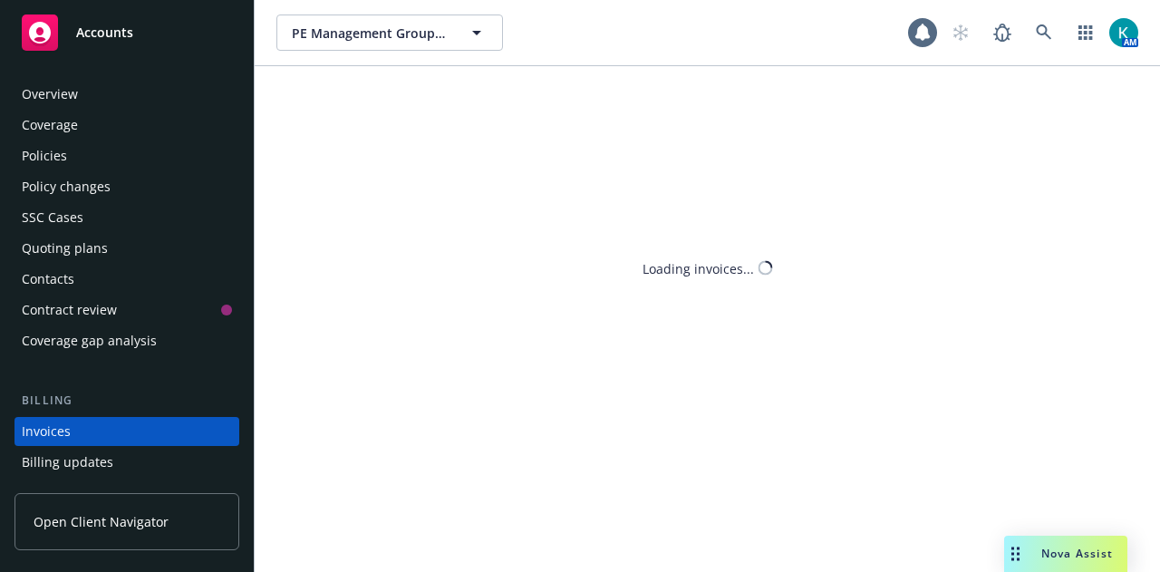
scroll to position [116, 0]
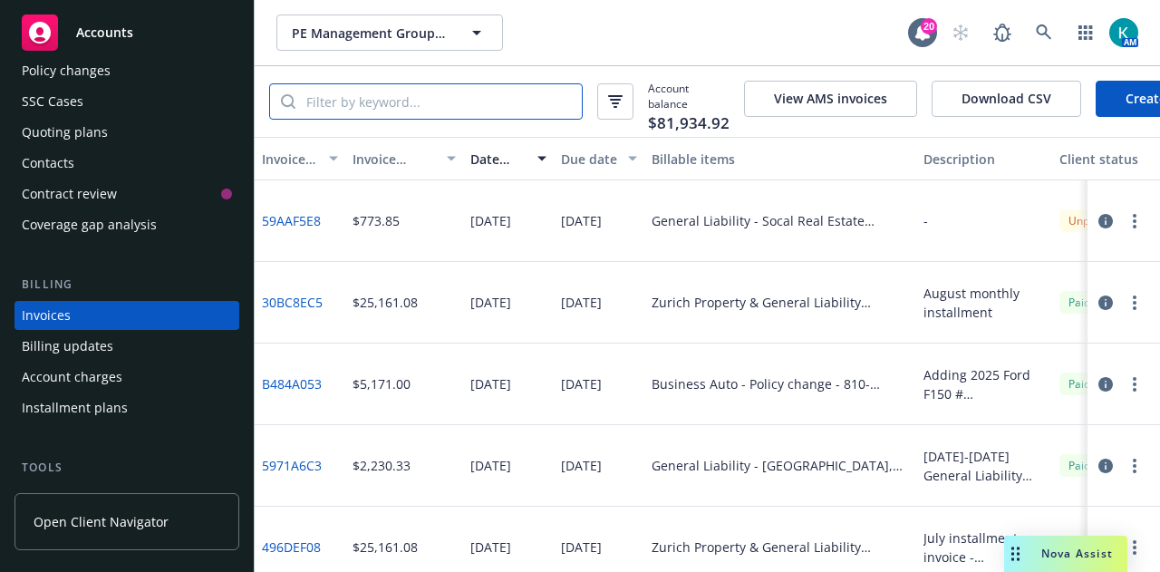
click at [459, 101] on input "search" at bounding box center [439, 101] width 286 height 34
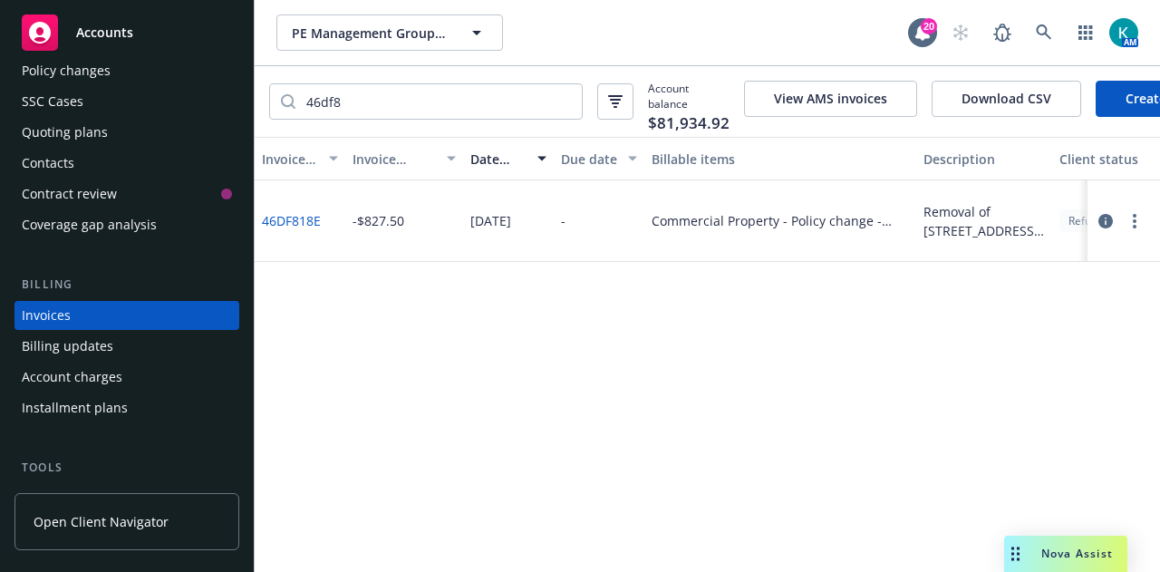
click at [301, 230] on link "46DF818E" at bounding box center [291, 220] width 59 height 19
drag, startPoint x: 384, startPoint y: 88, endPoint x: 151, endPoint y: 97, distance: 233.2
click at [151, 97] on div "Accounts Overview Coverage Policies Policy changes SSC Cases Quoting plans Cont…" at bounding box center [580, 286] width 1160 height 572
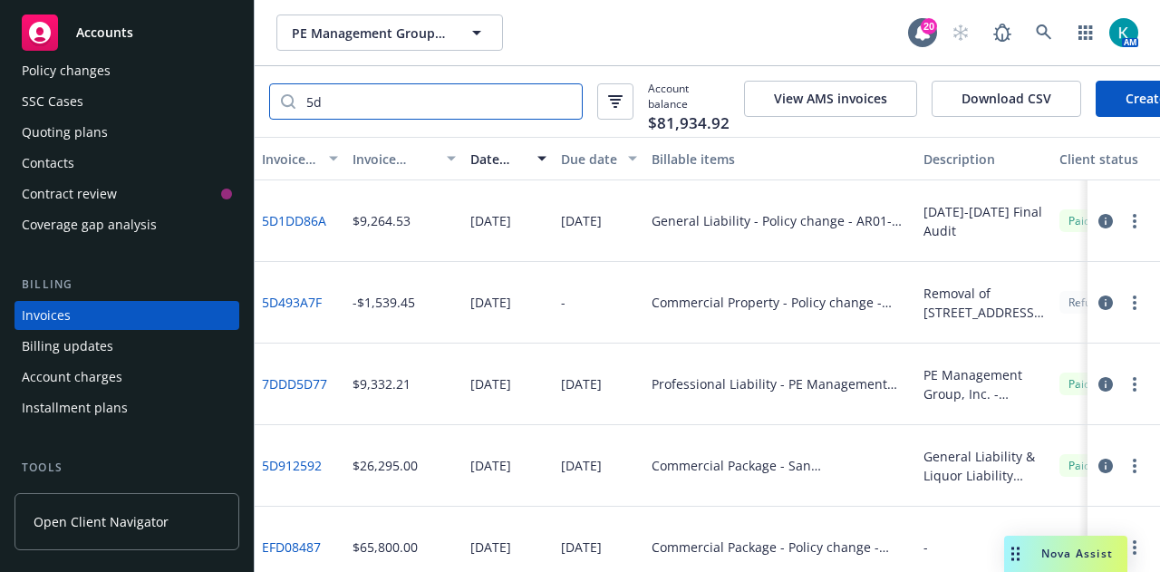
type input "5d"
click at [635, 91] on div "5d Account balance $81,934.92" at bounding box center [499, 102] width 461 height 42
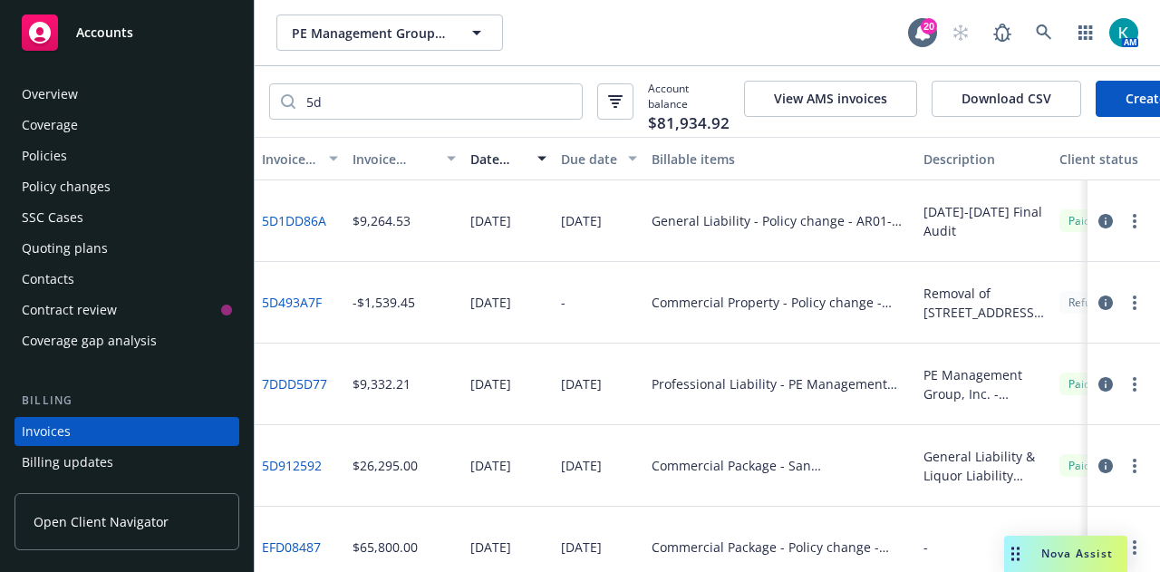
click at [134, 157] on div "Policies" at bounding box center [127, 155] width 210 height 29
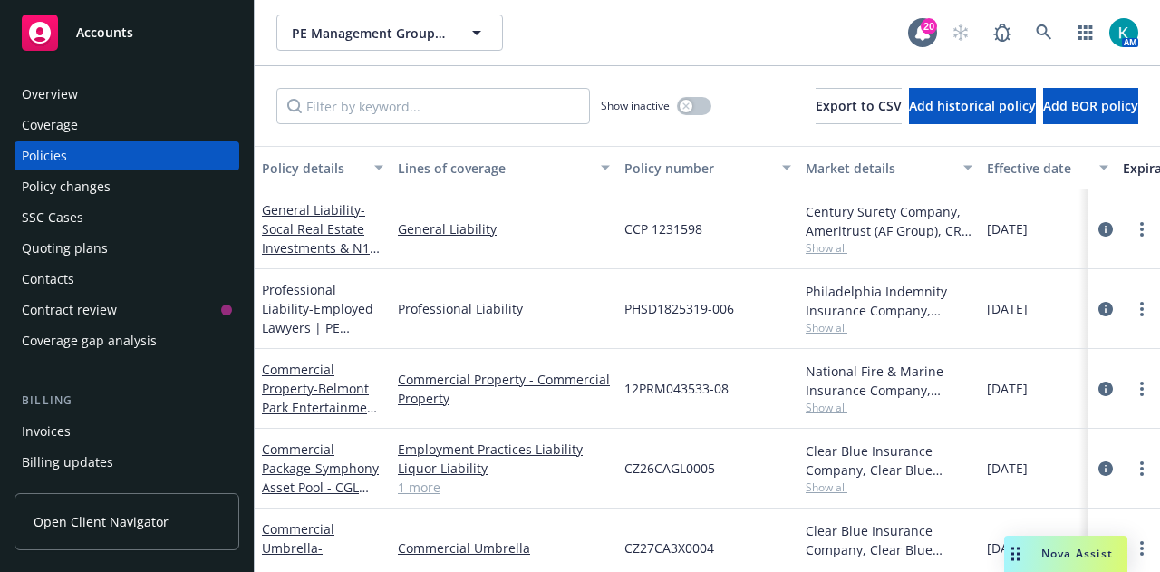
click at [190, 174] on div "Policy changes" at bounding box center [127, 186] width 210 height 29
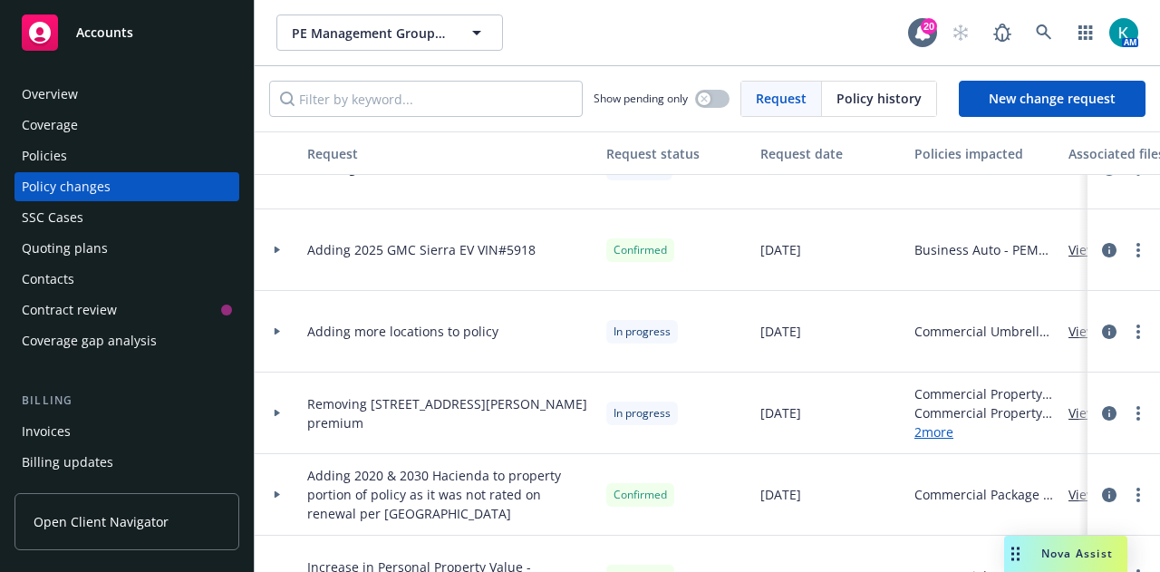
scroll to position [1560, 0]
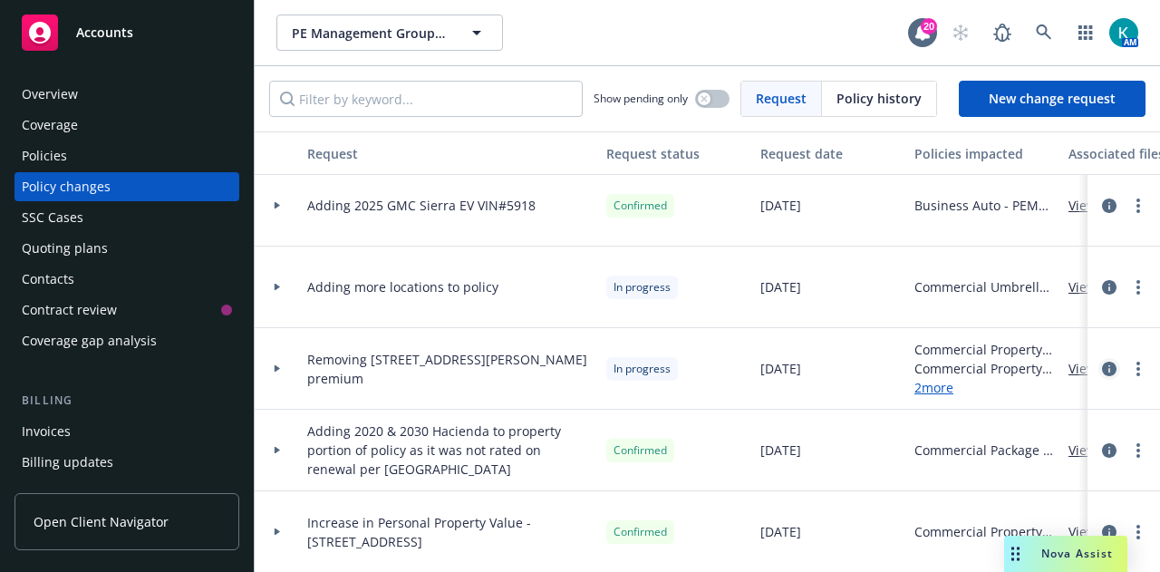
click at [1102, 370] on icon "circleInformation" at bounding box center [1109, 369] width 15 height 15
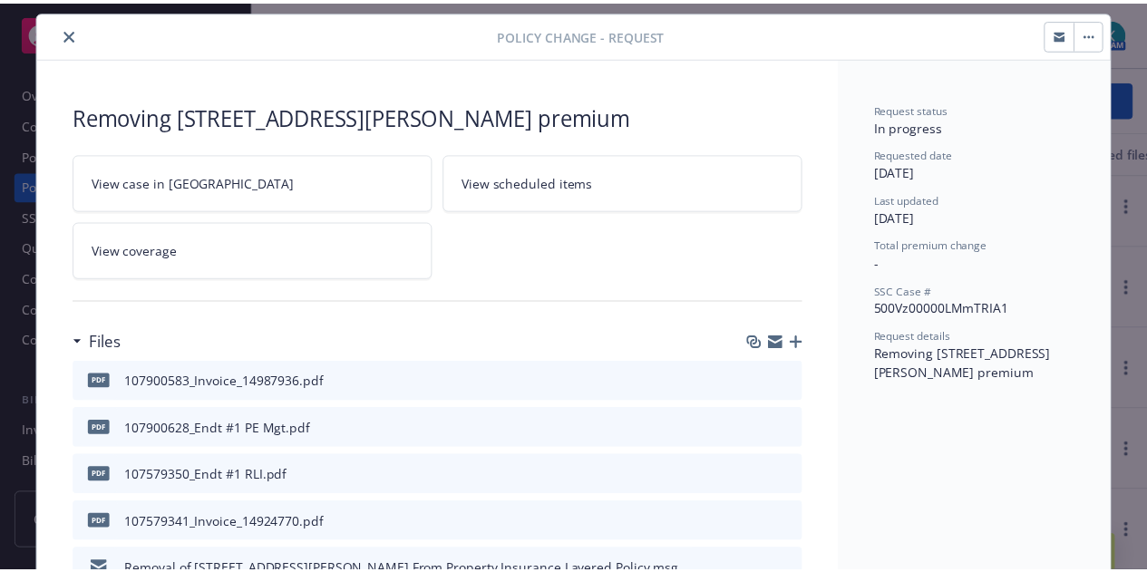
scroll to position [1, 0]
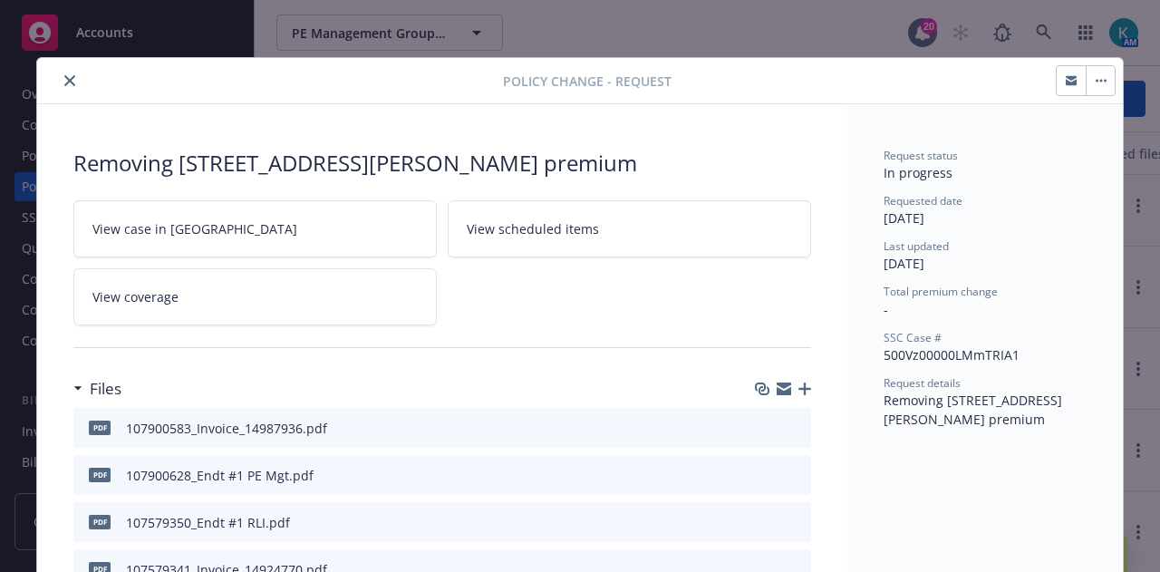
click at [1099, 86] on button "button" at bounding box center [1100, 80] width 29 height 29
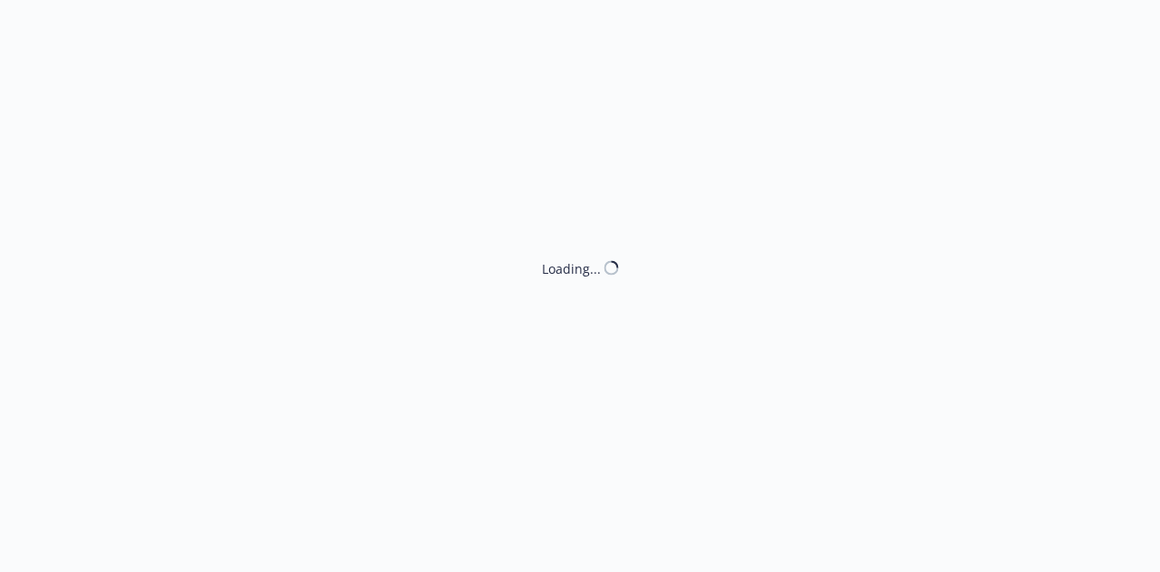
select select "ACCEPTED"
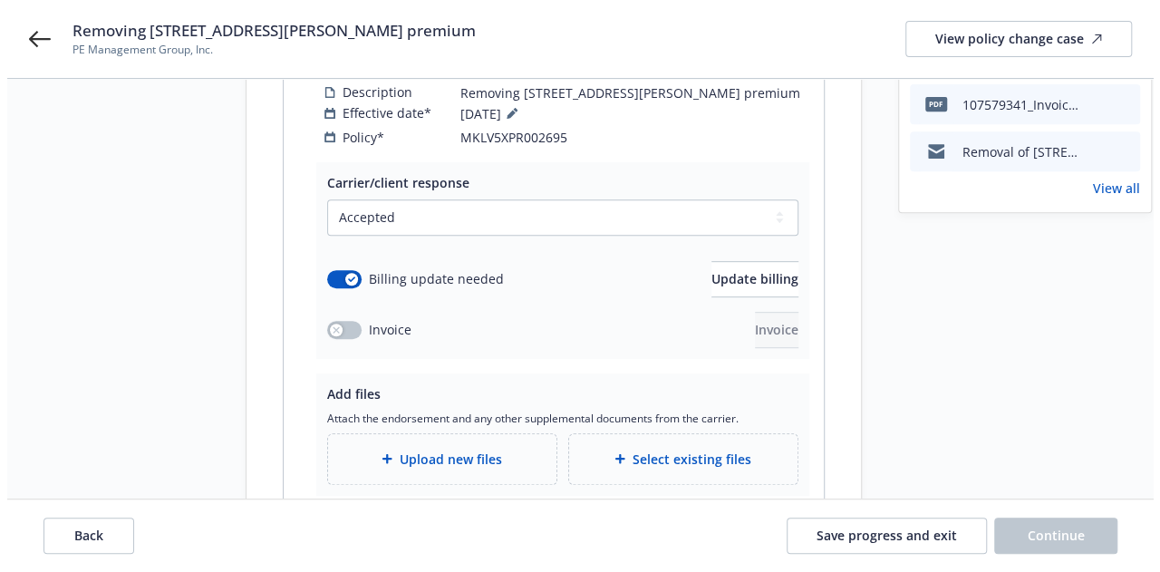
scroll to position [305, 0]
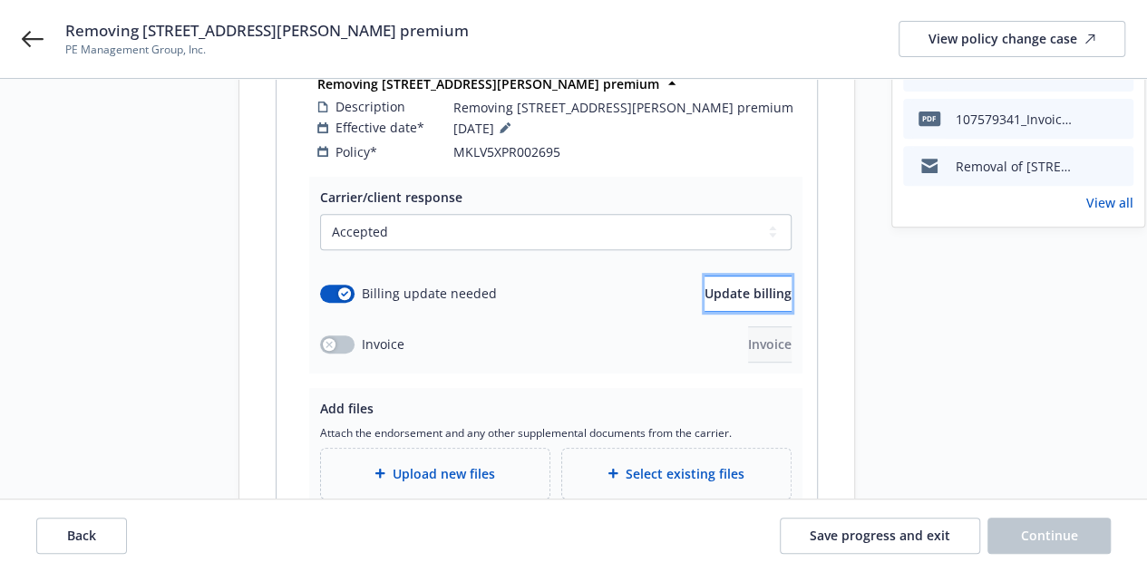
click at [704, 288] on button "Update billing" at bounding box center [747, 294] width 87 height 36
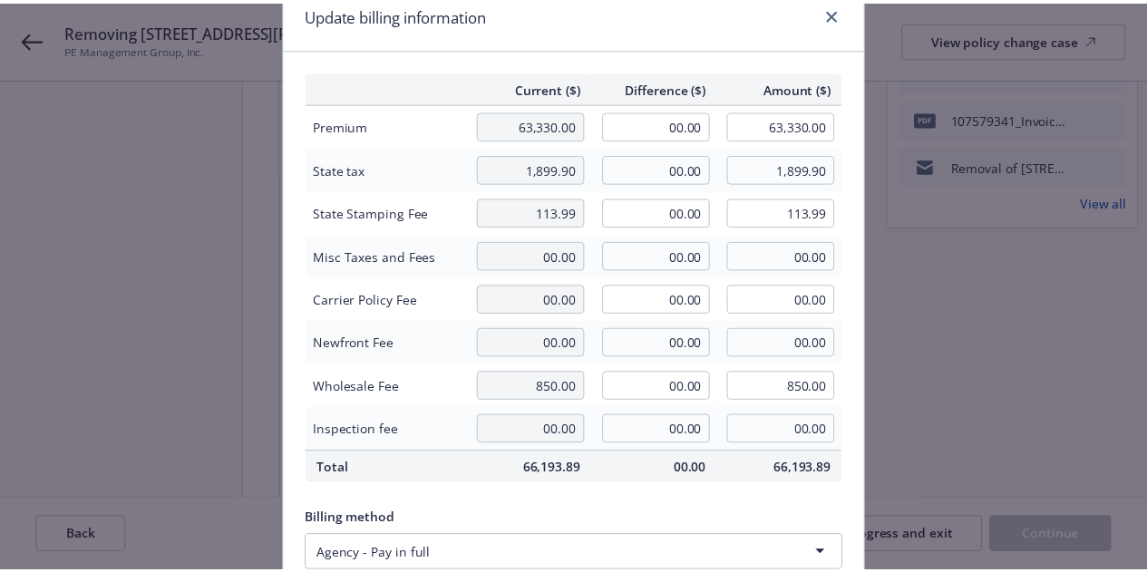
scroll to position [53, 0]
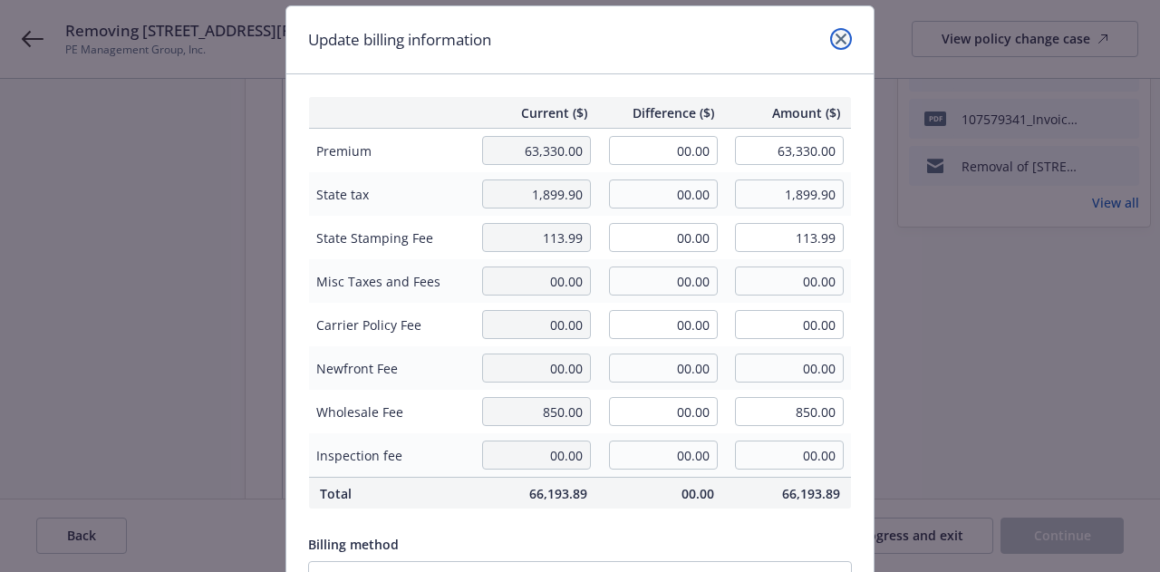
click at [830, 34] on link "close" at bounding box center [841, 39] width 22 height 22
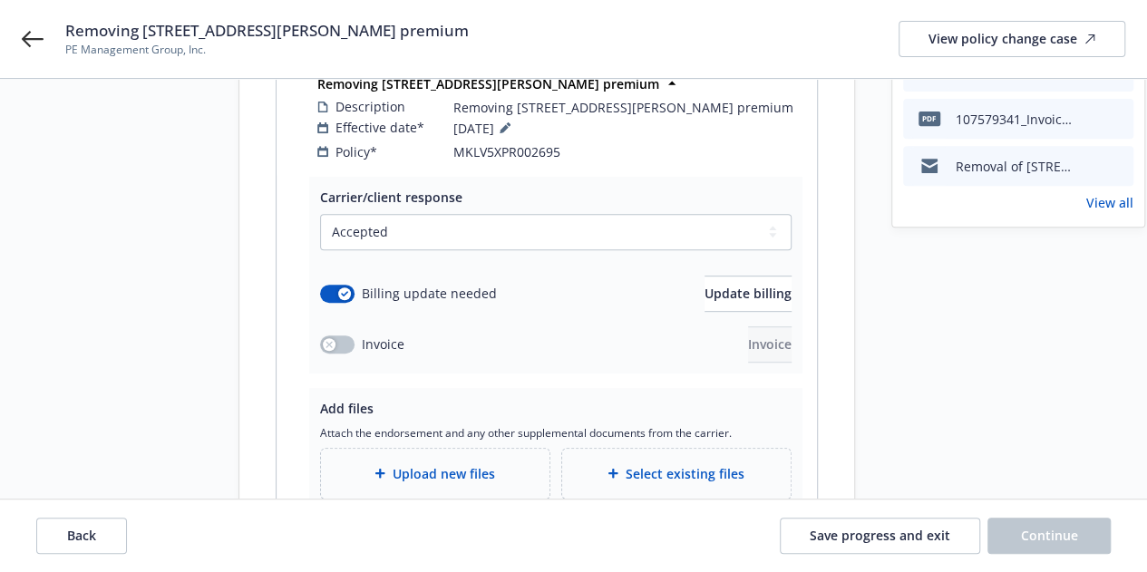
click at [18, 41] on div "Removing 713 Via Barquero - Return premium PE Management Group, Inc. View polic…" at bounding box center [573, 39] width 1147 height 78
click at [38, 43] on icon at bounding box center [33, 39] width 22 height 22
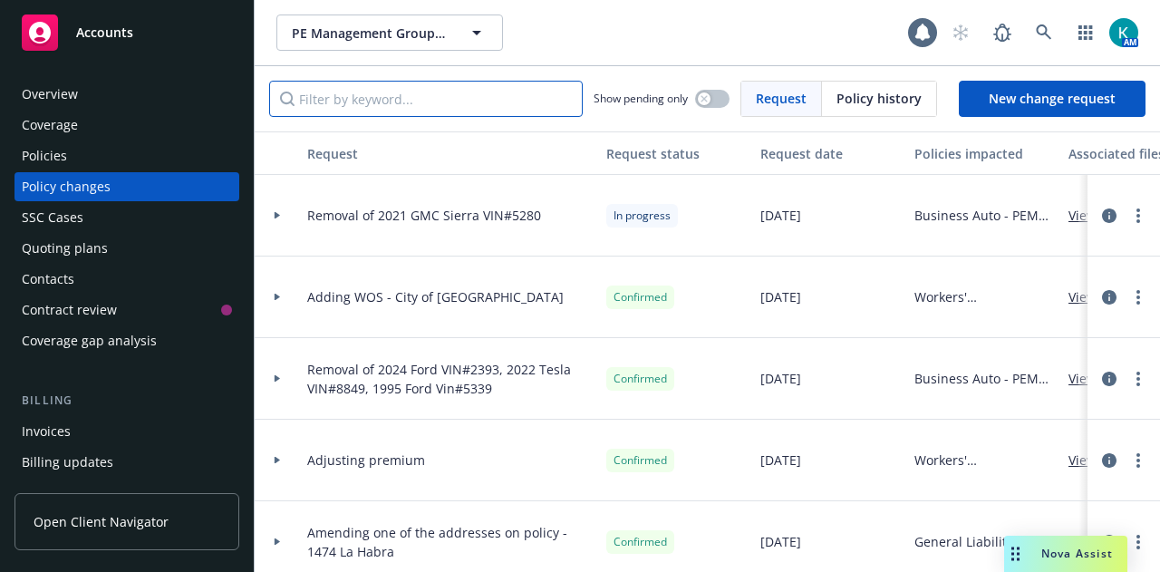
click at [508, 97] on input "Filter by keyword..." at bounding box center [426, 99] width 314 height 36
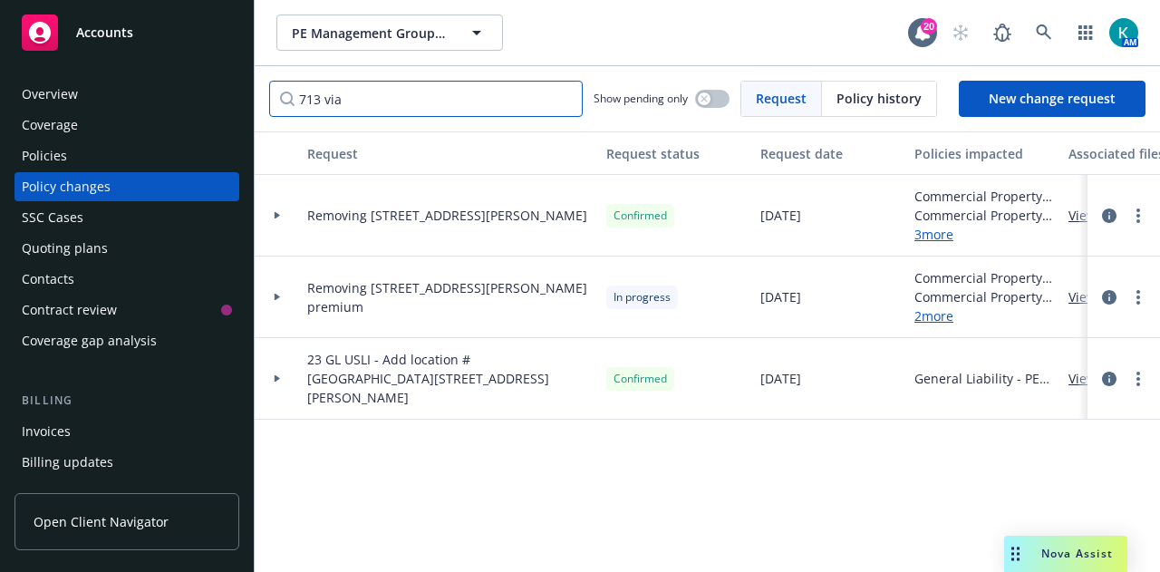
type input "713 via"
click at [277, 217] on icon at bounding box center [277, 215] width 5 height 7
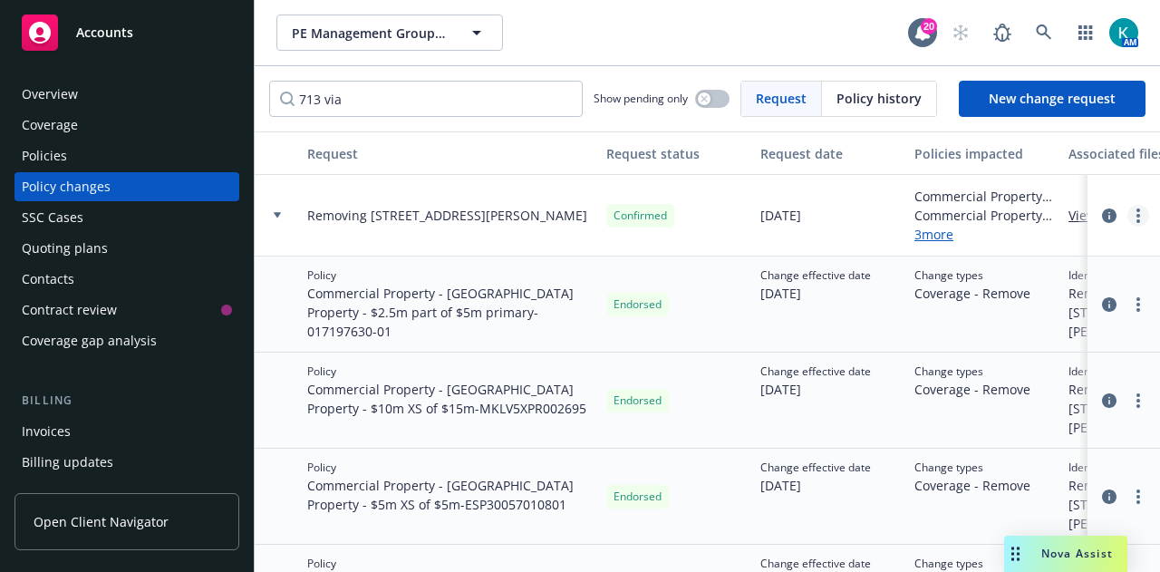
click at [1137, 216] on circle "more" at bounding box center [1139, 216] width 4 height 4
click at [276, 217] on icon at bounding box center [277, 214] width 7 height 5
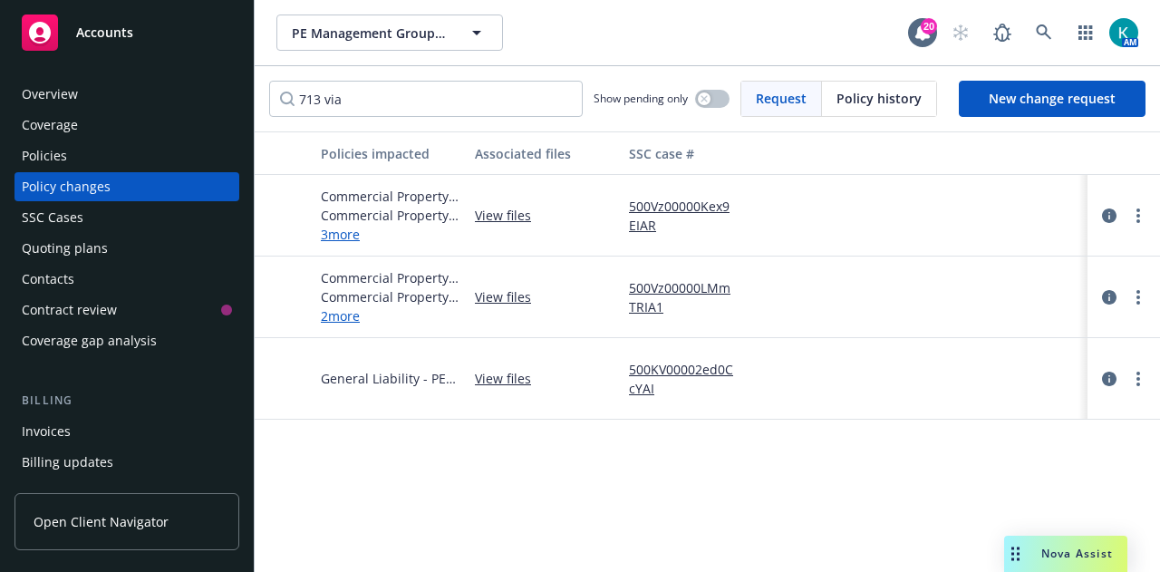
scroll to position [0, 606]
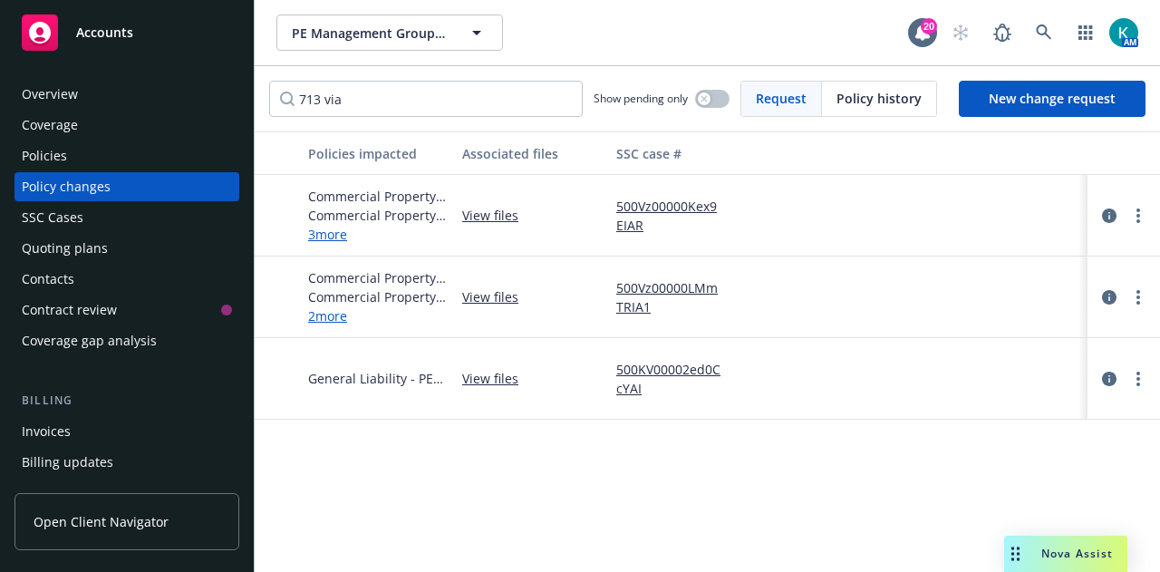
click at [491, 211] on link "View files" at bounding box center [497, 215] width 71 height 19
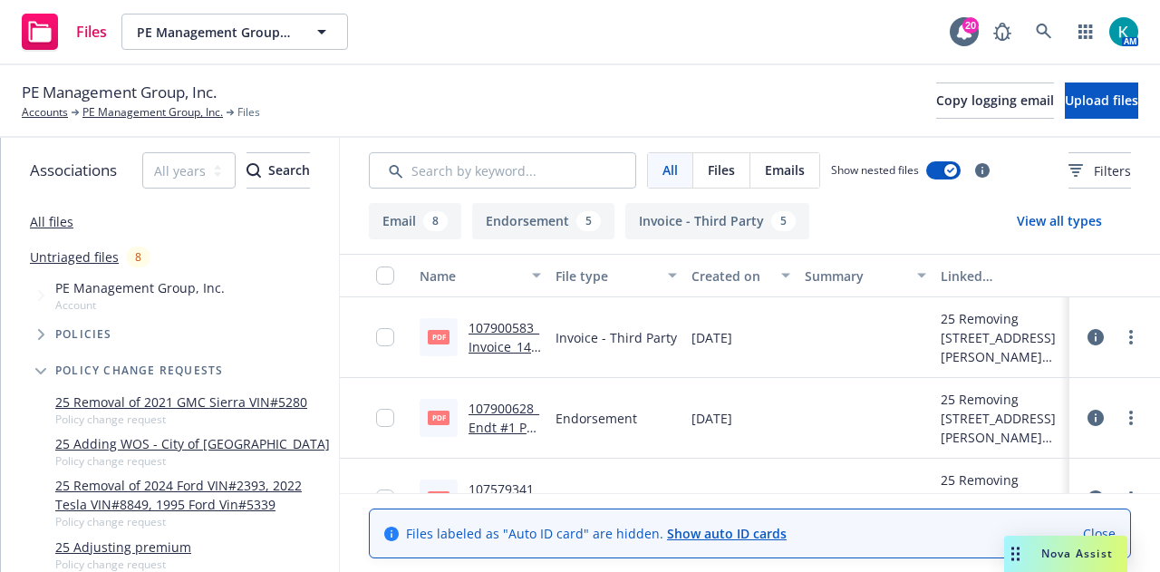
drag, startPoint x: 0, startPoint y: 0, endPoint x: 491, endPoint y: 211, distance: 534.8
click at [491, 211] on button "Endorsement 5" at bounding box center [543, 221] width 142 height 36
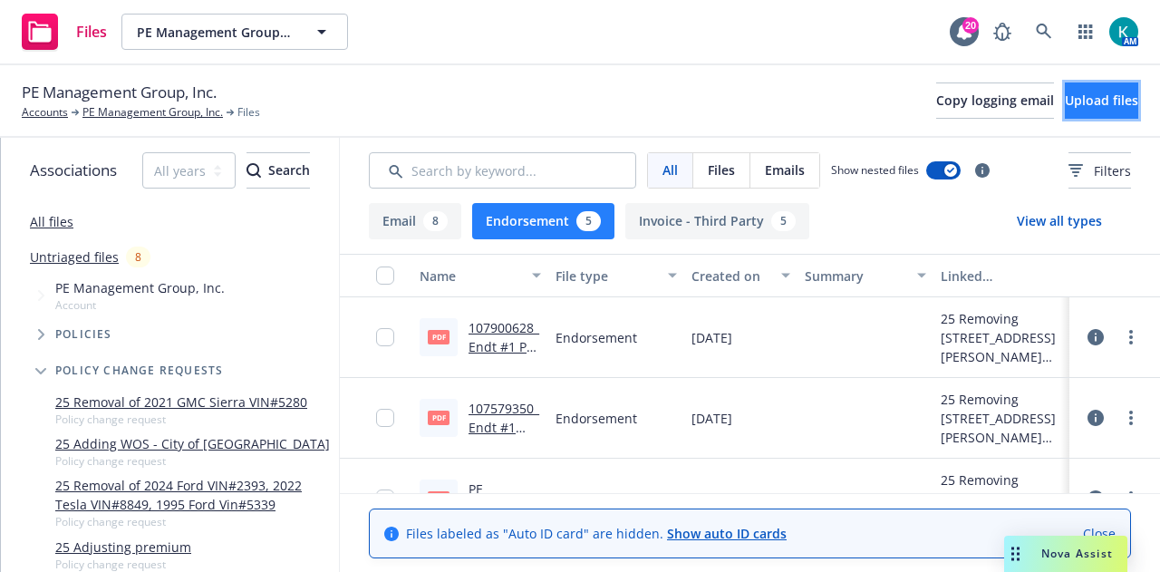
click at [1075, 110] on button "Upload files" at bounding box center [1101, 100] width 73 height 36
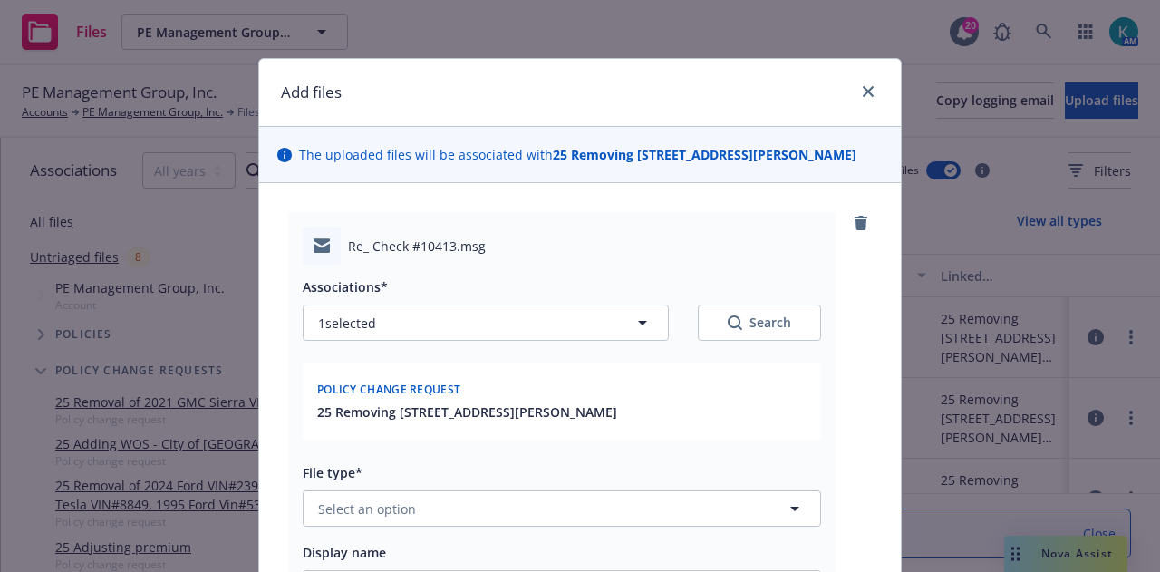
scroll to position [196, 0]
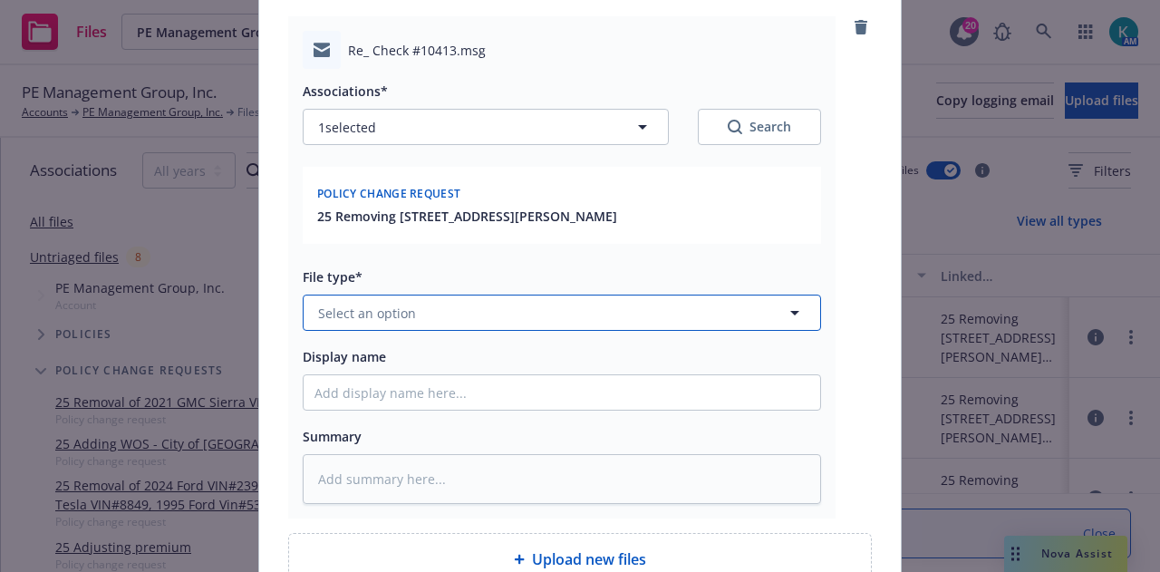
click at [743, 316] on button "Select an option" at bounding box center [562, 313] width 519 height 36
type input "bill"
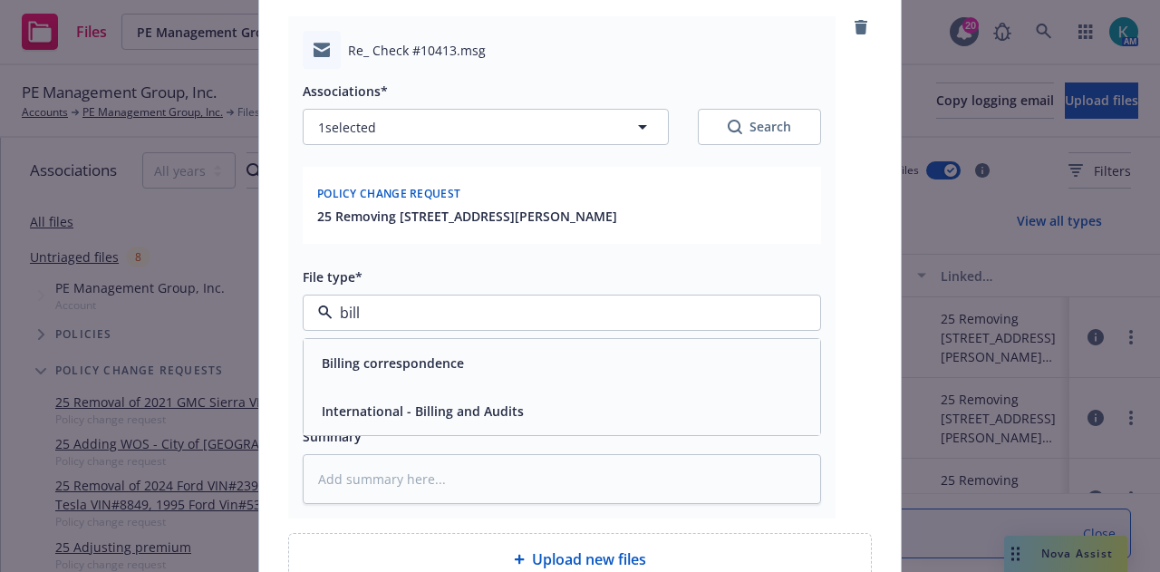
click at [677, 350] on div "Billing correspondence" at bounding box center [562, 363] width 495 height 26
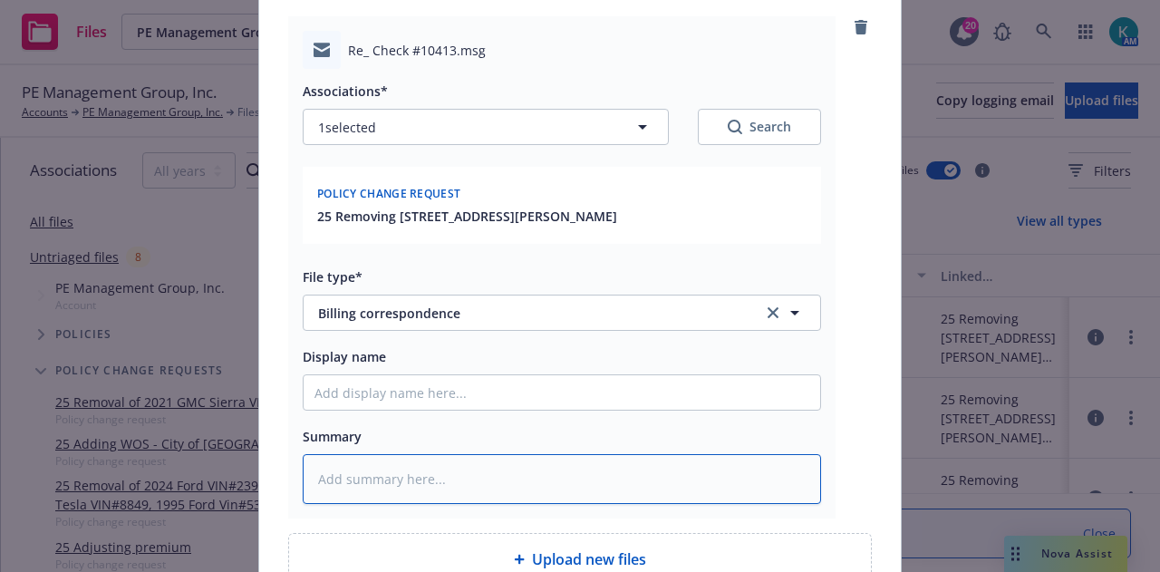
click at [604, 470] on textarea at bounding box center [562, 478] width 519 height 49
type textarea "x"
type textarea "R"
type textarea "x"
type textarea "Re"
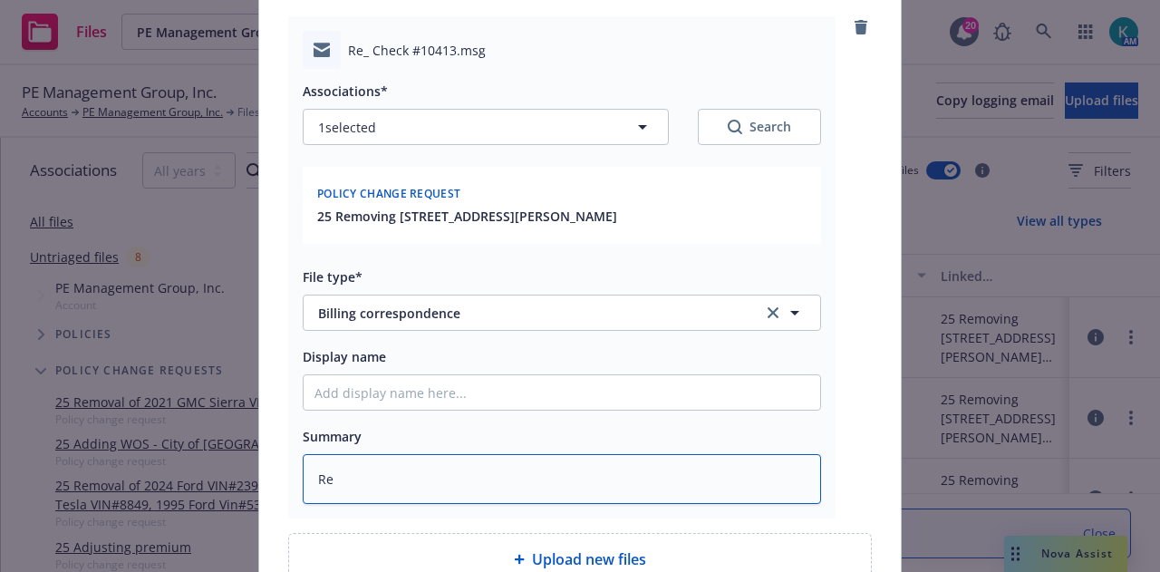
type textarea "x"
type textarea "Refu"
type textarea "x"
type textarea "Refun"
type textarea "x"
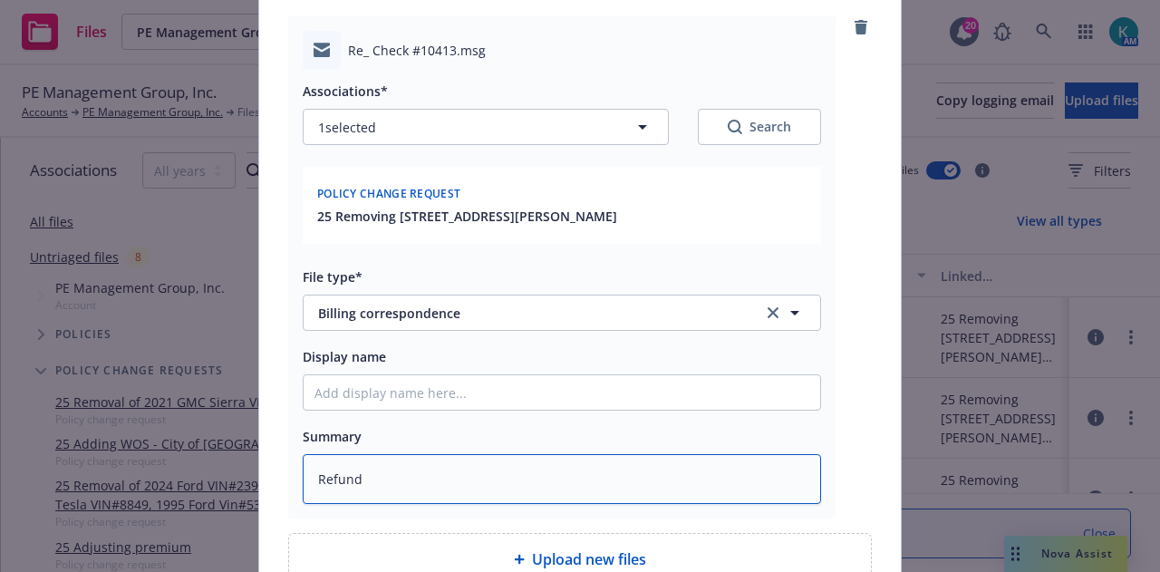
type textarea "Refund"
type textarea "x"
type textarea "Refund fo"
type textarea "x"
type textarea "Refund for"
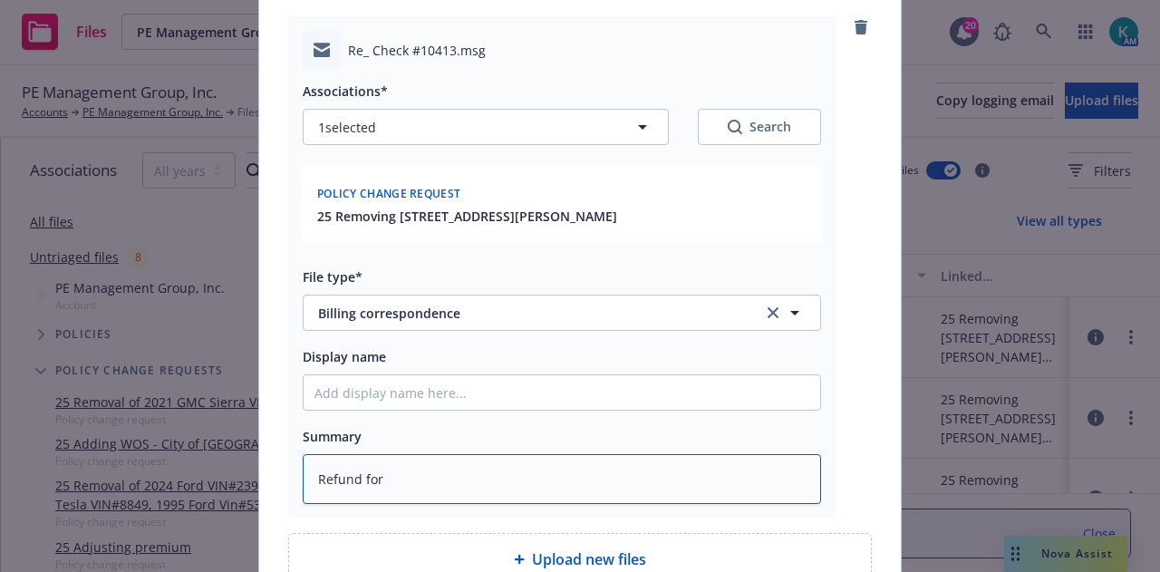
type textarea "x"
type textarea "Refund for r"
type textarea "x"
type textarea "Refund for rem"
type textarea "x"
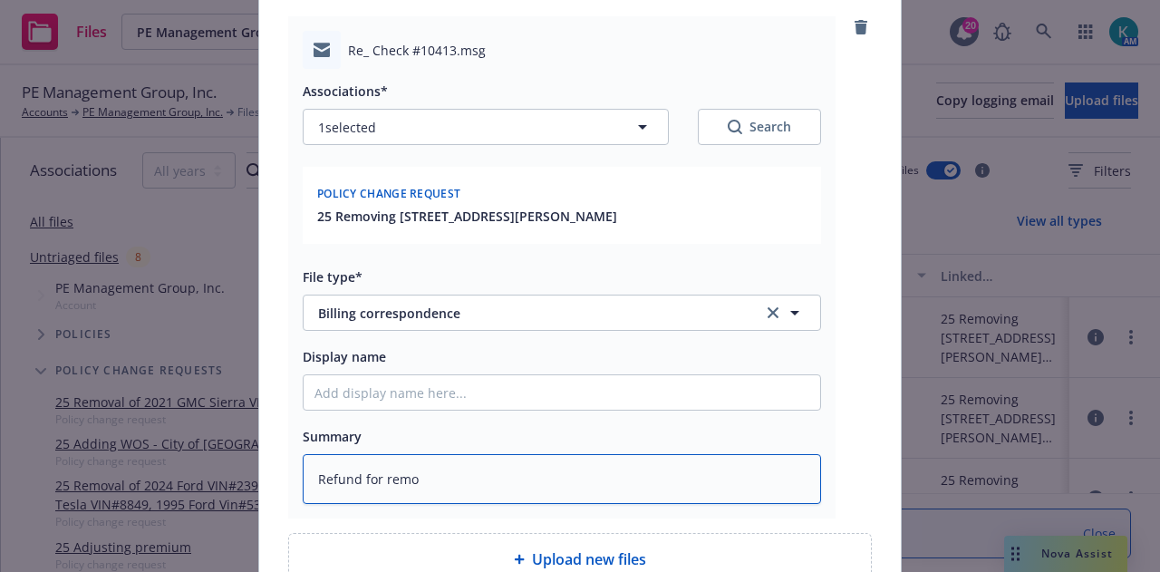
type textarea "Refund for remov"
type textarea "x"
type textarea "Refund for removal"
type textarea "x"
type textarea "Refund for removal"
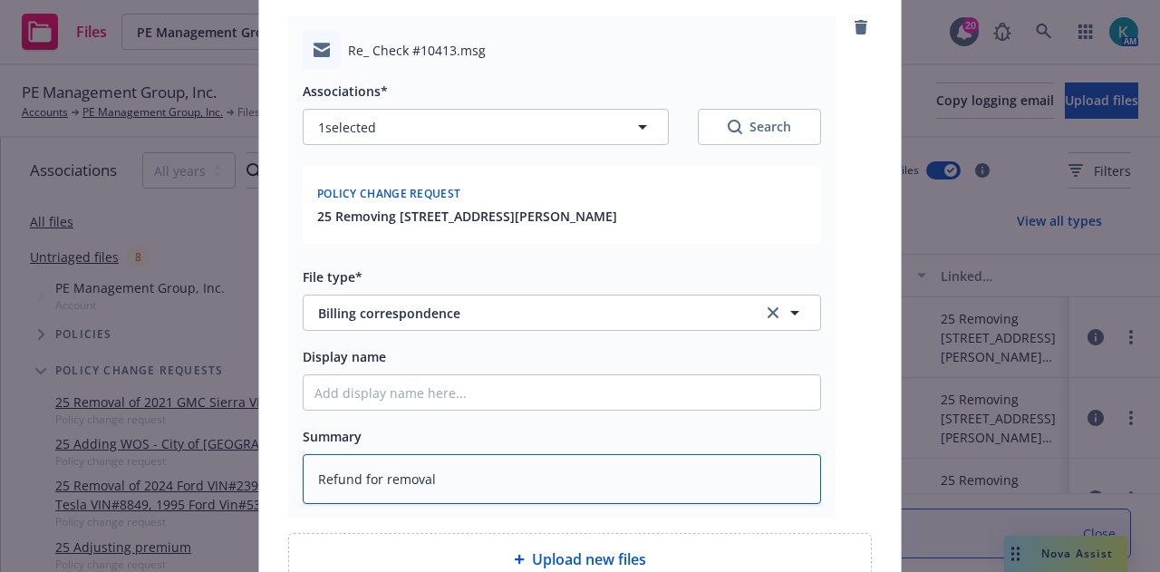
type textarea "x"
type textarea "Refund for removal o"
type textarea "x"
type textarea "Refund for removal of"
type textarea "x"
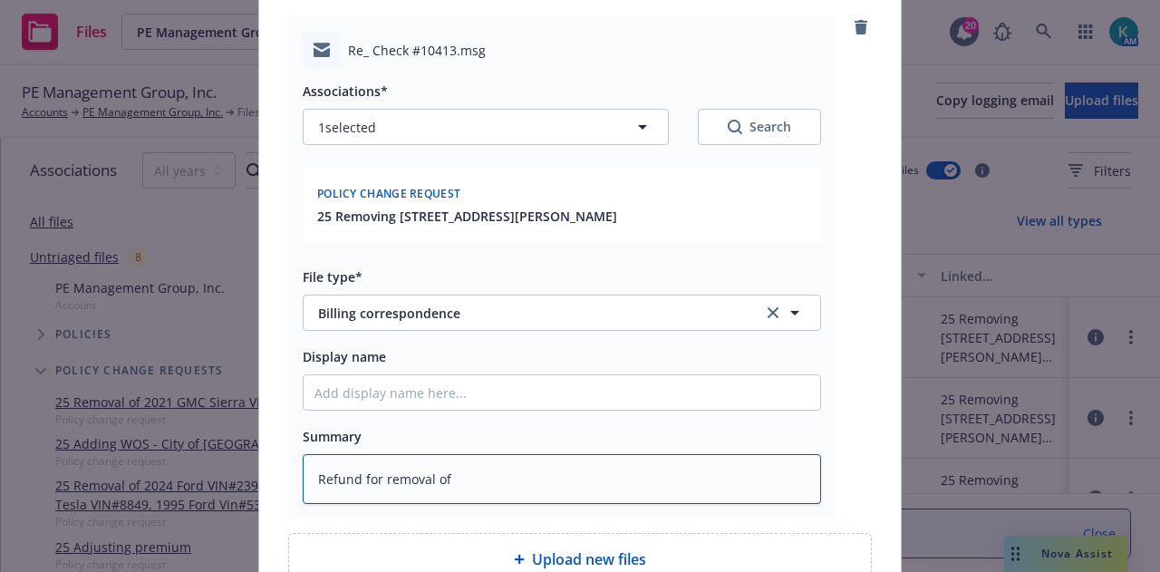
type textarea "Refund for removal of"
type textarea "x"
type textarea "Refund for removal of p"
type textarea "x"
type textarea "Refund for removal of pr"
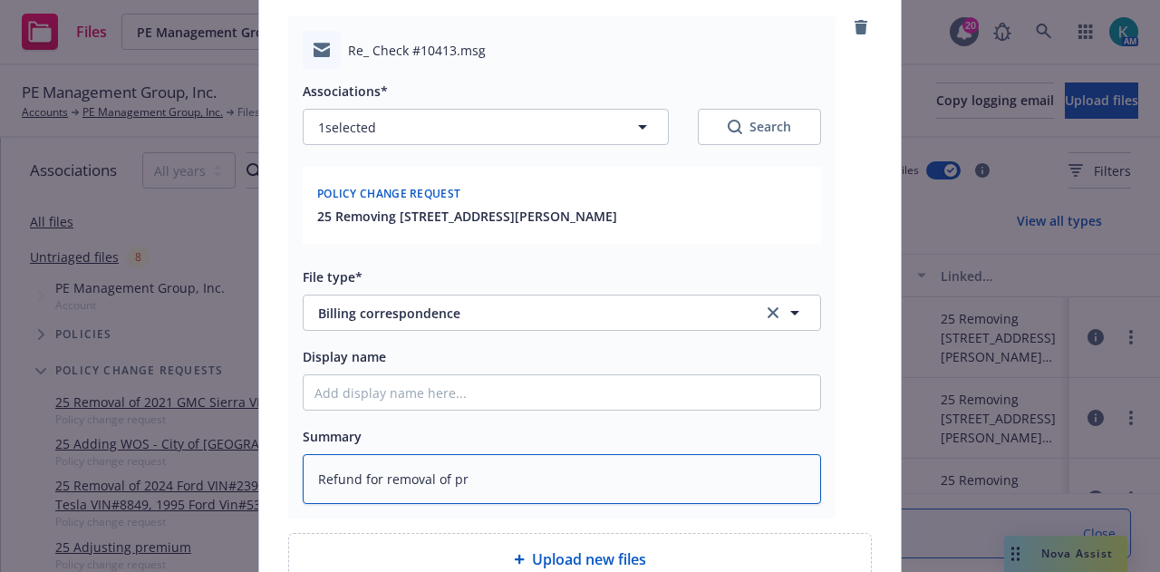
type textarea "x"
type textarea "Refund for removal of prop"
type textarea "x"
type textarea "Refund for removal of proper"
type textarea "x"
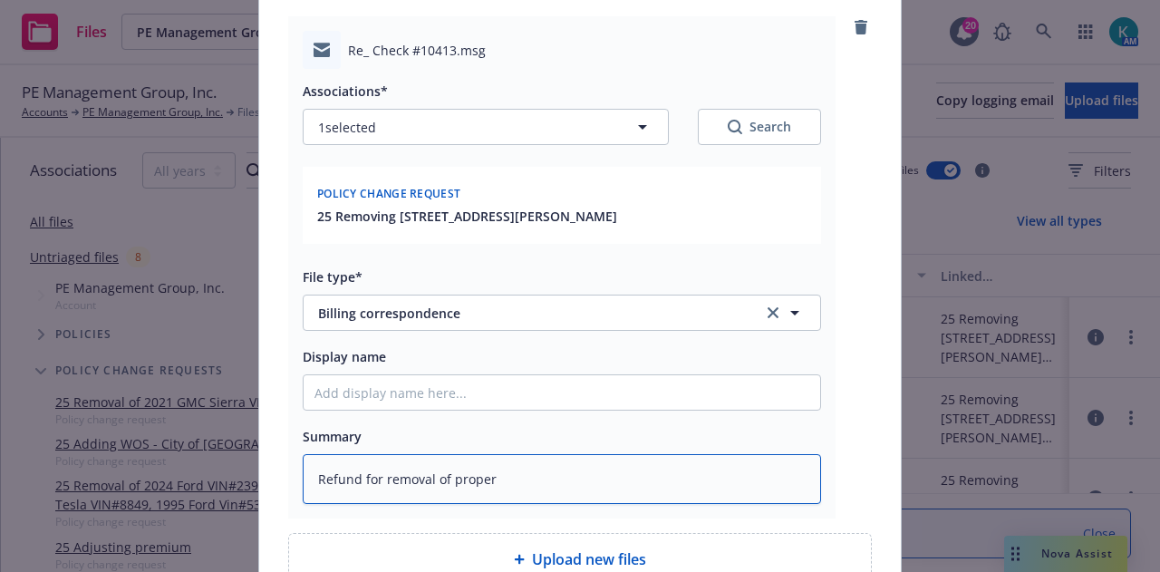
type textarea "Refund for removal of propert"
type textarea "x"
type textarea "Refund for removal of property"
type textarea "x"
type textarea "Refund for removal of property"
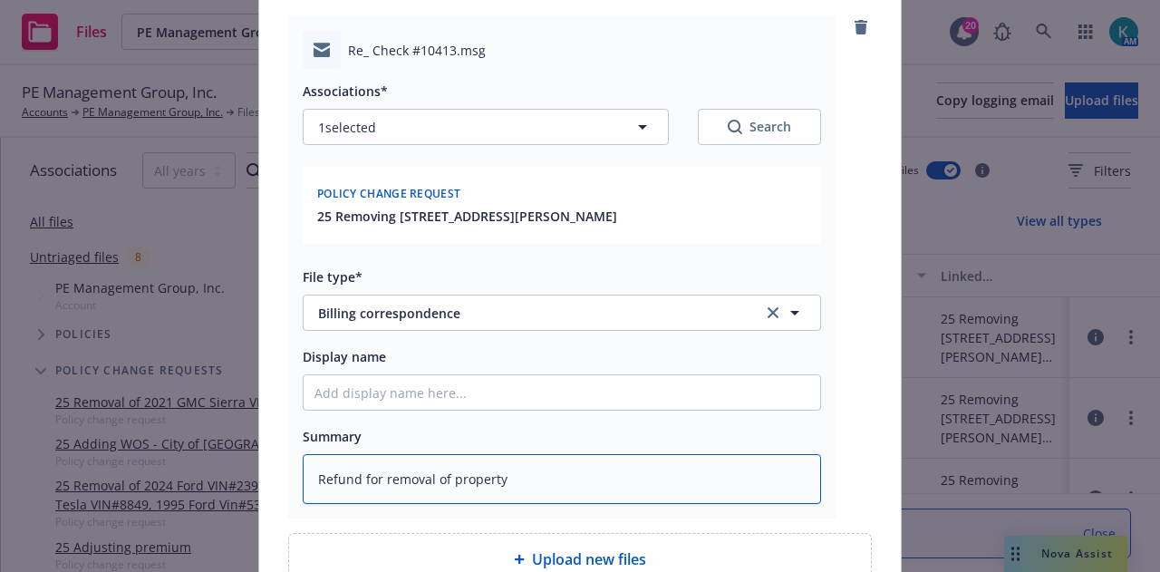
type textarea "x"
type textarea "Refund for removal of property f"
type textarea "x"
type textarea "Refund for removal of property fro"
type textarea "x"
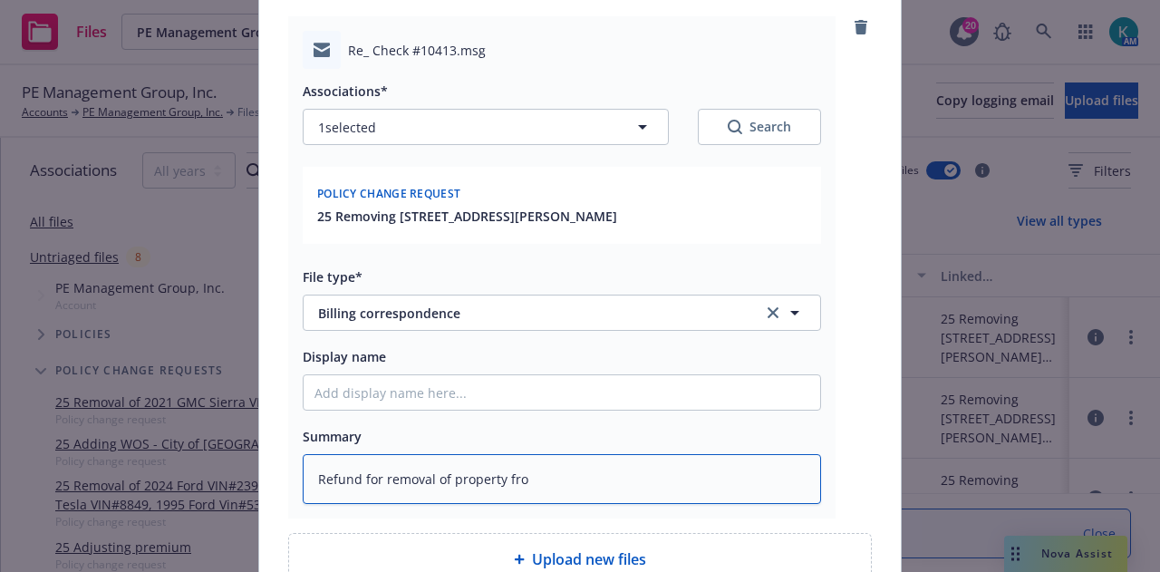
type textarea "Refund for removal of property from"
type textarea "x"
type textarea "Refund for removal of property from v"
type textarea "x"
type textarea "Refund for removal of property from var"
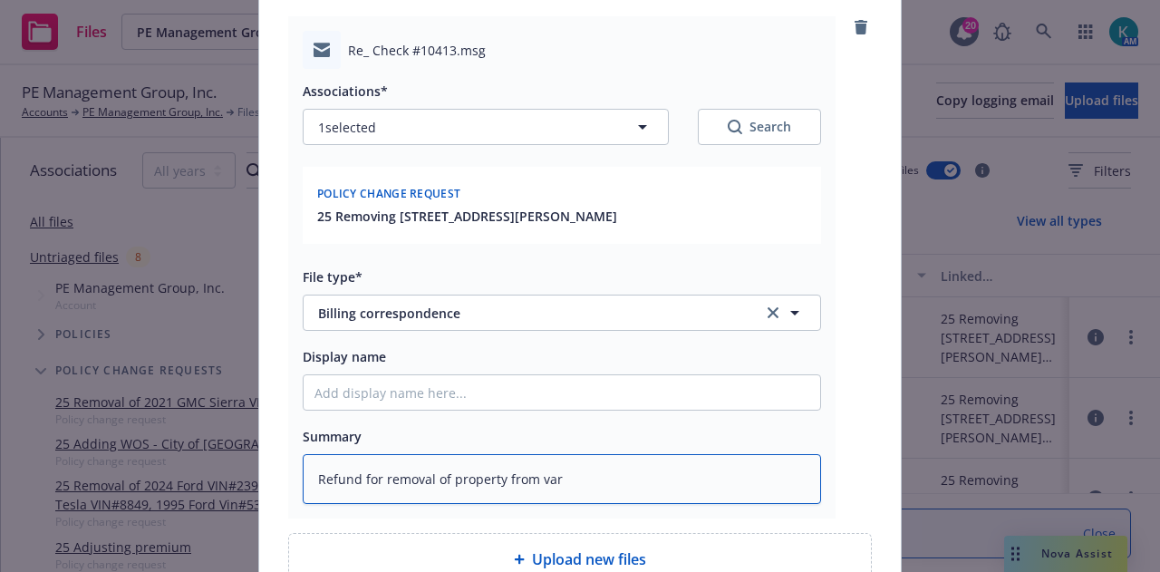
type textarea "x"
type textarea "Refund for removal of property from vario"
type textarea "x"
type textarea "Refund for removal of property from variou"
type textarea "x"
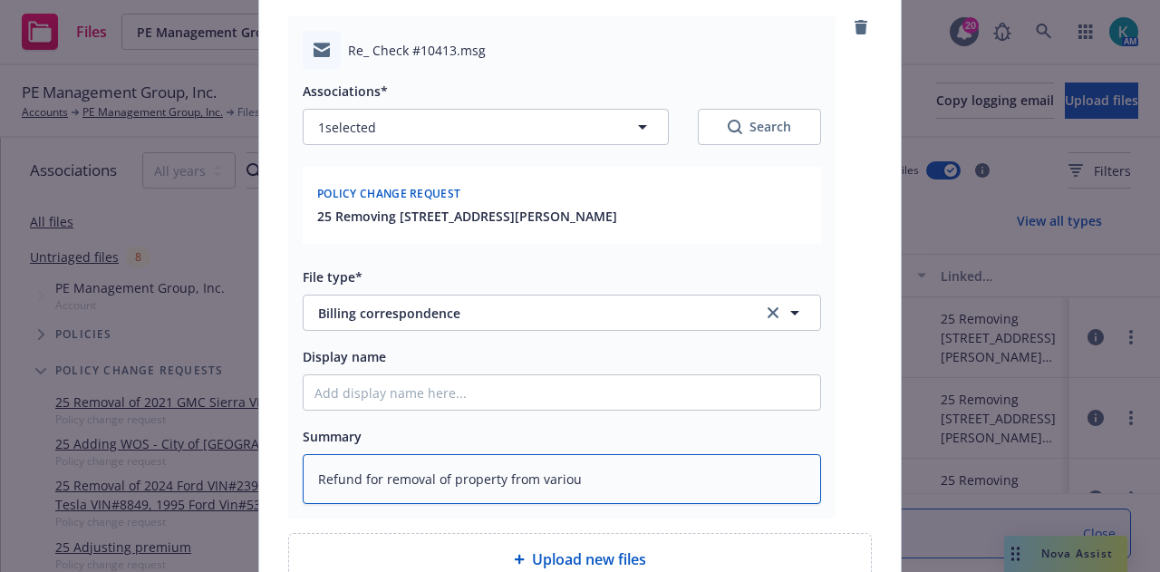
type textarea "Refund for removal of property from various"
type textarea "x"
type textarea "Refund for removal of property from various"
type textarea "x"
type textarea "Refund for removal of property from various p"
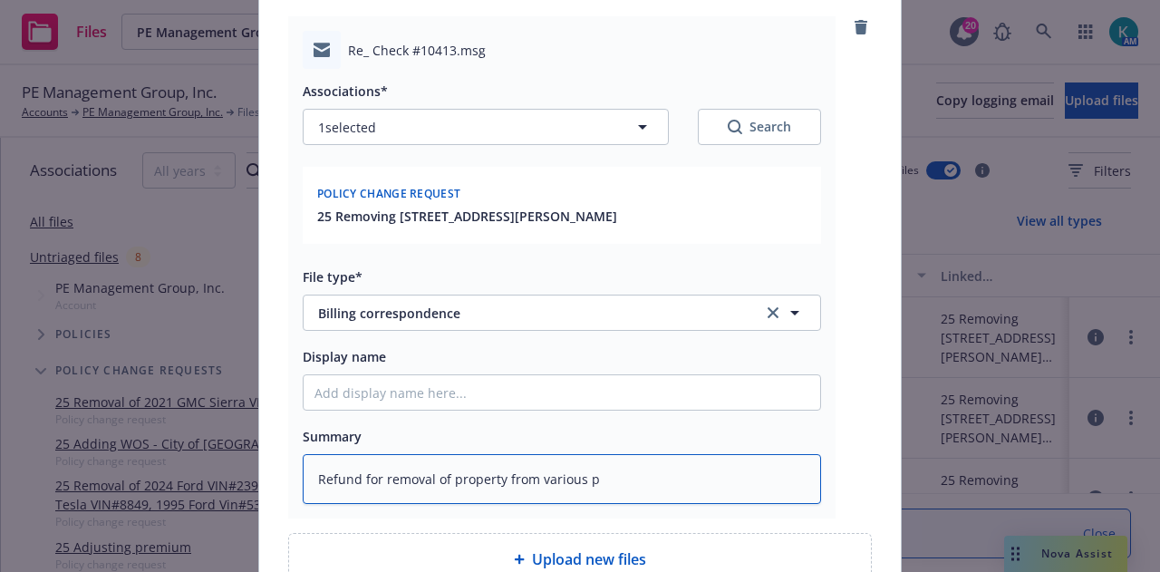
type textarea "x"
type textarea "Refund for removal of property from various pr"
type textarea "x"
type textarea "Refund for removal of property from various pro"
type textarea "x"
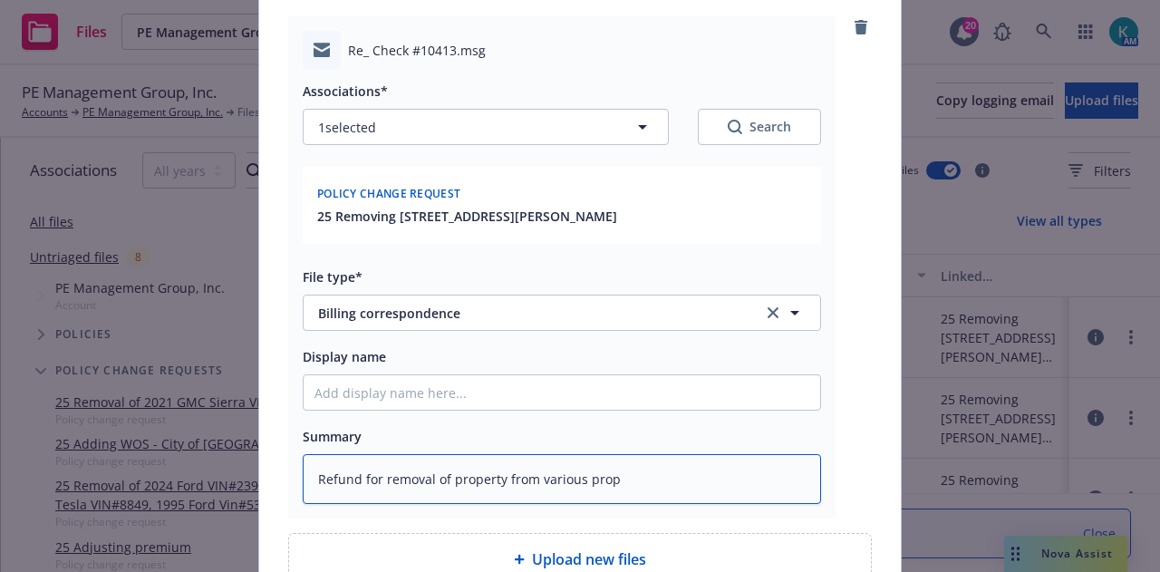
type textarea "Refund for removal of property from various prope"
type textarea "x"
type textarea "Refund for removal of property from various proper"
type textarea "x"
type textarea "Refund for removal of property from various property"
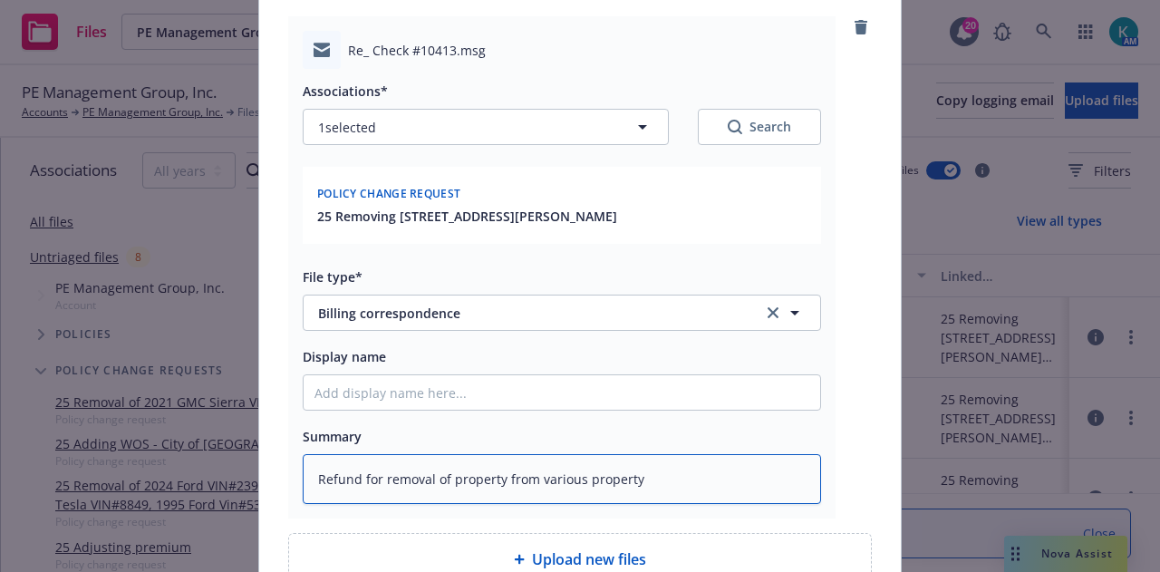
type textarea "x"
type textarea "Refund for removal of property from various property"
type textarea "x"
type textarea "Refund for removal of property from various property p"
type textarea "x"
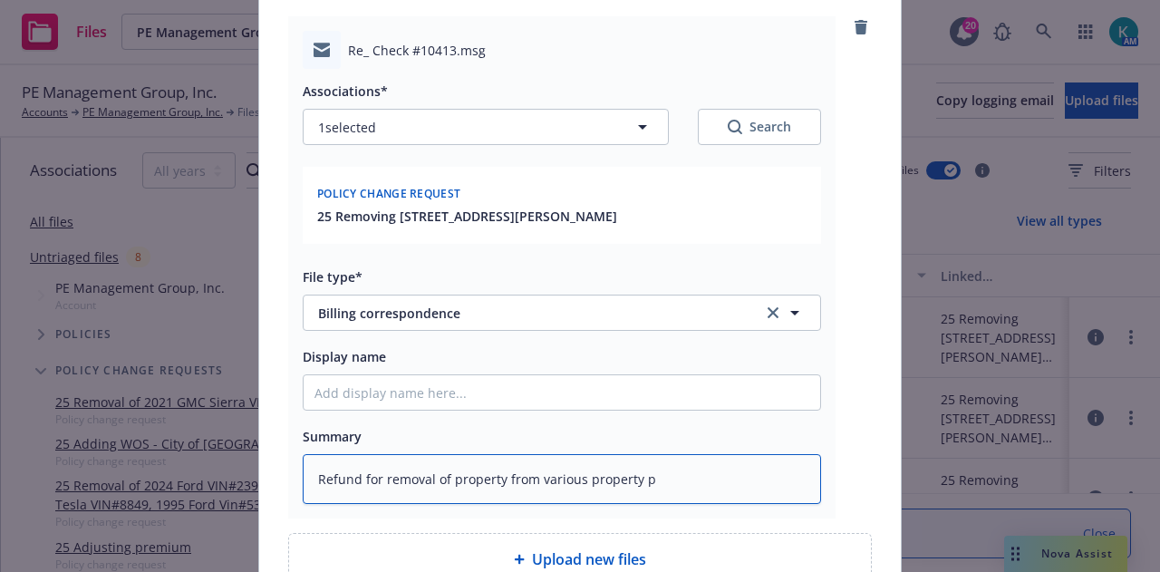
type textarea "Refund for removal of property from various property po"
type textarea "x"
type textarea "Refund for removal of property from various property pol"
type textarea "x"
type textarea "Refund for removal of property from various property poli"
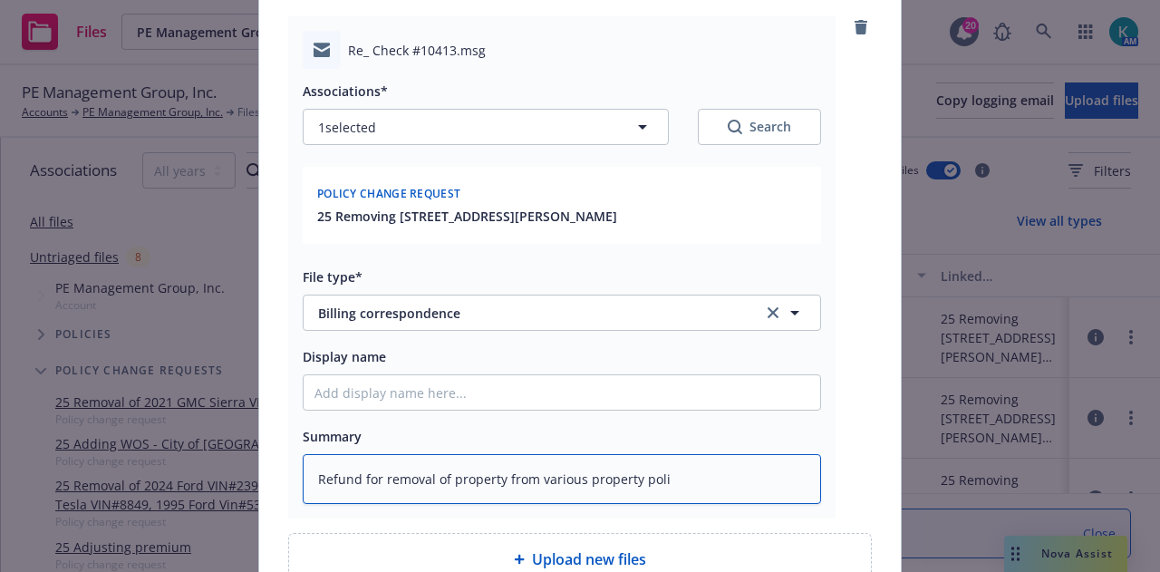
type textarea "x"
type textarea "Refund for removal of property from various property polic"
type textarea "x"
type textarea "Refund for removal of property from various property polici"
type textarea "x"
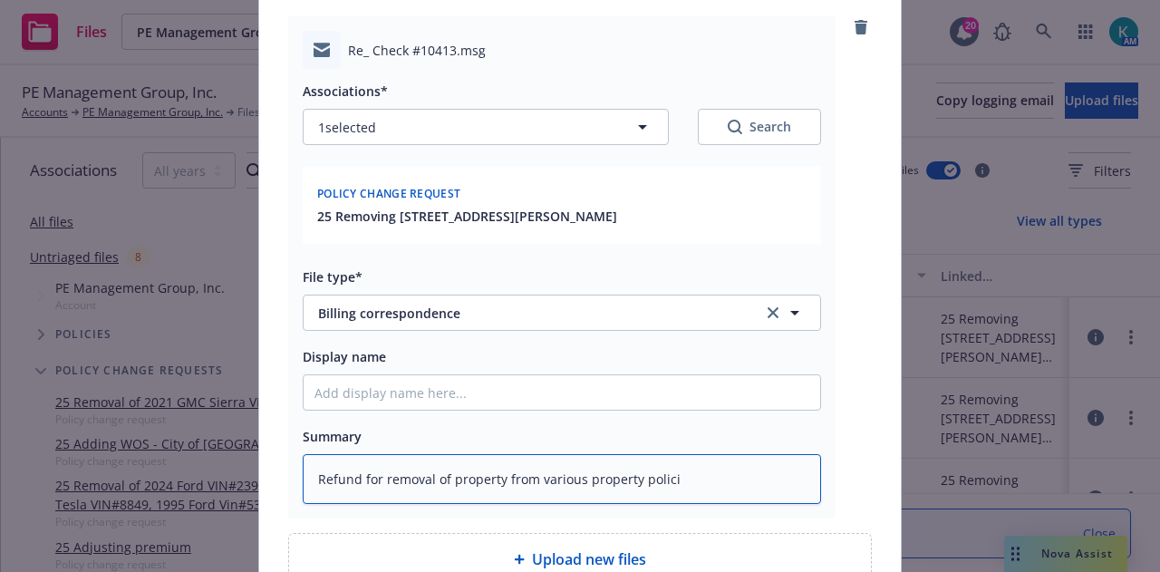
type textarea "Refund for removal of property from various property policie"
type textarea "x"
type textarea "Refund for removal of property from various property policies"
type textarea "x"
type textarea "Refund for removal of property from various property policies w"
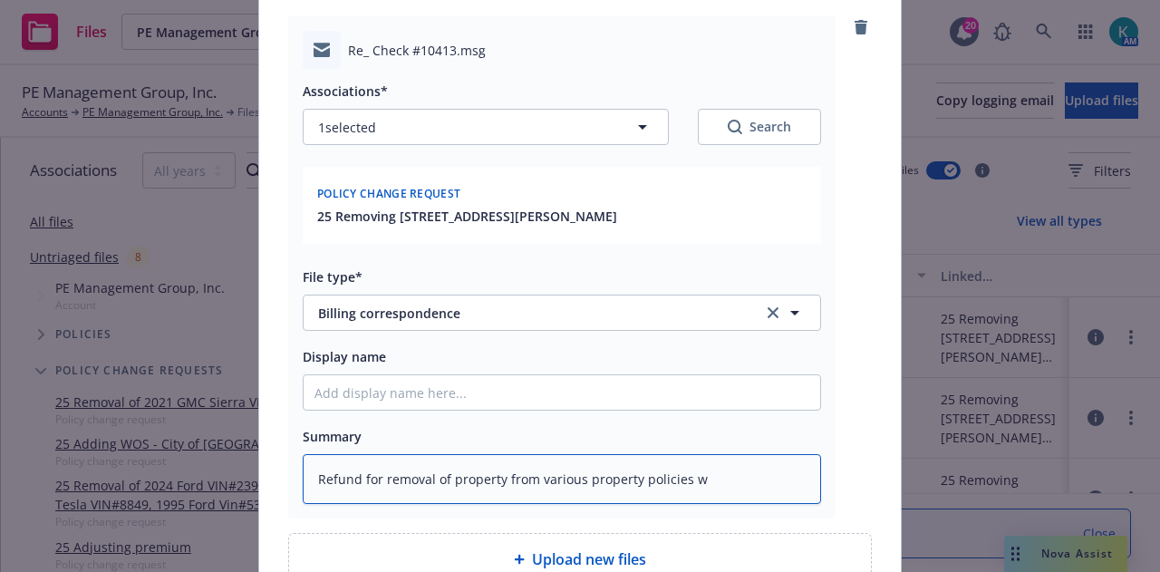
type textarea "x"
type textarea "Refund for removal of property from various property policies wa"
type textarea "x"
type textarea "Refund for removal of property from various property policies was"
type textarea "x"
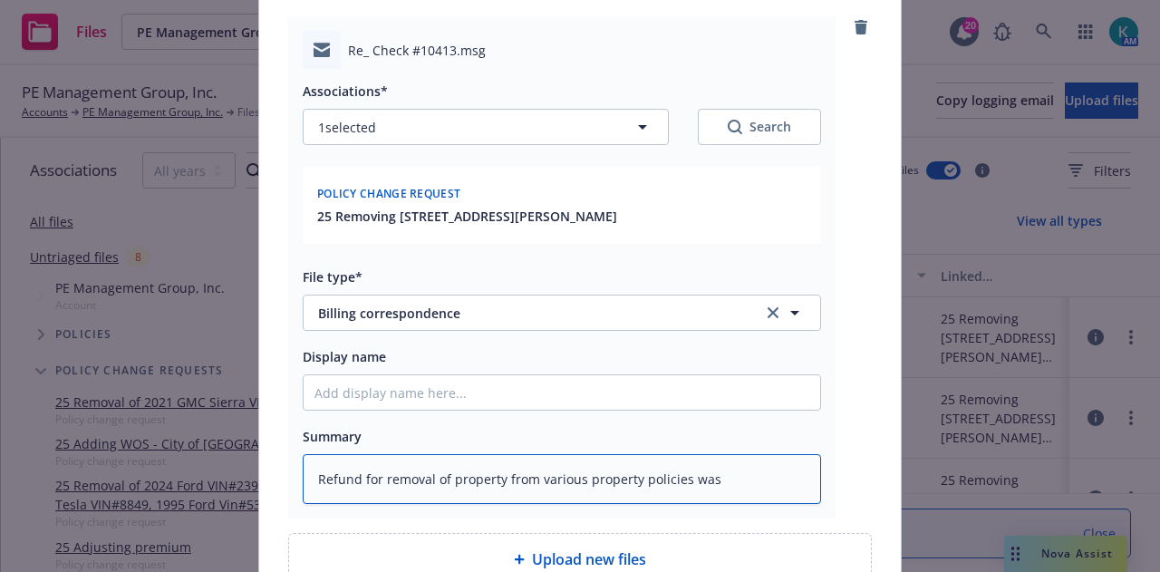
type textarea "Refund for removal of property from various property policies was"
type textarea "x"
type textarea "Refund for removal of property from various property policies was m"
type textarea "x"
type textarea "Refund for removal of property from various property policies was mai"
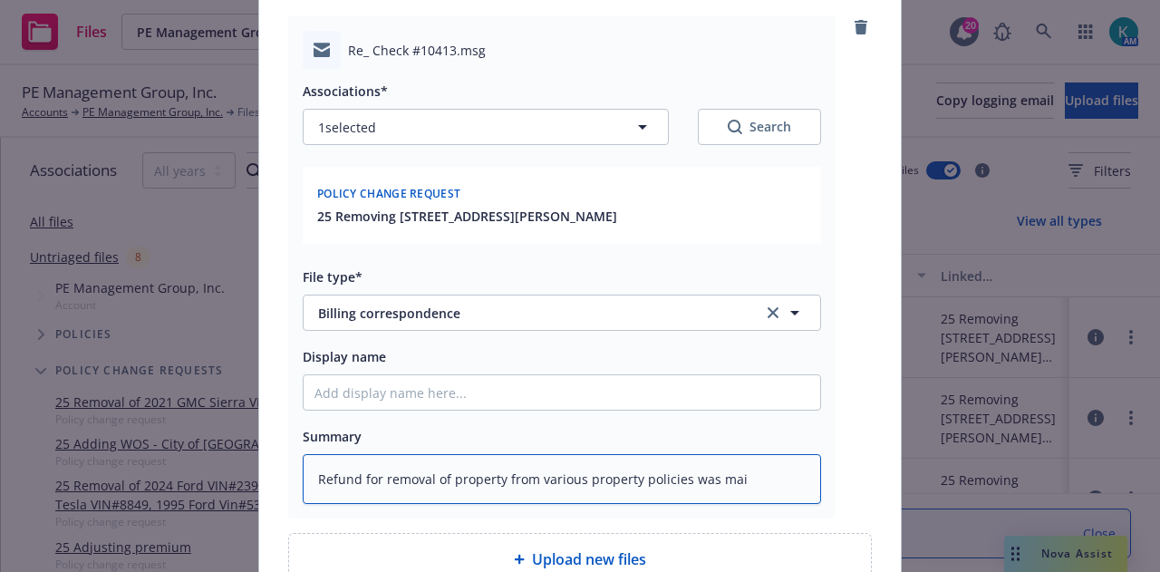
type textarea "x"
type textarea "Refund for removal of property from various property policies was mail"
type textarea "x"
type textarea "Refund for removal of property from various property policies was maile"
type textarea "x"
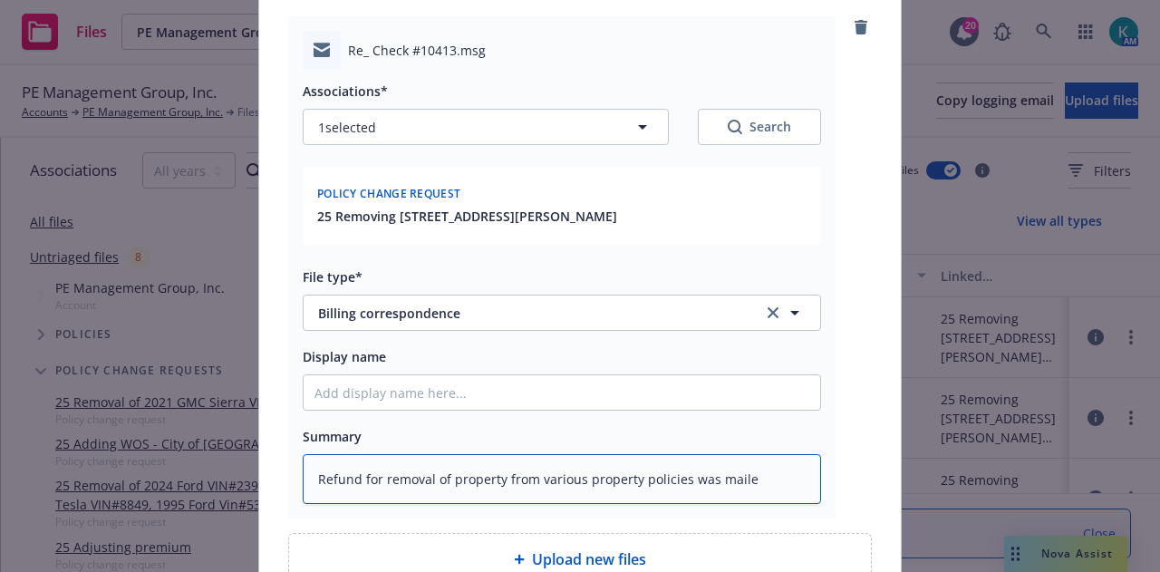
type textarea "Refund for removal of property from various property policies was mailed"
type textarea "x"
type textarea "Refund for removal of property from various property policies was mailed"
type textarea "x"
type textarea "Refund for removal of property from various property policies was mailed to"
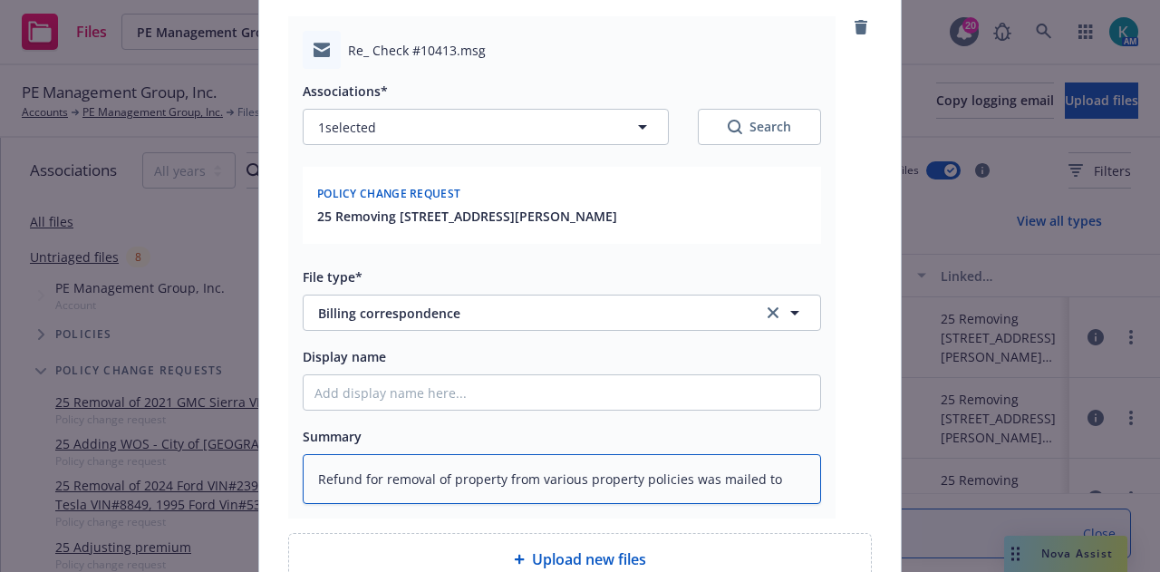
type textarea "x"
type textarea "Refund for removal of property from various property policies was mailed to"
type textarea "x"
type textarea "Refund for removal of property from various property policies was mailed to th"
type textarea "x"
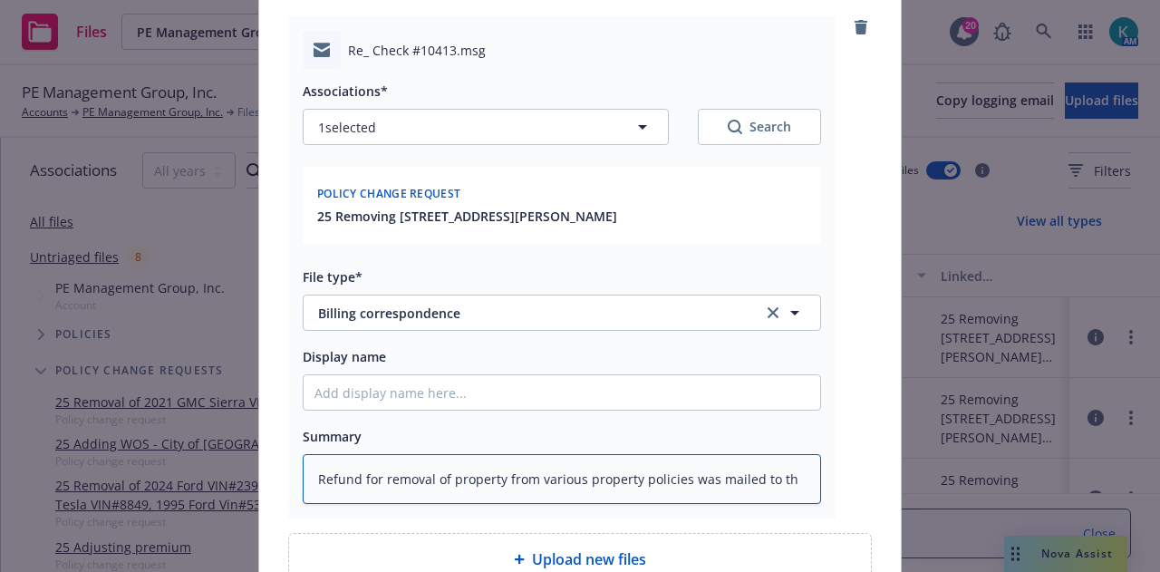
type textarea "Refund for removal of property from various property policies was mailed to the"
type textarea "x"
type textarea "Refund for removal of property from various property policies was mailed to the"
type textarea "x"
type textarea "Refund for removal of property from various property policies was mailed to the…"
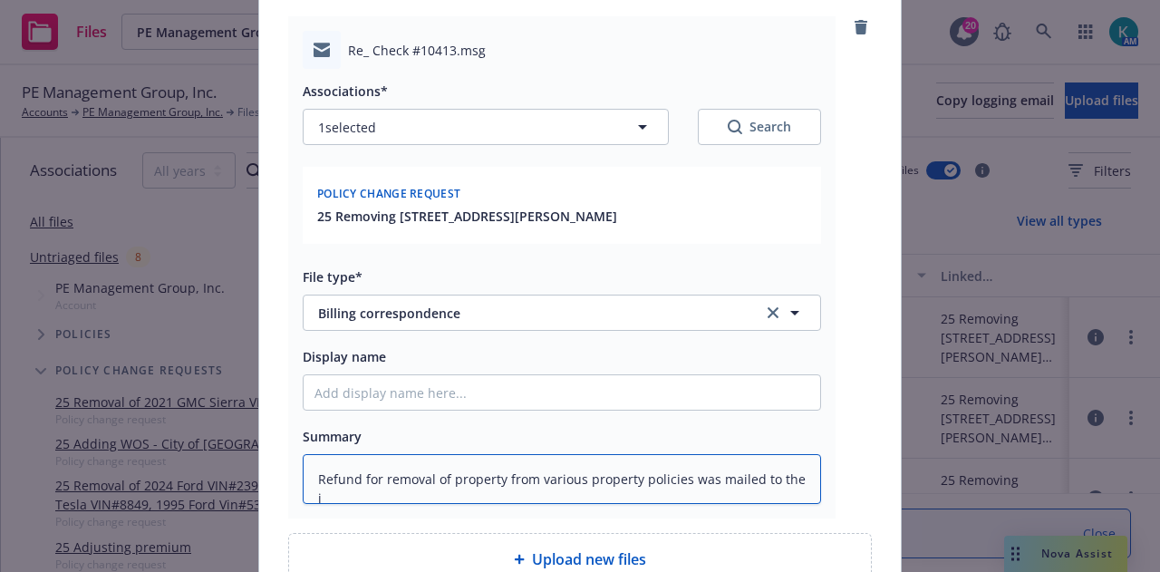
type textarea "x"
type textarea "Refund for removal of property from various property policies was mailed to the…"
type textarea "x"
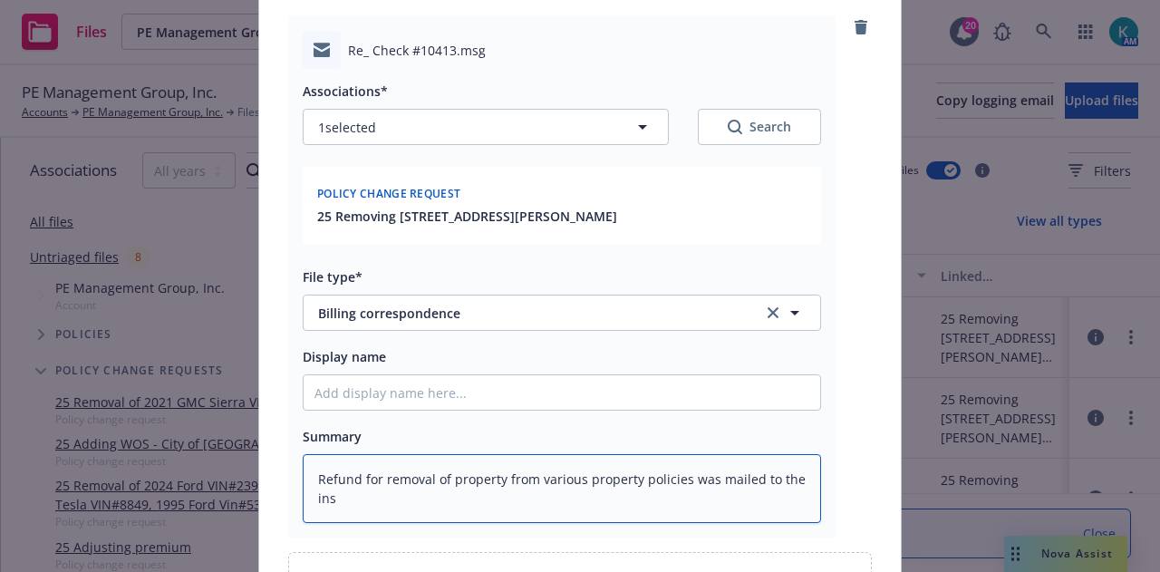
type textarea "Refund for removal of property from various property policies was mailed to the…"
type textarea "x"
type textarea "Refund for removal of property from various property policies was mailed to the…"
type textarea "x"
type textarea "Refund for removal of property from various property policies was mailed to the…"
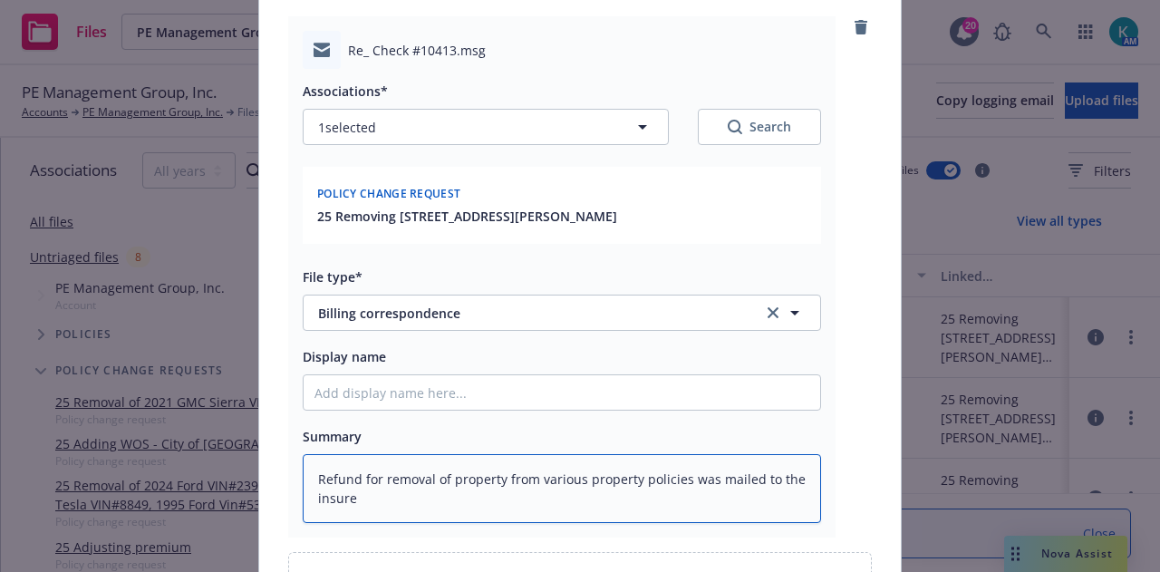
type textarea "x"
type textarea "Refund for removal of property from various property policies was mailed to the…"
type textarea "x"
type textarea "Refund for removal of property from various property policies was mailed to the…"
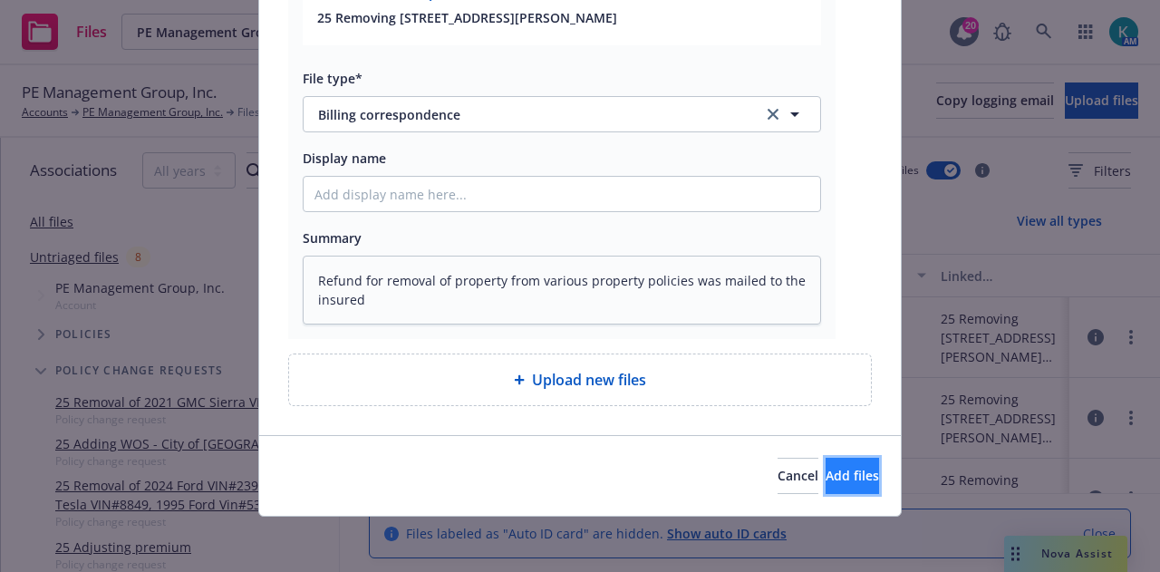
click at [826, 474] on span "Add files" at bounding box center [852, 475] width 53 height 17
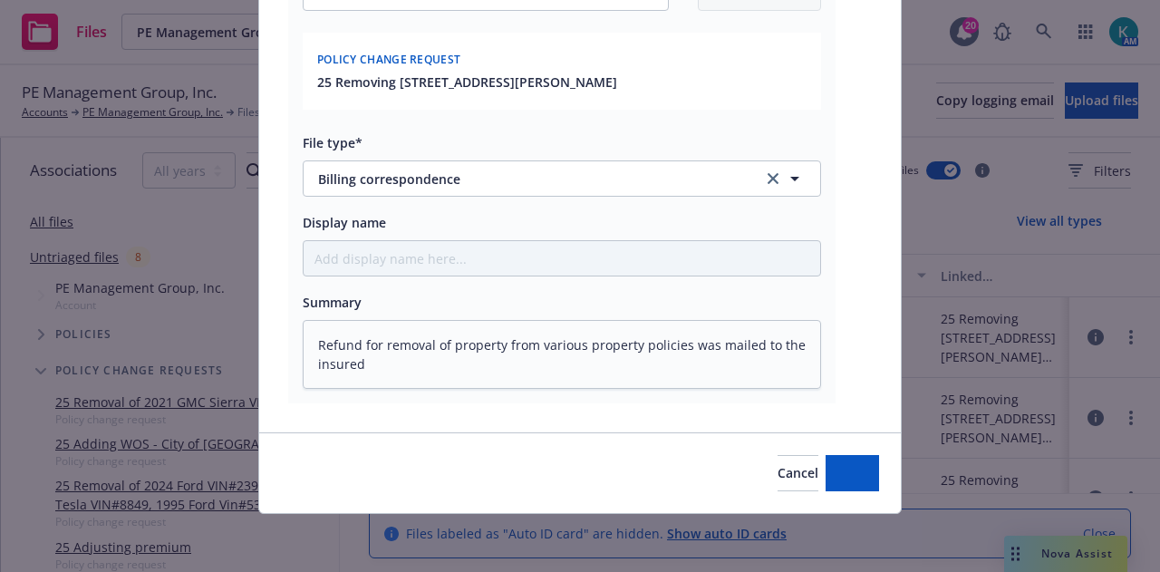
scroll to position [328, 0]
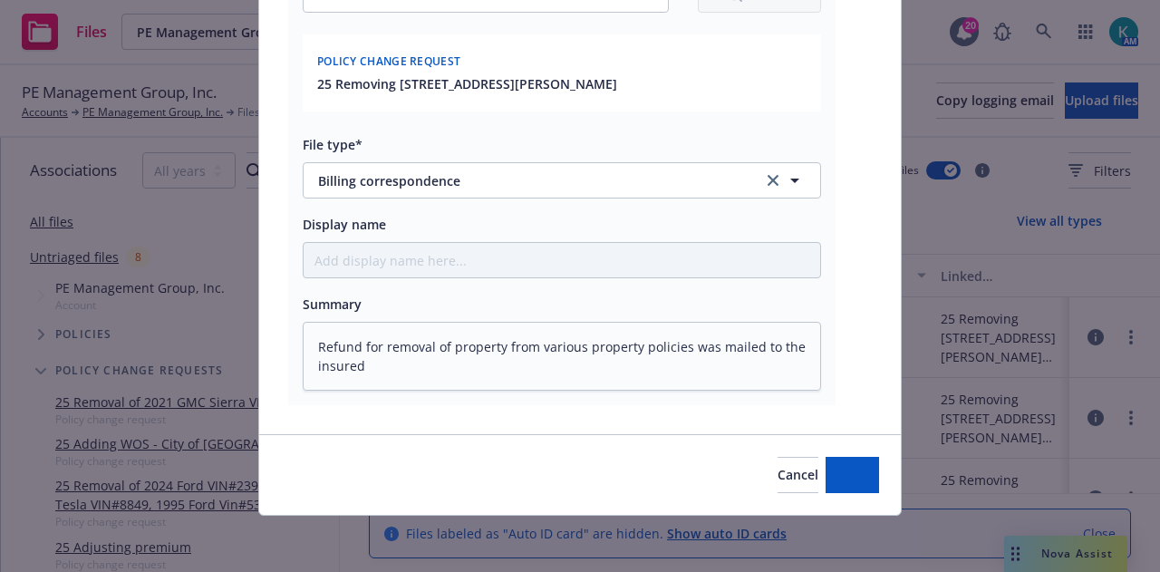
type textarea "x"
